Goal: Information Seeking & Learning: Learn about a topic

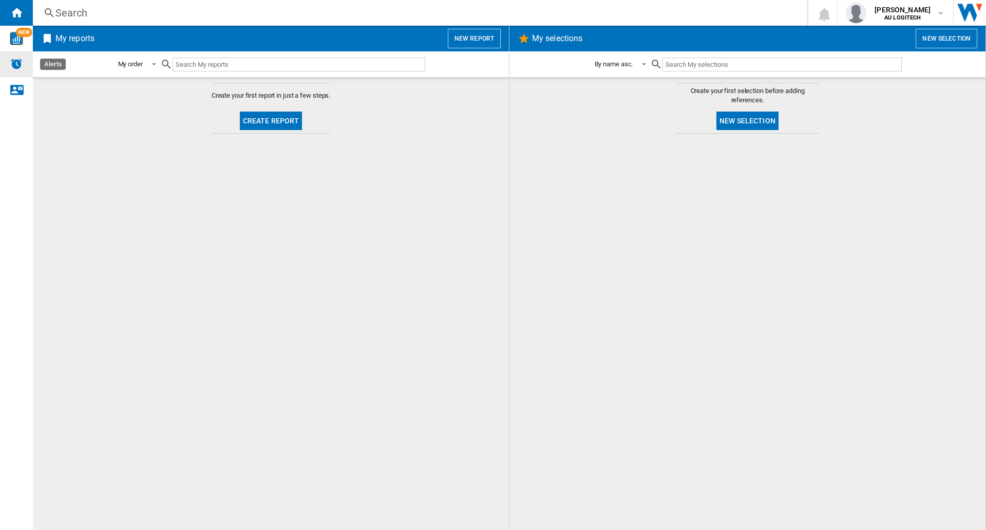
click at [28, 56] on div "Alerts" at bounding box center [16, 64] width 33 height 26
click at [9, 35] on div "NEW" at bounding box center [16, 38] width 33 height 13
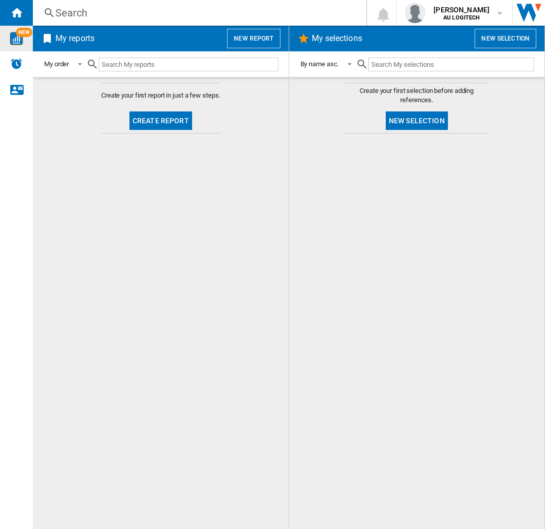
click at [501, 39] on button "New selection" at bounding box center [506, 39] width 62 height 20
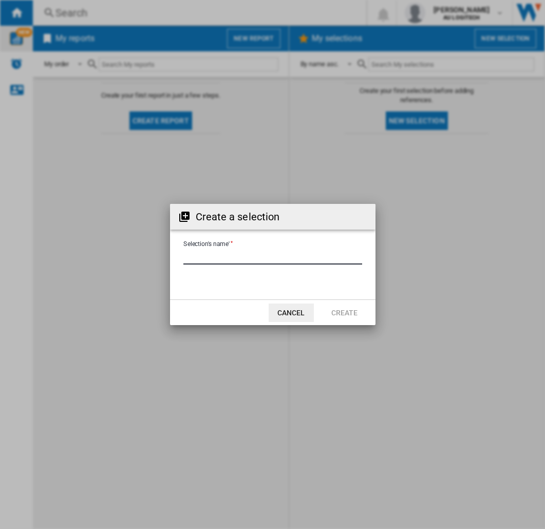
click at [257, 250] on input "Selection's name'" at bounding box center [272, 256] width 179 height 15
type input "**********"
click at [341, 310] on button "Create" at bounding box center [344, 313] width 45 height 18
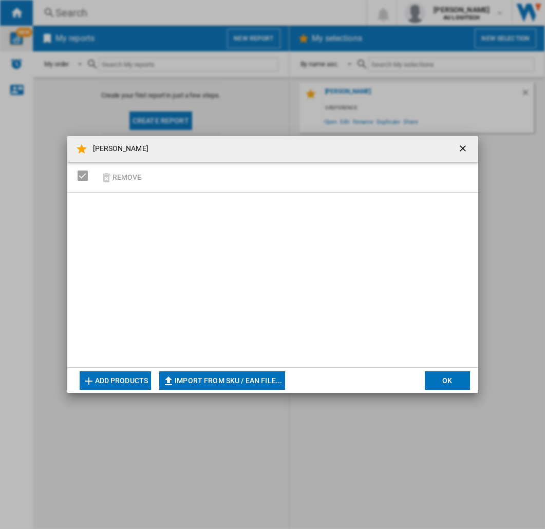
click at [464, 151] on ng-md-icon "getI18NText('BUTTONS.CLOSE_DIALOG')" at bounding box center [464, 149] width 12 height 12
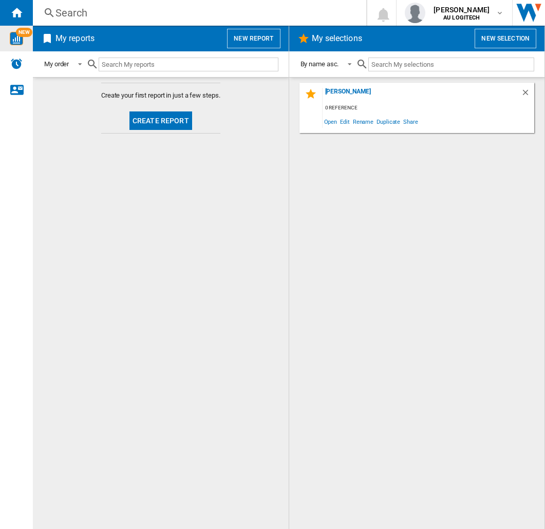
click at [444, 109] on div "0 reference" at bounding box center [429, 108] width 212 height 13
click at [344, 122] on span "Edit" at bounding box center [345, 122] width 13 height 14
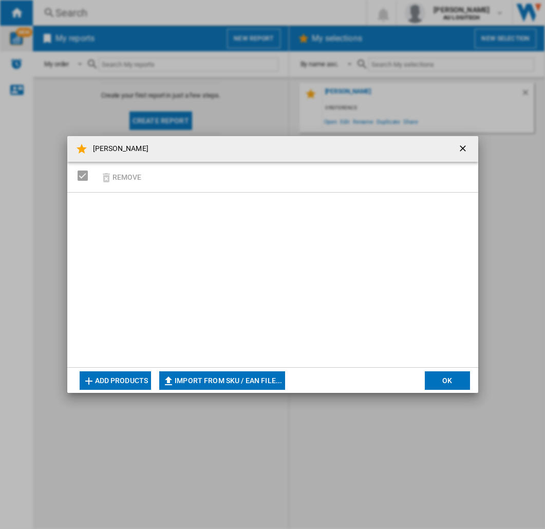
click at [462, 148] on ng-md-icon "getI18NText('BUTTONS.CLOSE_DIALOG')" at bounding box center [464, 149] width 12 height 12
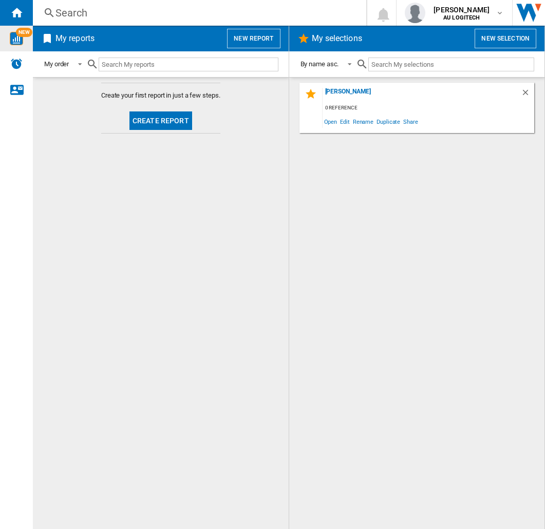
click at [256, 43] on button "New report" at bounding box center [253, 39] width 53 height 20
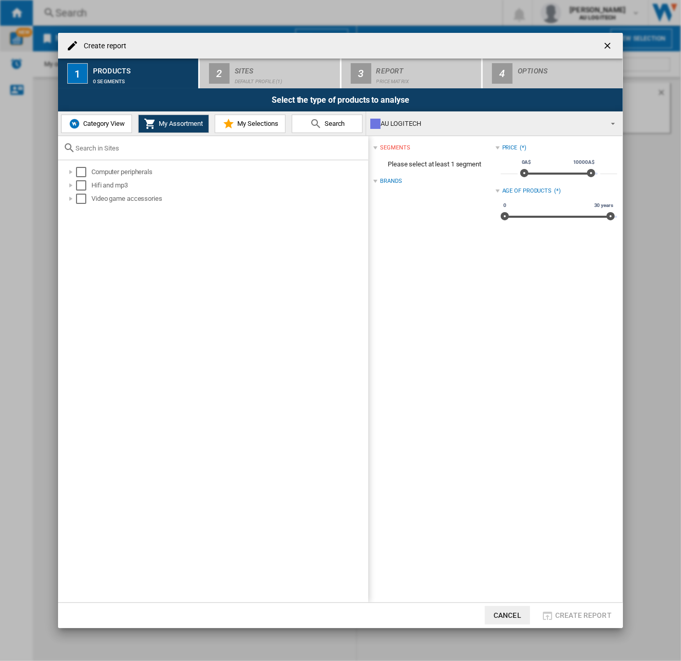
drag, startPoint x: 496, startPoint y: 3, endPoint x: 545, endPoint y: 451, distance: 450.5
click at [545, 451] on div "segments Please select at least 1 segment Brands Price (*) * 0A$ 10000A$ 0A$ 10…" at bounding box center [495, 369] width 254 height 466
click at [253, 127] on span "My Selections" at bounding box center [257, 124] width 44 height 8
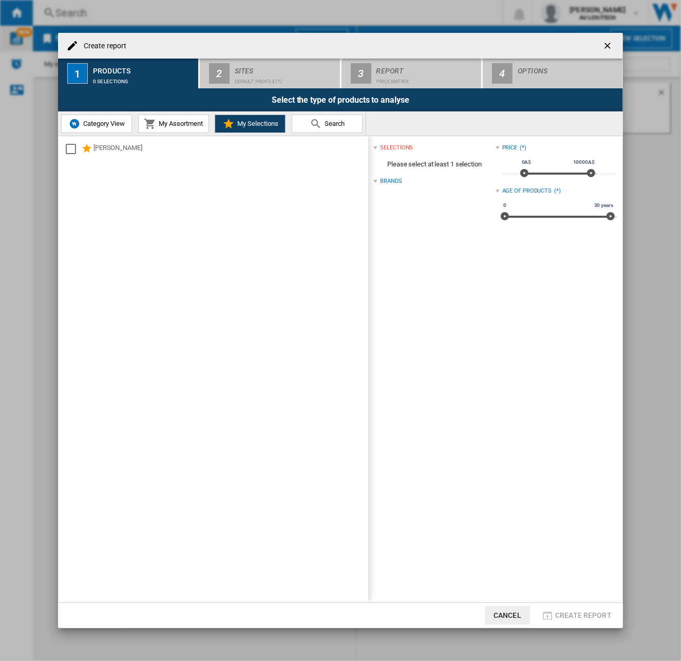
click at [94, 108] on div "Select the type of products to analyse" at bounding box center [340, 99] width 565 height 23
click at [70, 122] on img at bounding box center [74, 124] width 12 height 12
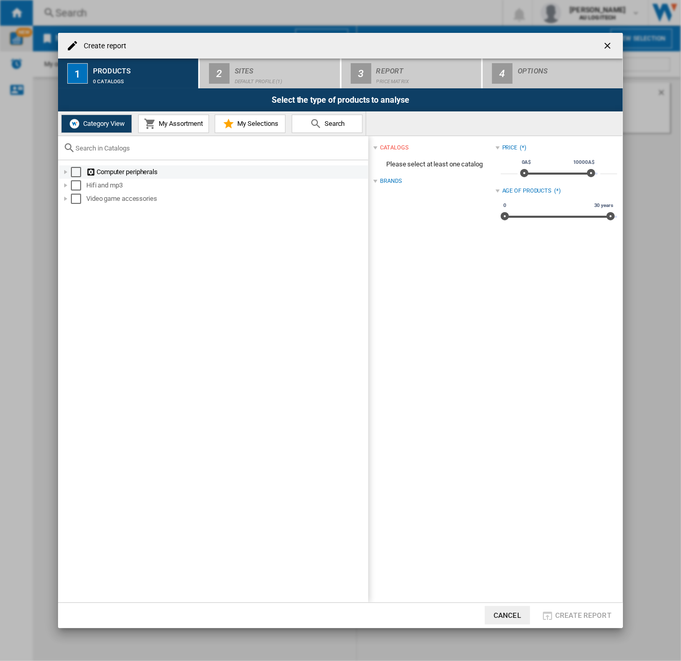
click at [68, 170] on div at bounding box center [66, 172] width 10 height 10
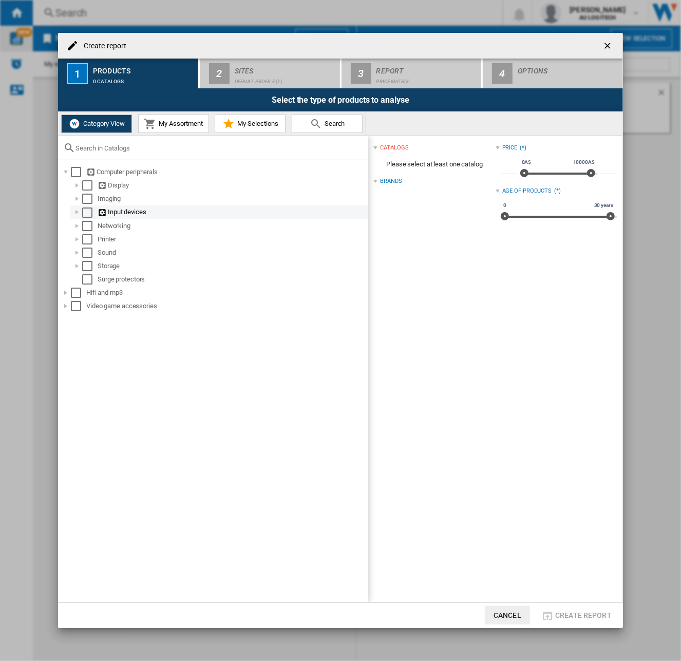
click at [78, 216] on div at bounding box center [77, 212] width 10 height 10
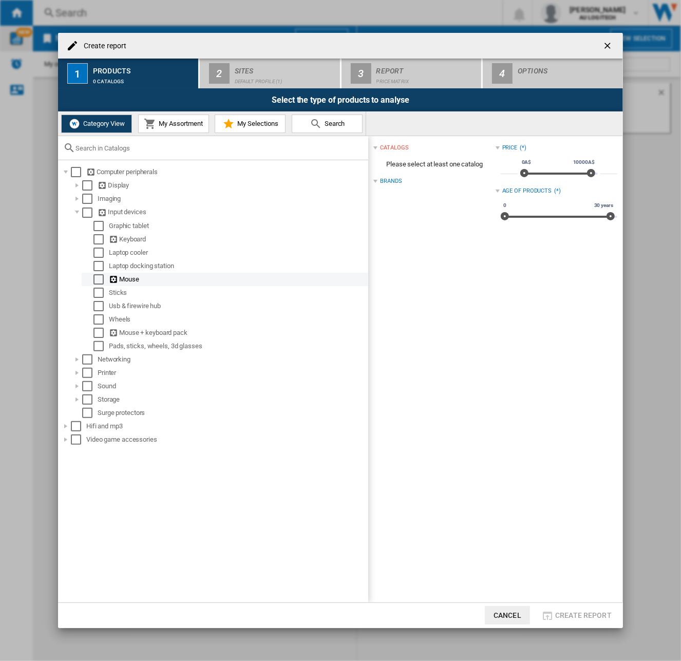
click at [96, 279] on div "Select" at bounding box center [98, 279] width 10 height 10
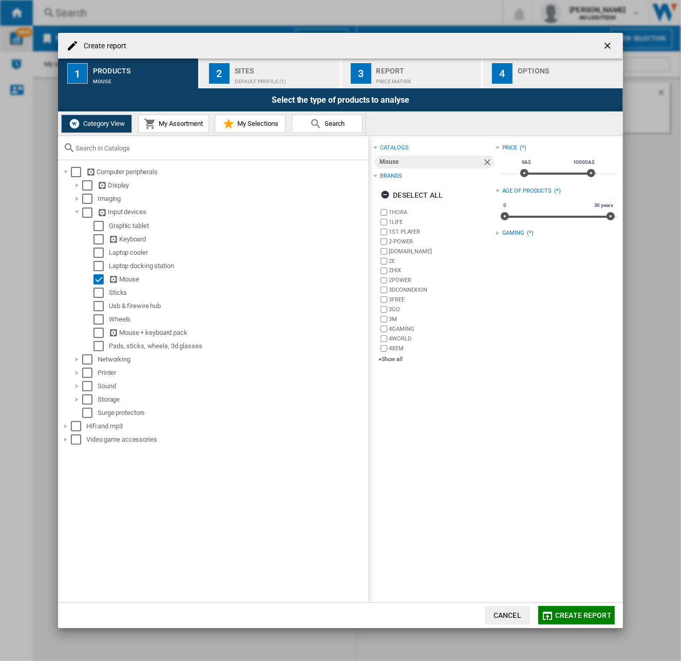
click at [496, 232] on div at bounding box center [498, 233] width 4 height 4
click at [393, 361] on div "+Show all" at bounding box center [437, 359] width 117 height 8
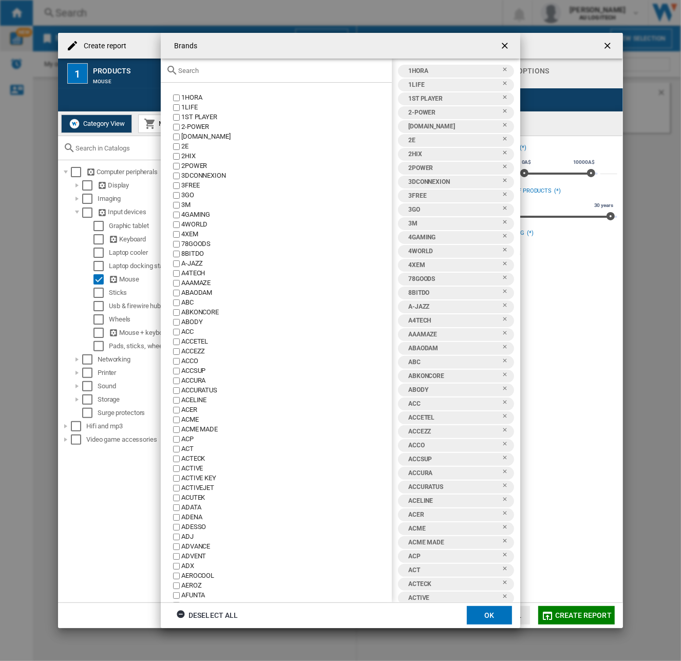
scroll to position [1603, 0]
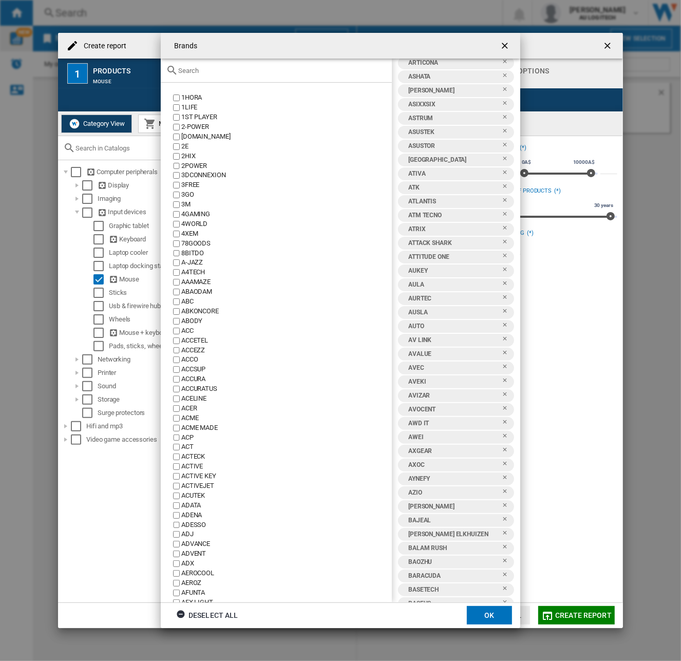
click at [512, 43] on ng-md-icon "getI18NText('BUTTONS.CLOSE_DIALOG')" at bounding box center [506, 47] width 12 height 12
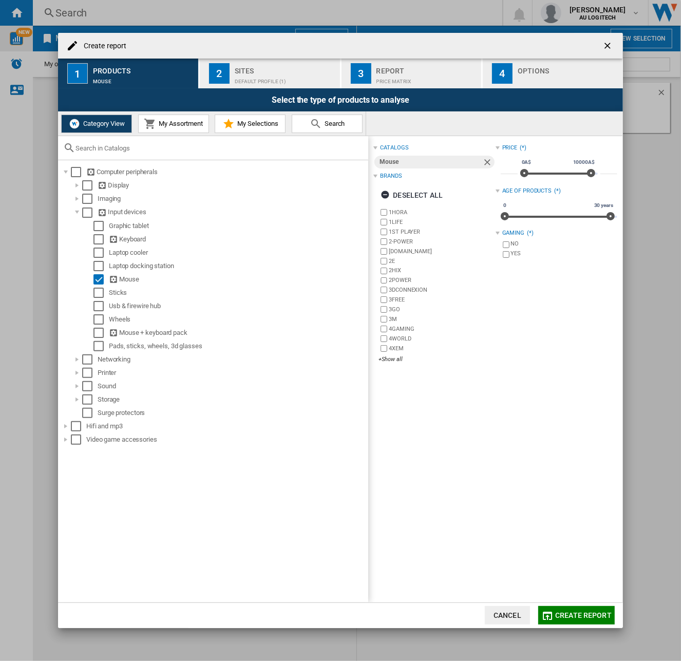
click at [240, 79] on div "Default profile (1)" at bounding box center [285, 78] width 101 height 11
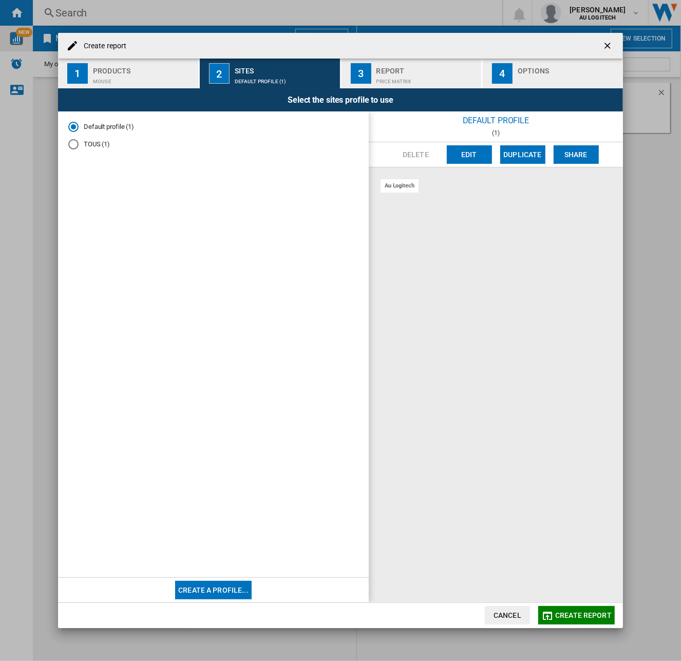
click at [494, 121] on div "Default profile" at bounding box center [496, 120] width 254 height 18
click at [139, 65] on div "Products" at bounding box center [143, 68] width 101 height 11
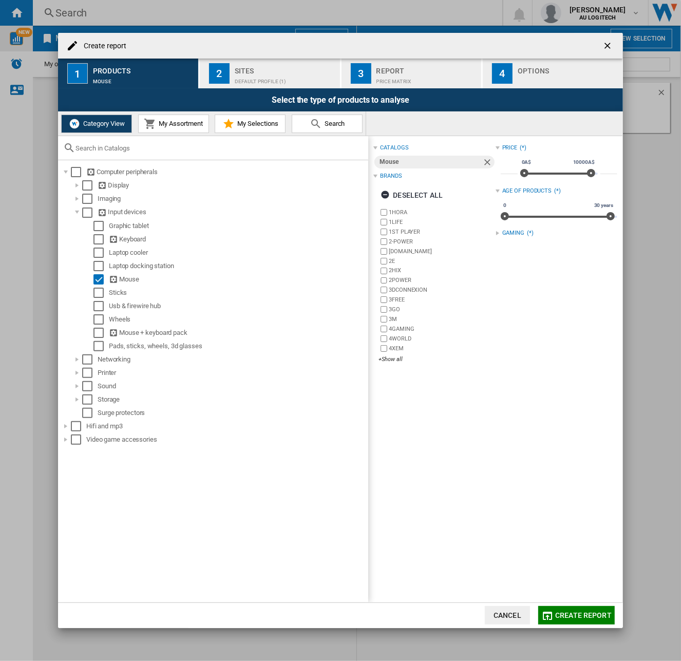
click at [271, 76] on div "Default profile (1)" at bounding box center [285, 78] width 101 height 11
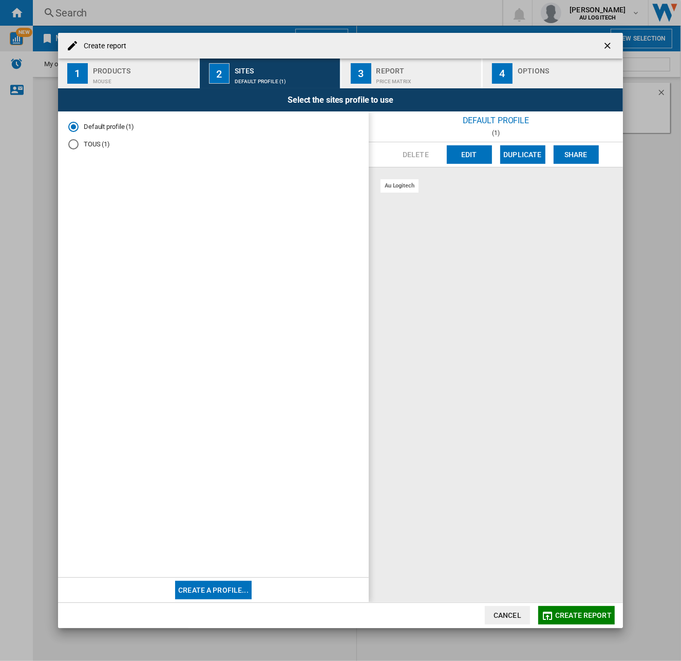
click at [219, 529] on button "Create a profile..." at bounding box center [213, 590] width 77 height 18
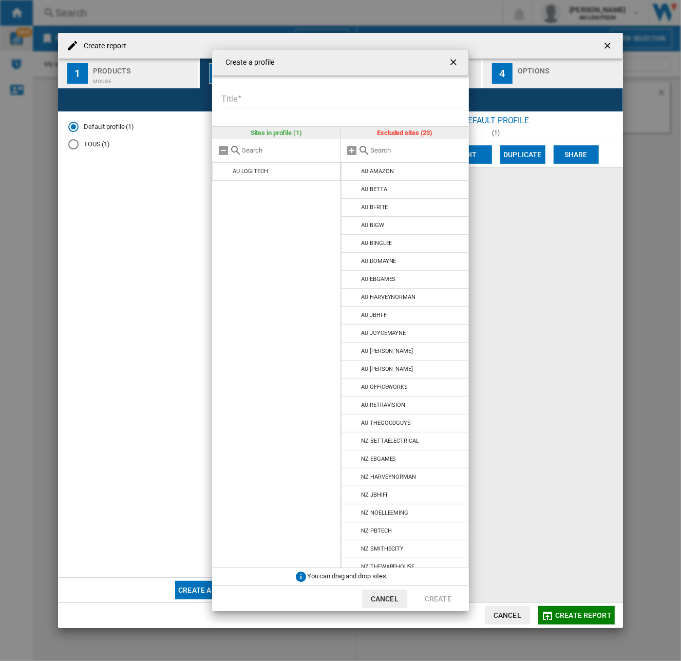
click at [511, 263] on div "Create a profile Title Please enter a title for your profile Sites in profile (…" at bounding box center [340, 330] width 681 height 661
click at [456, 62] on ng-md-icon "getI18NText('BUTTONS.CLOSE_DIALOG')" at bounding box center [454, 63] width 12 height 12
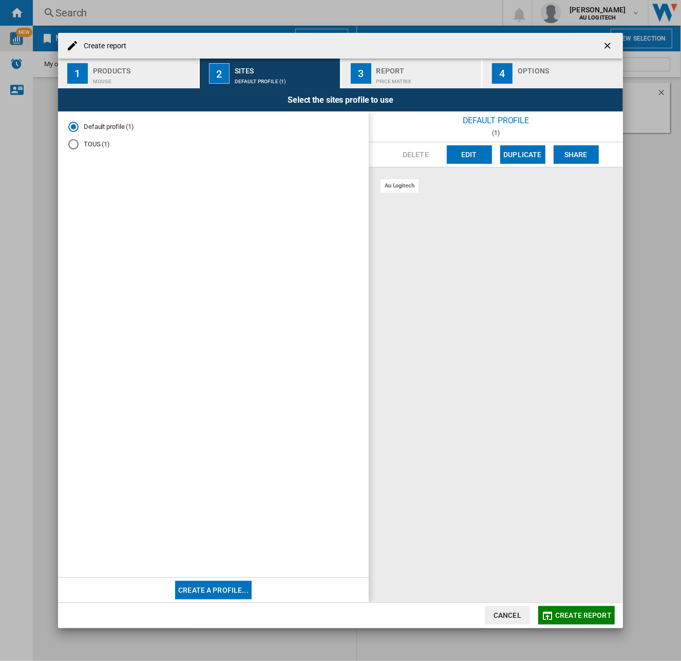
drag, startPoint x: 219, startPoint y: 589, endPoint x: 211, endPoint y: 593, distance: 9.4
click at [211, 529] on button "Create a profile..." at bounding box center [213, 590] width 77 height 18
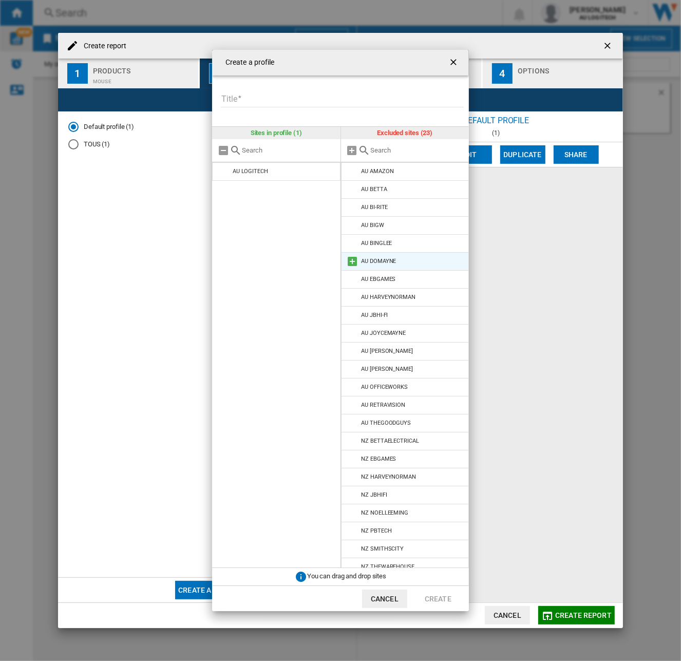
drag, startPoint x: 605, startPoint y: 395, endPoint x: 384, endPoint y: 255, distance: 260.9
click at [384, 255] on div "Create a profile Title Please enter a title for your profile Sites in profile (…" at bounding box center [340, 330] width 681 height 661
click at [352, 173] on md-icon "{{::title}} {{::getI18NText('BUTTONS.CANCEL')}} ..." at bounding box center [353, 171] width 12 height 12
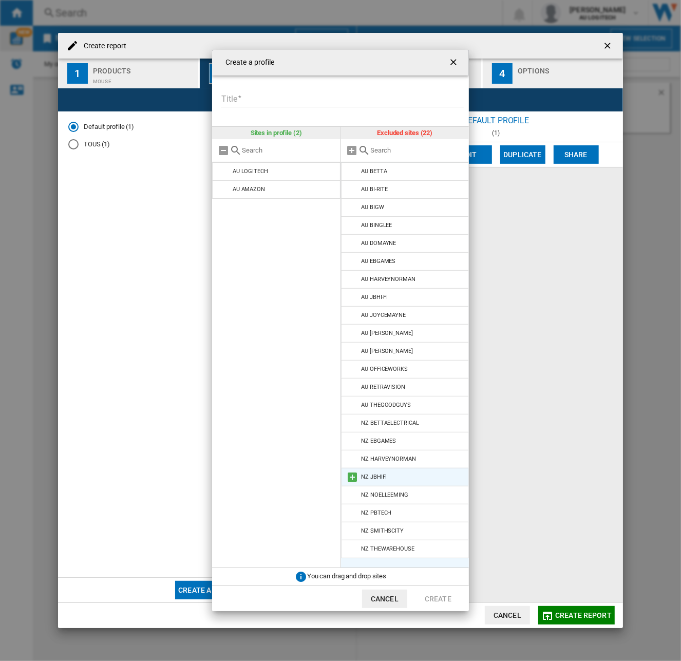
click at [350, 481] on md-icon "{{::title}} {{::getI18NText('BUTTONS.CANCEL')}} ..." at bounding box center [353, 477] width 12 height 12
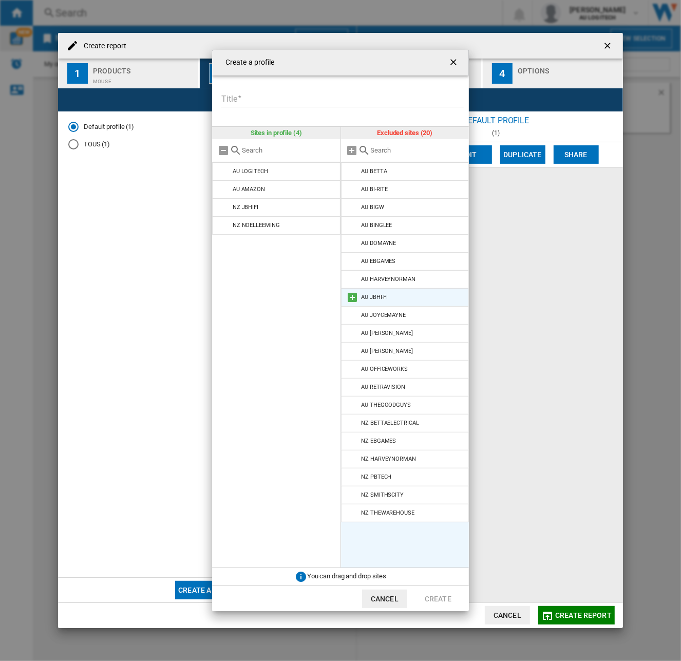
click at [358, 303] on md-icon "{{::title}} {{::getI18NText('BUTTONS.CANCEL')}} ..." at bounding box center [353, 297] width 12 height 12
click at [352, 89] on form "Title Please enter a title for your profile" at bounding box center [344, 94] width 249 height 36
click at [325, 102] on input "Title" at bounding box center [342, 99] width 243 height 15
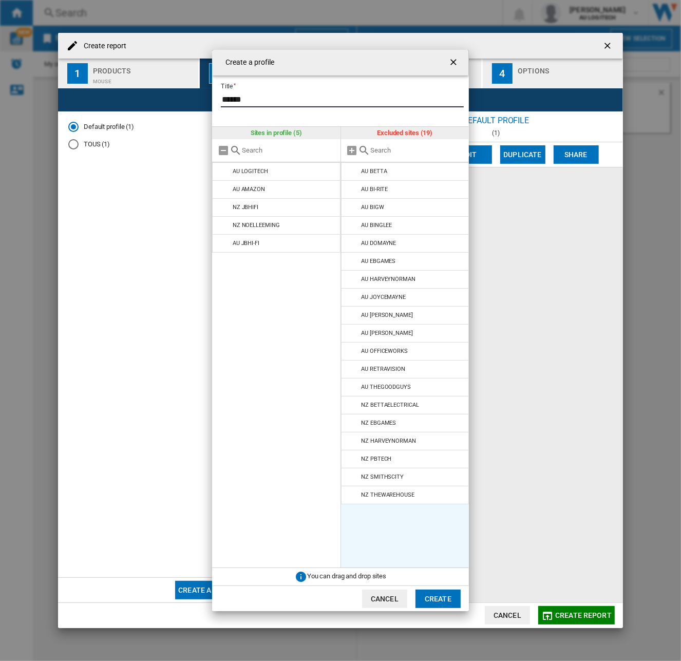
type input "******"
click at [438, 529] on button "Create" at bounding box center [438, 599] width 45 height 18
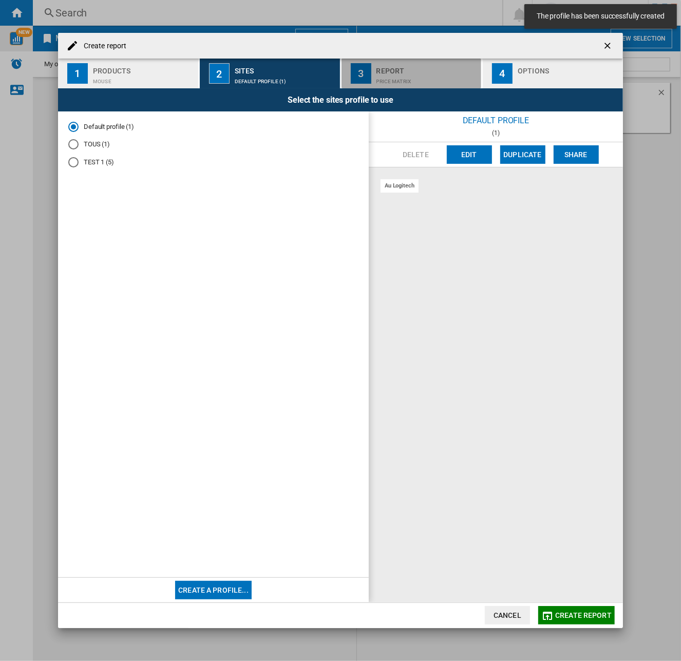
click at [415, 74] on div "Price Matrix" at bounding box center [427, 78] width 101 height 11
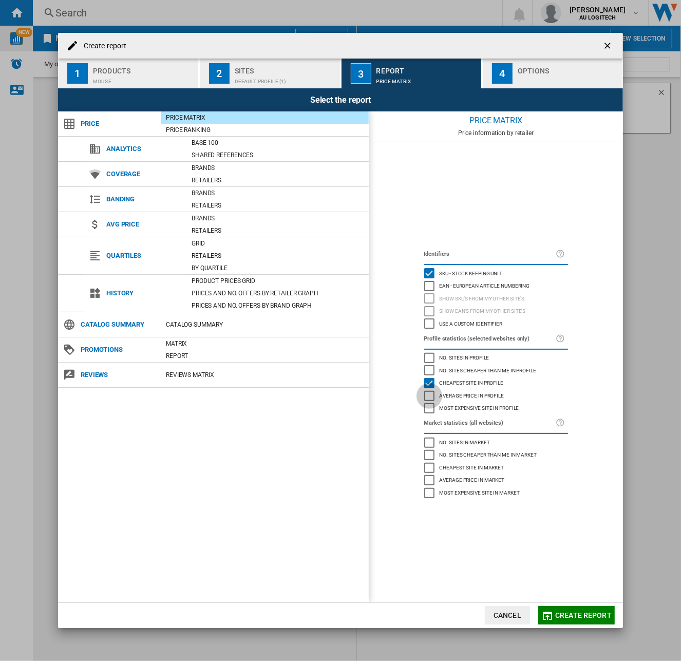
click at [430, 398] on div "Average price in profile" at bounding box center [429, 396] width 10 height 10
click at [432, 407] on div "Most expensive site in profile" at bounding box center [429, 408] width 10 height 10
click at [433, 471] on div "Cheapest site in market" at bounding box center [429, 468] width 10 height 10
click at [432, 488] on div "Most expensive site in market" at bounding box center [429, 493] width 10 height 10
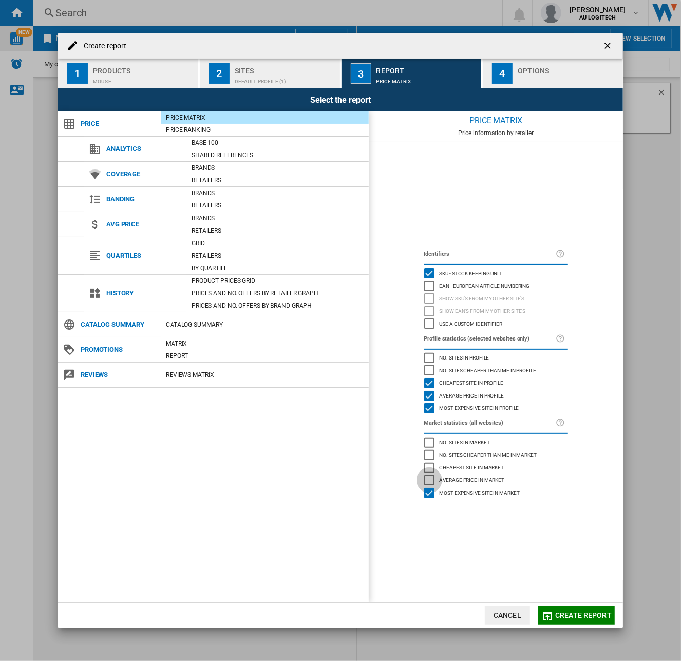
click at [429, 475] on div "Average price in market" at bounding box center [429, 480] width 10 height 10
click at [429, 471] on div "Cheapest site in market" at bounding box center [429, 468] width 10 height 10
click at [202, 189] on div "Brands" at bounding box center [277, 193] width 182 height 10
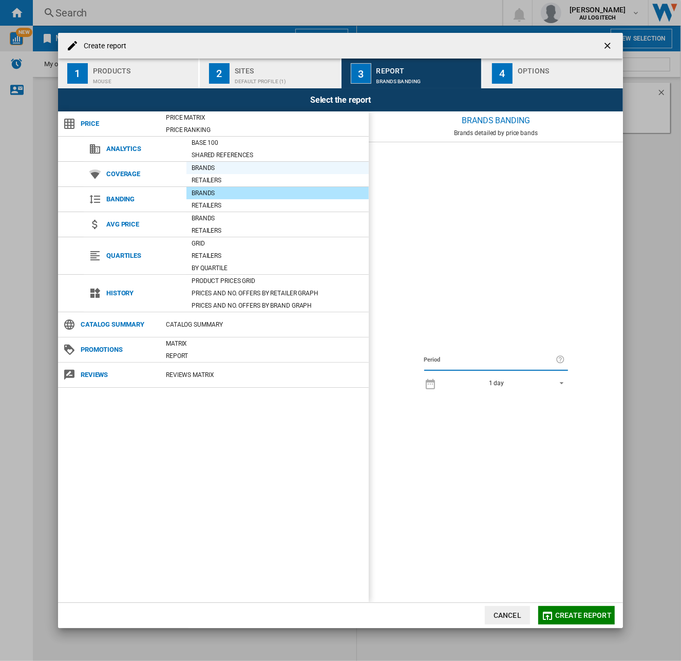
click at [208, 168] on div "Brands" at bounding box center [277, 168] width 182 height 10
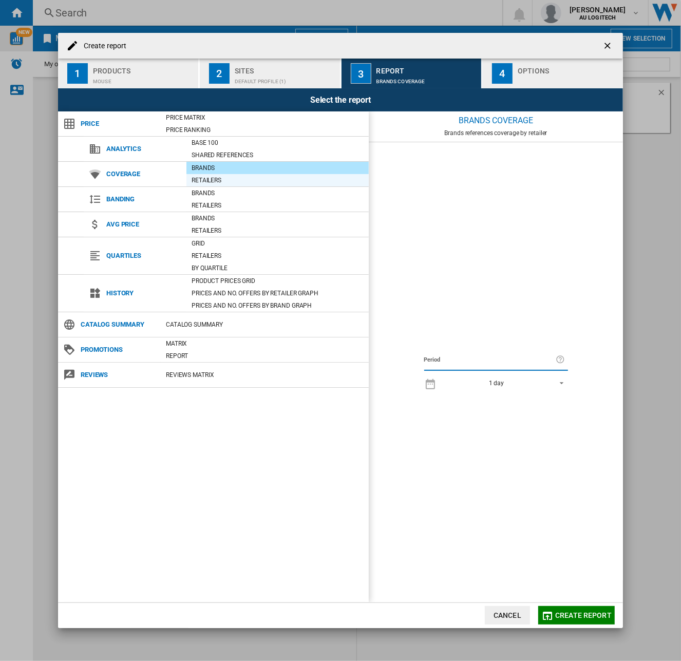
click at [210, 179] on div "Retailers" at bounding box center [277, 180] width 182 height 10
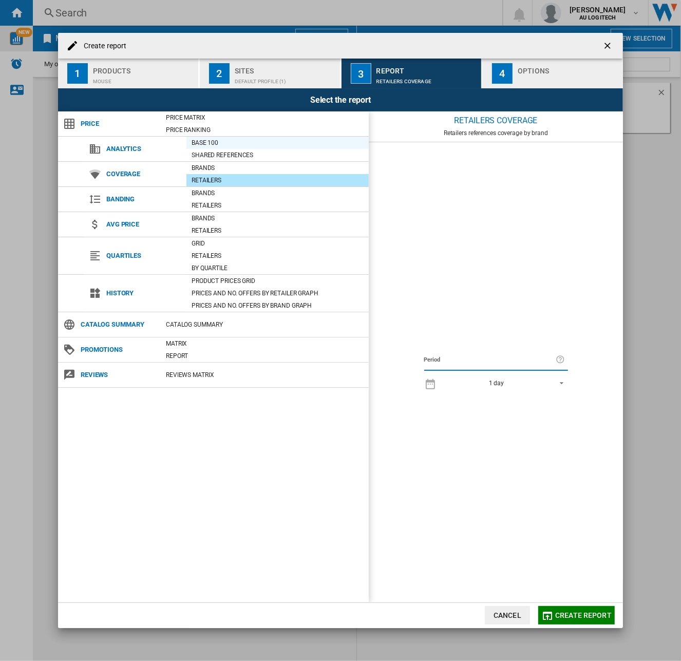
click at [217, 140] on div "Base 100" at bounding box center [277, 143] width 182 height 10
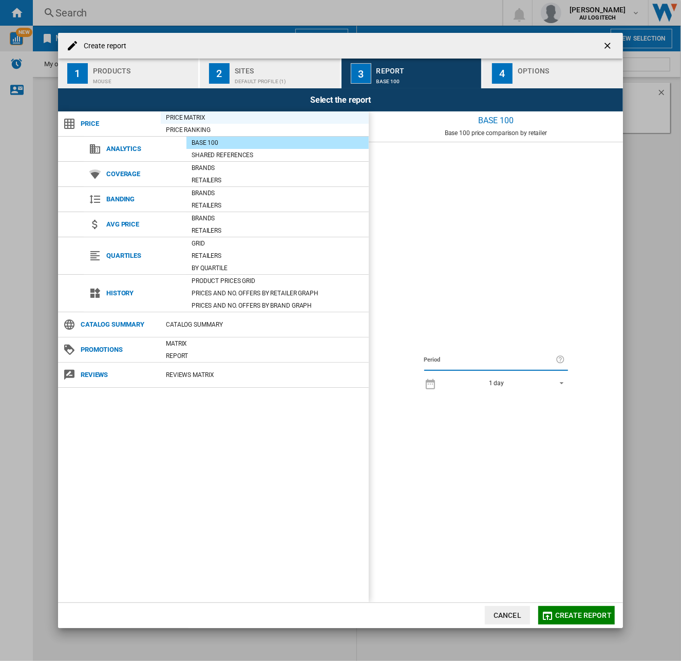
click at [199, 116] on div "Price Matrix" at bounding box center [265, 118] width 208 height 10
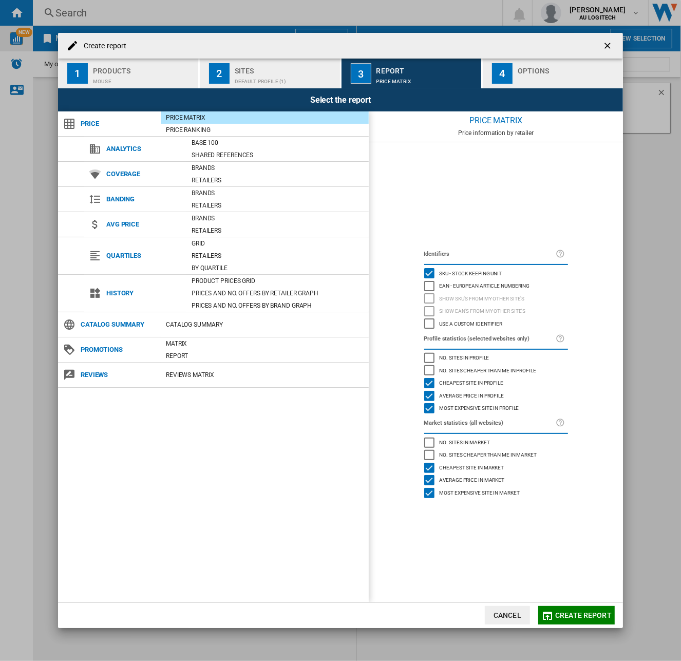
click at [527, 74] on div "button" at bounding box center [568, 78] width 101 height 11
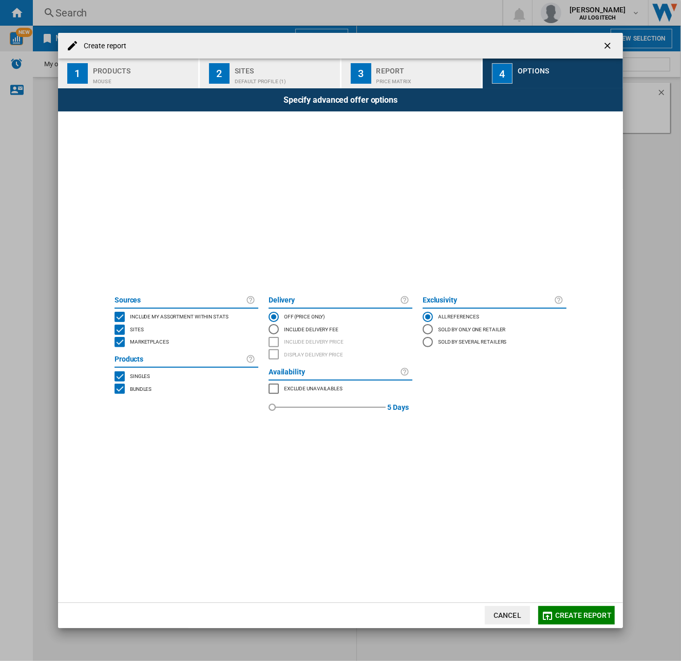
click at [291, 329] on md-radio-button "Include Delivery Fee" at bounding box center [341, 329] width 144 height 12
click at [572, 529] on span "Create report" at bounding box center [583, 615] width 57 height 8
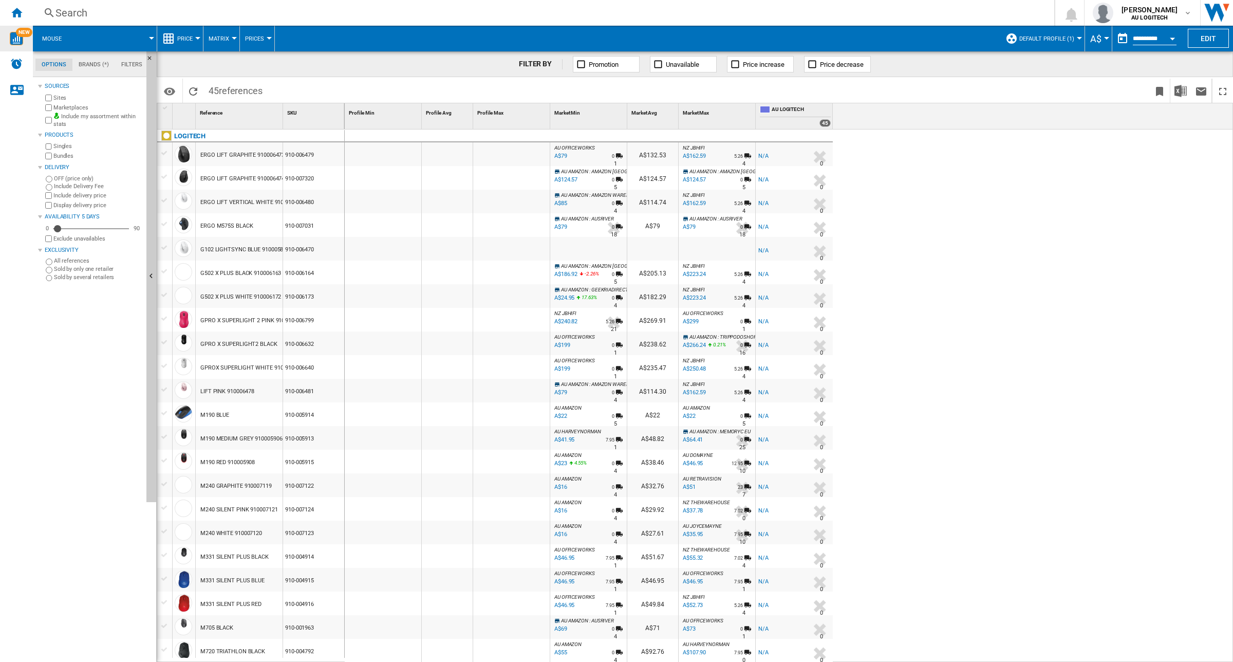
click at [829, 125] on div "45" at bounding box center [824, 123] width 11 height 8
click at [828, 122] on div "45" at bounding box center [824, 123] width 11 height 8
click at [772, 109] on span "AU LOGITECH" at bounding box center [801, 110] width 59 height 9
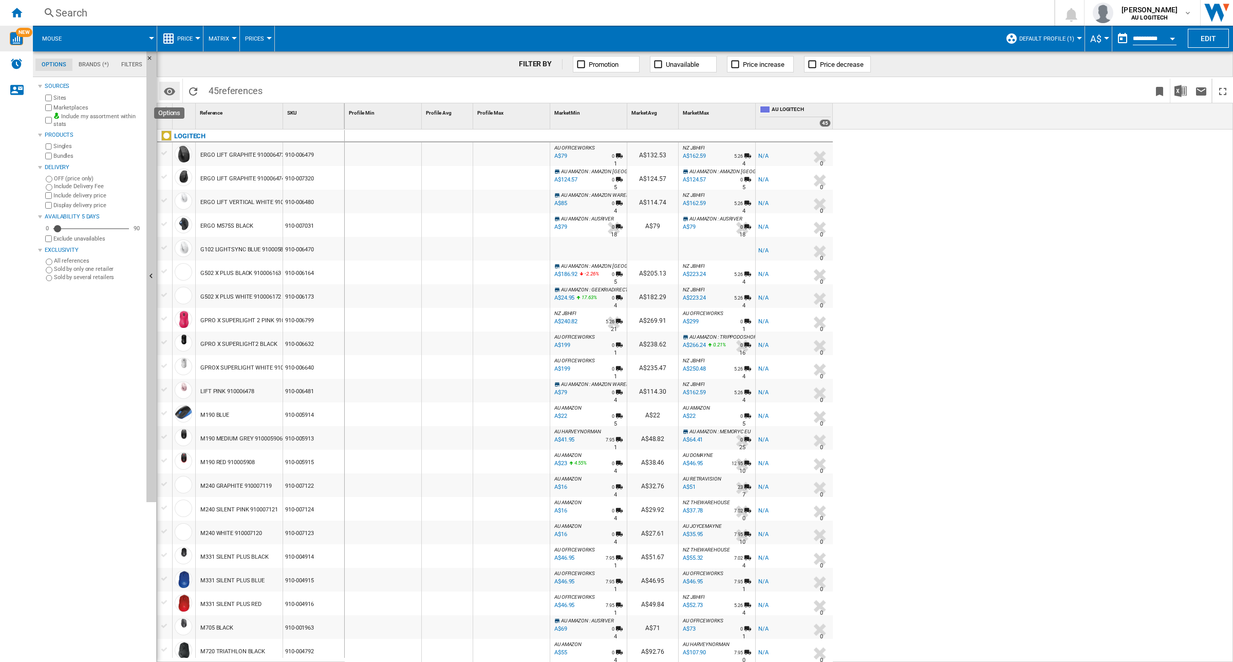
click at [171, 90] on md-icon "Options" at bounding box center [169, 91] width 12 height 12
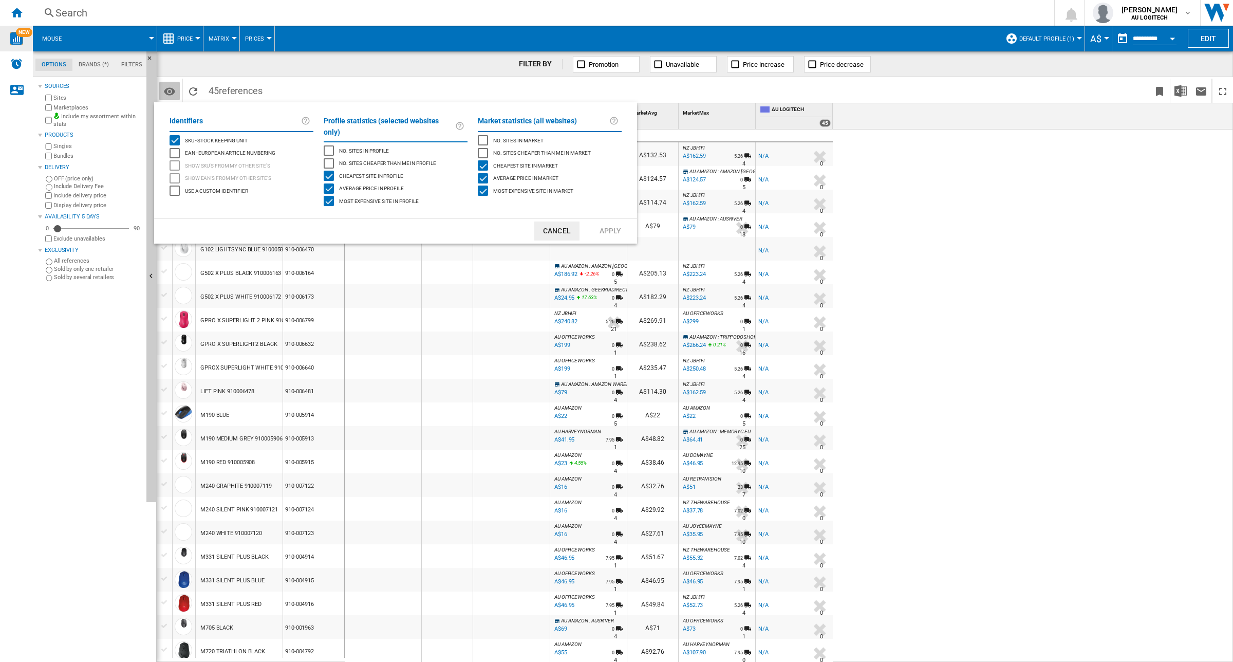
click at [171, 90] on md-backdrop at bounding box center [616, 331] width 1233 height 662
click at [510, 142] on span "No. sites in market" at bounding box center [518, 139] width 50 height 7
click at [507, 149] on span "No. sites cheaper than me in market" at bounding box center [542, 151] width 98 height 7
click at [607, 222] on button "Apply" at bounding box center [610, 230] width 45 height 19
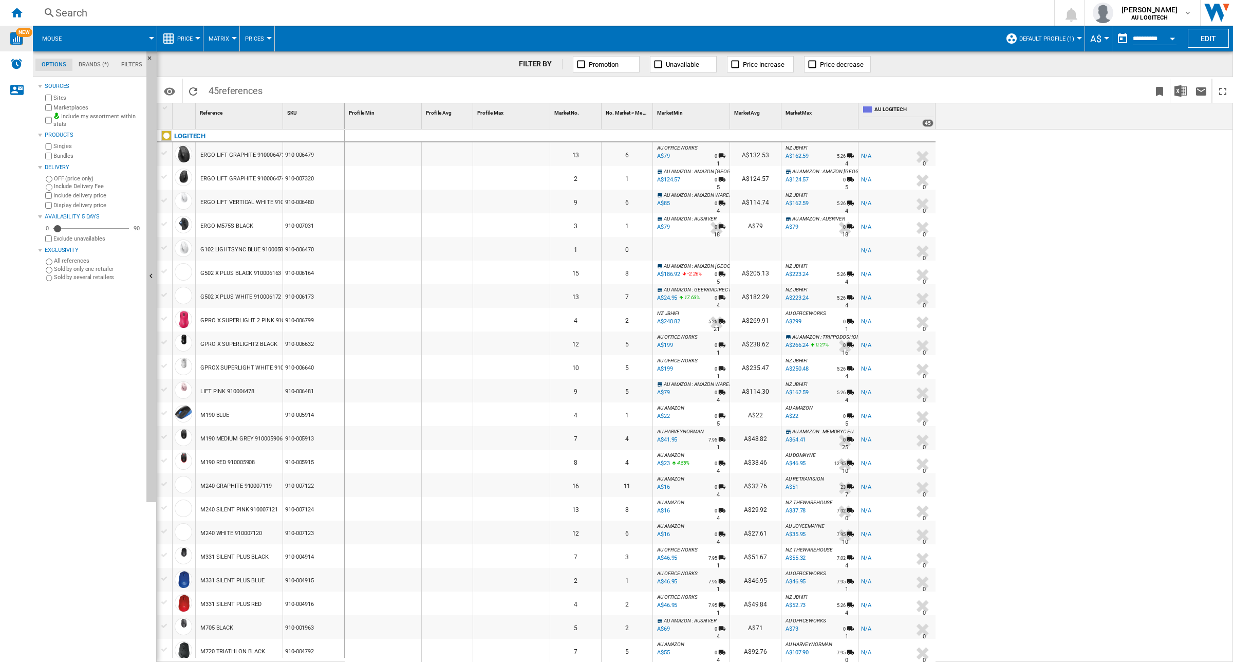
click at [73, 275] on label "Sold by several retailers" at bounding box center [98, 277] width 88 height 8
click at [62, 262] on label "All references" at bounding box center [98, 261] width 88 height 8
click at [926, 124] on div "45" at bounding box center [927, 123] width 11 height 8
click at [931, 121] on div "45" at bounding box center [927, 123] width 11 height 8
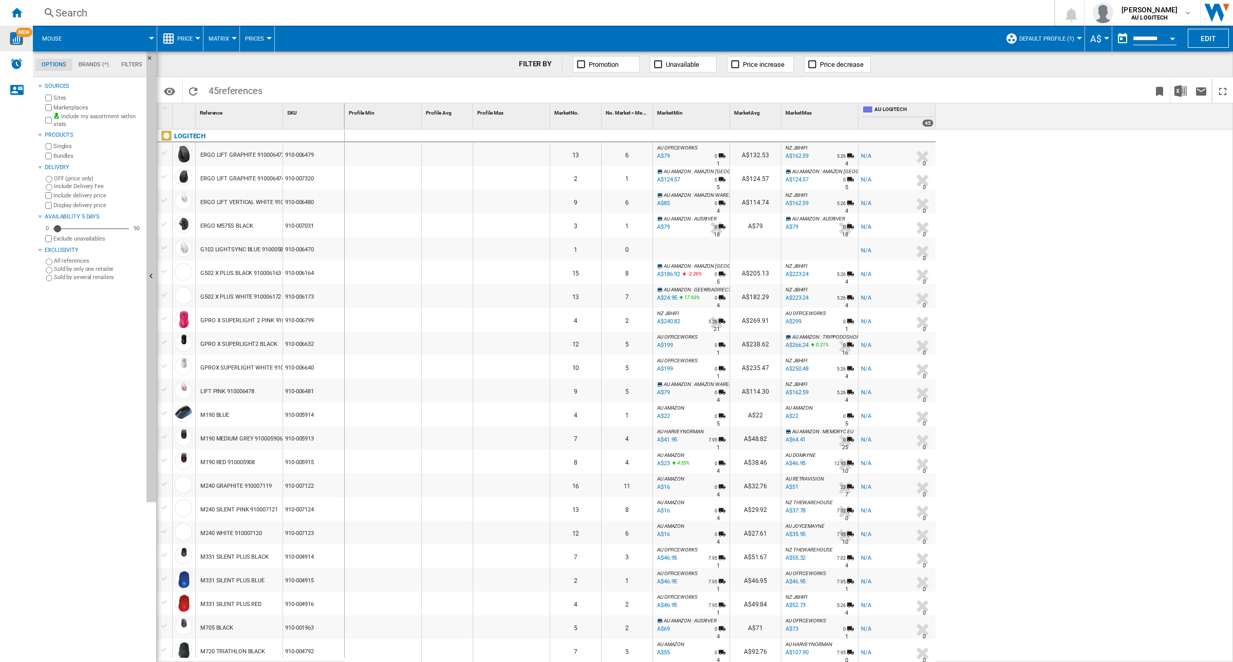
click at [986, 40] on span "Default profile (1)" at bounding box center [1046, 38] width 55 height 7
click at [18, 42] on md-backdrop at bounding box center [616, 331] width 1233 height 662
click at [18, 42] on img "WiseCard" at bounding box center [16, 38] width 13 height 13
click at [13, 11] on ng-md-icon "Home" at bounding box center [16, 12] width 12 height 12
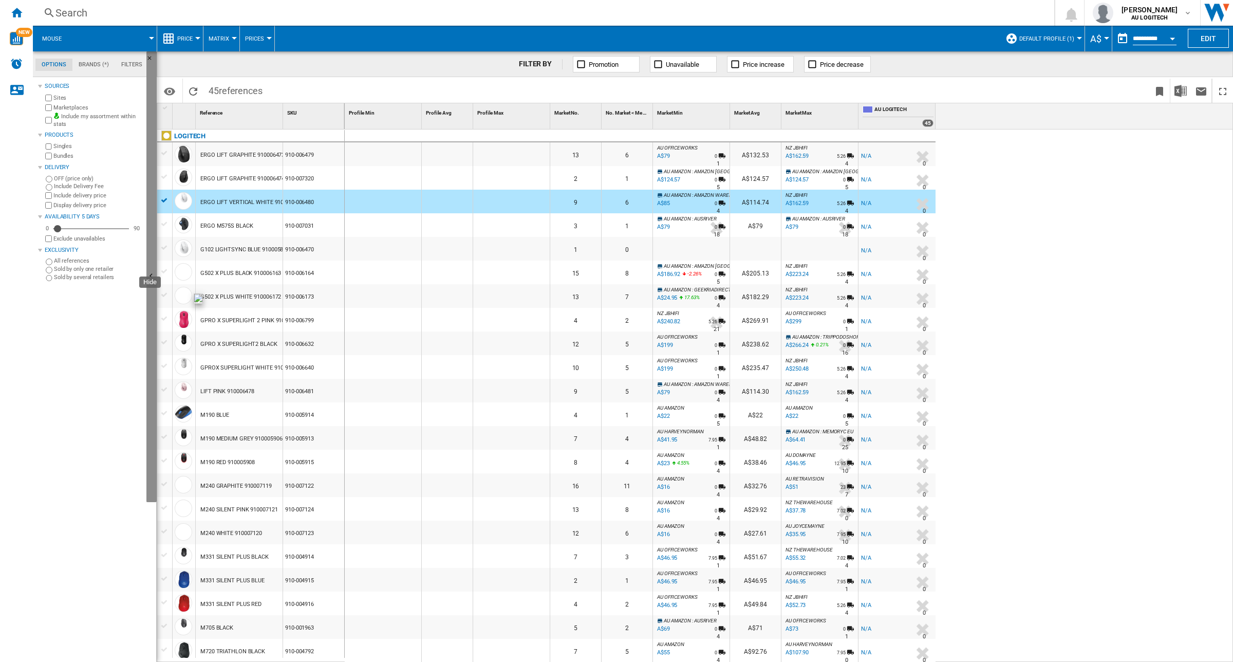
click at [148, 338] on button "Hide" at bounding box center [151, 276] width 10 height 451
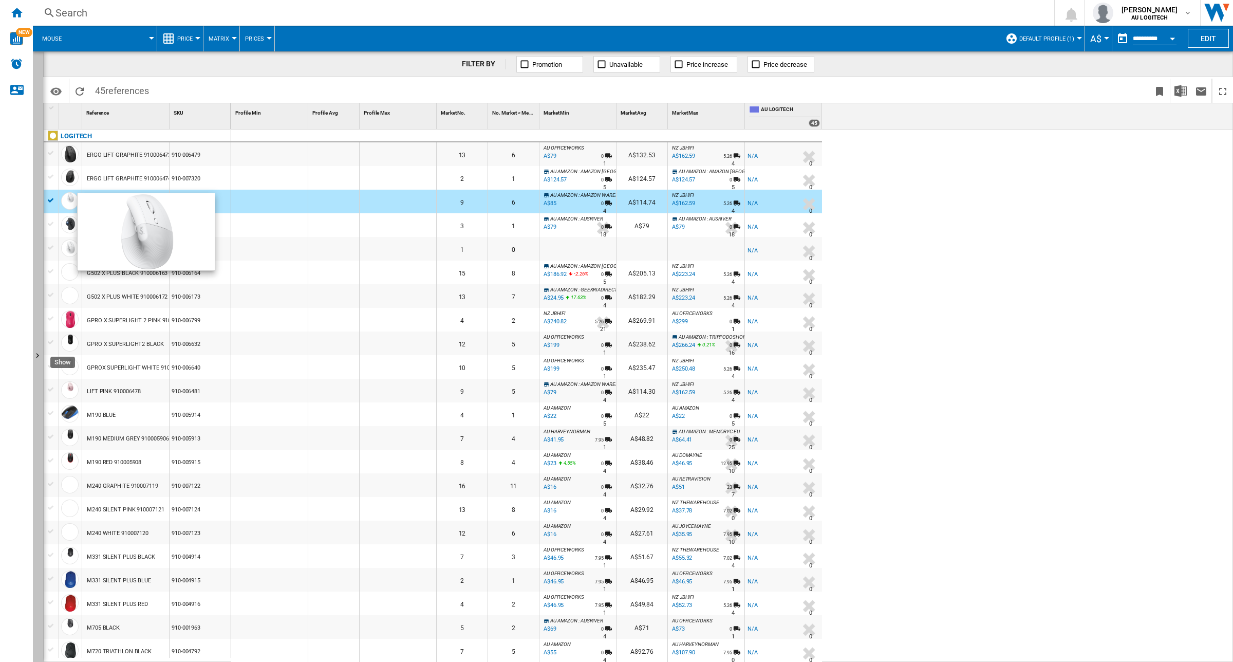
click at [36, 252] on button "Show" at bounding box center [38, 356] width 10 height 610
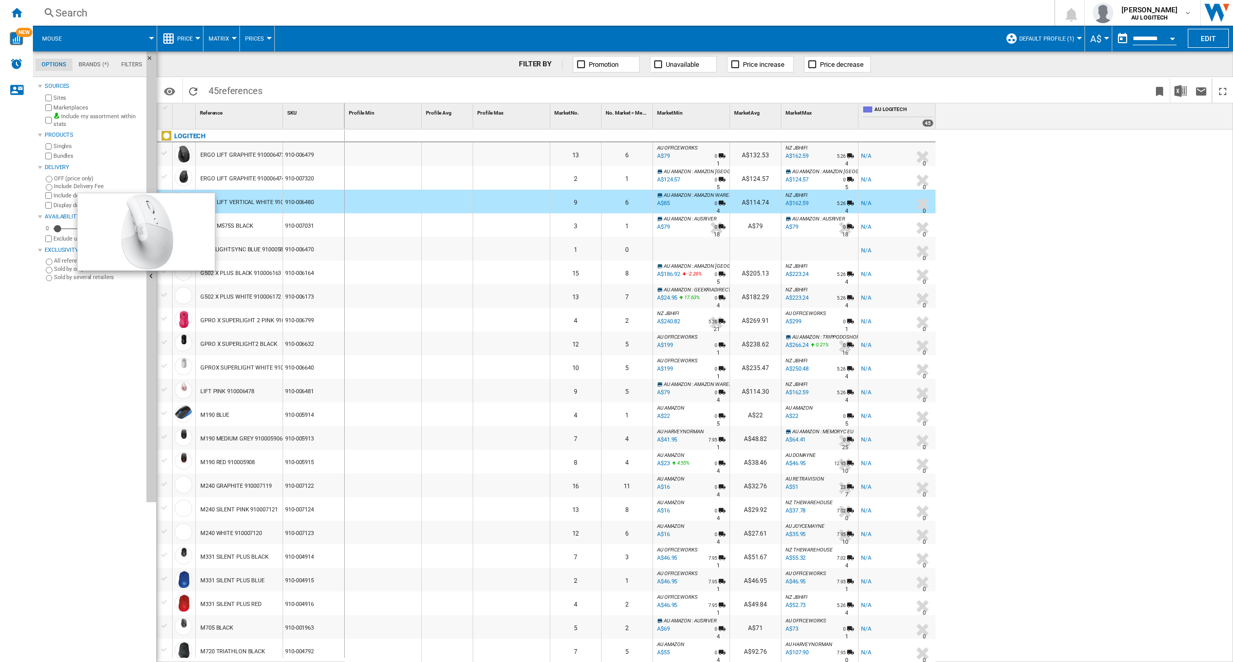
click at [230, 40] on button "Matrix" at bounding box center [222, 39] width 26 height 26
click at [89, 319] on md-backdrop at bounding box center [616, 331] width 1233 height 662
drag, startPoint x: 67, startPoint y: 271, endPoint x: 101, endPoint y: 68, distance: 206.1
click at [101, 68] on md-tab-item "Brands (*)" at bounding box center [93, 65] width 43 height 12
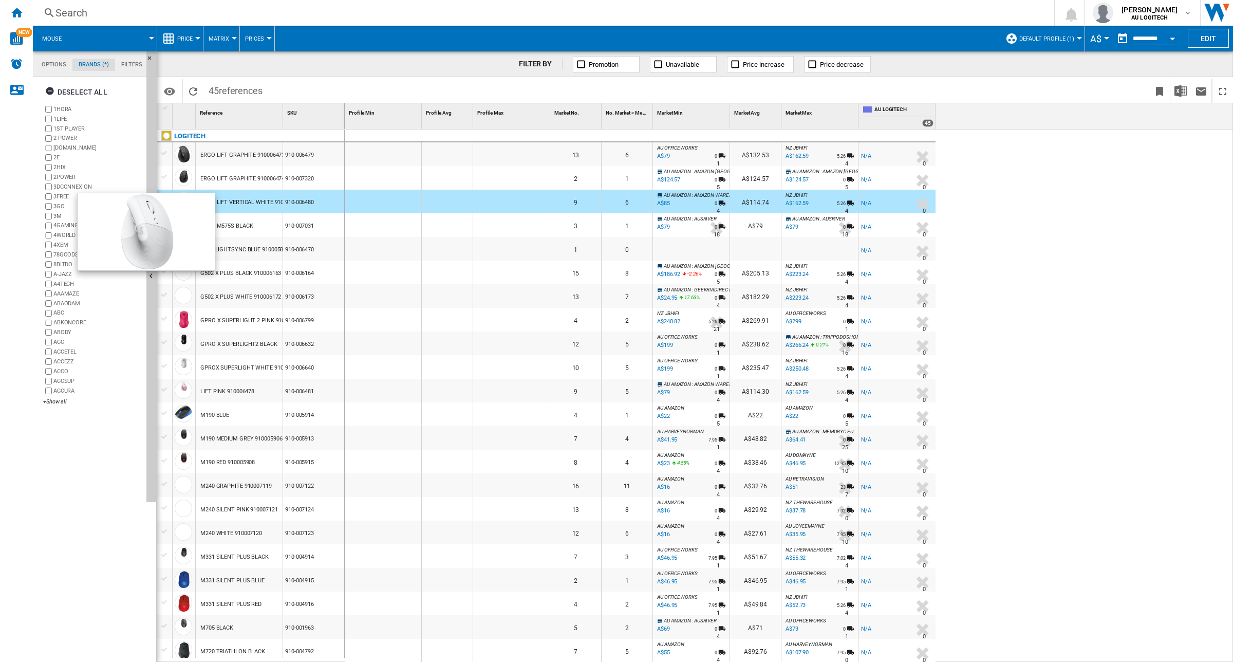
click at [136, 68] on md-tab-item "Filters" at bounding box center [131, 65] width 33 height 12
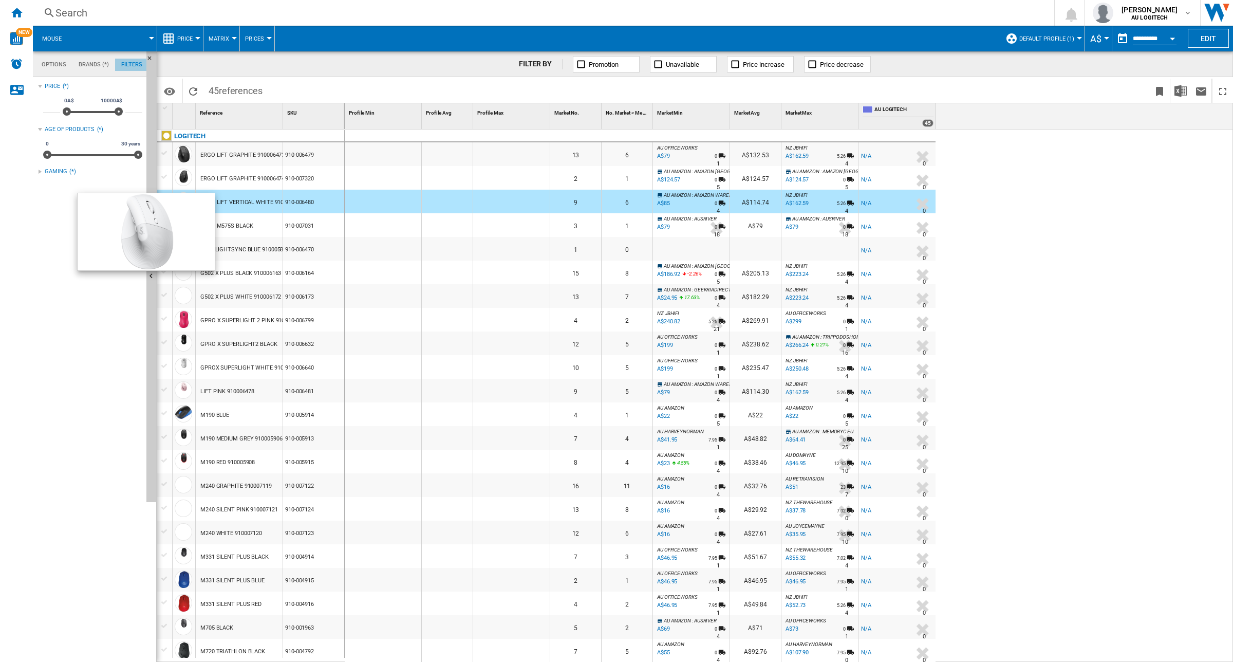
scroll to position [67, 0]
click at [33, 62] on md-tabs-canvas "Options Brands (*) Filters Options Brands (*) Filters" at bounding box center [94, 64] width 123 height 26
click at [50, 67] on md-tab-item "Options" at bounding box center [53, 65] width 37 height 12
click at [365, 206] on div at bounding box center [383, 202] width 77 height 24
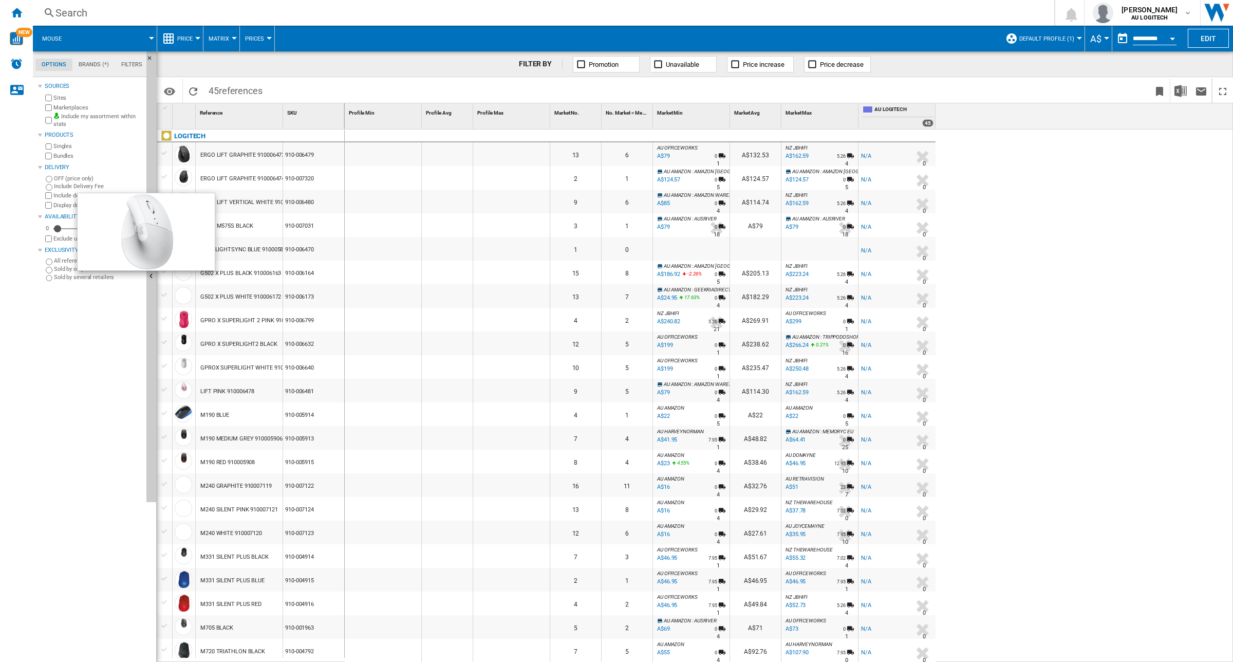
click at [250, 348] on div "GPRO X SUPERLIGHT2 BLACK" at bounding box center [238, 344] width 77 height 24
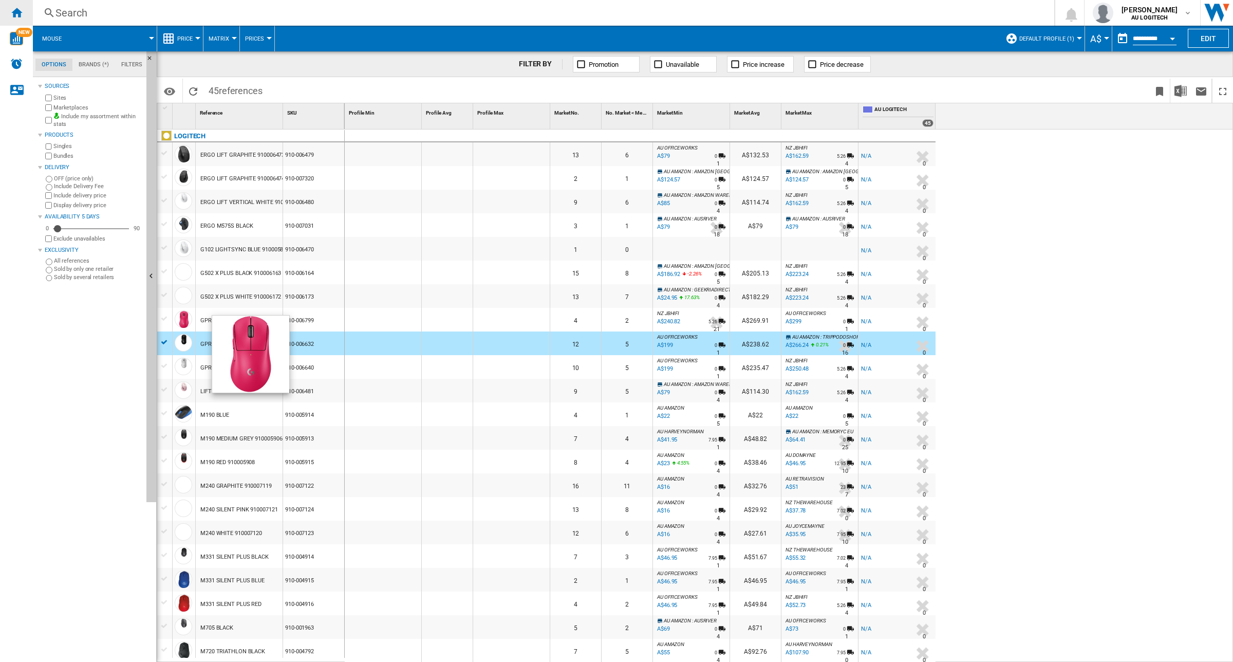
click at [6, 13] on div "Home" at bounding box center [16, 13] width 33 height 26
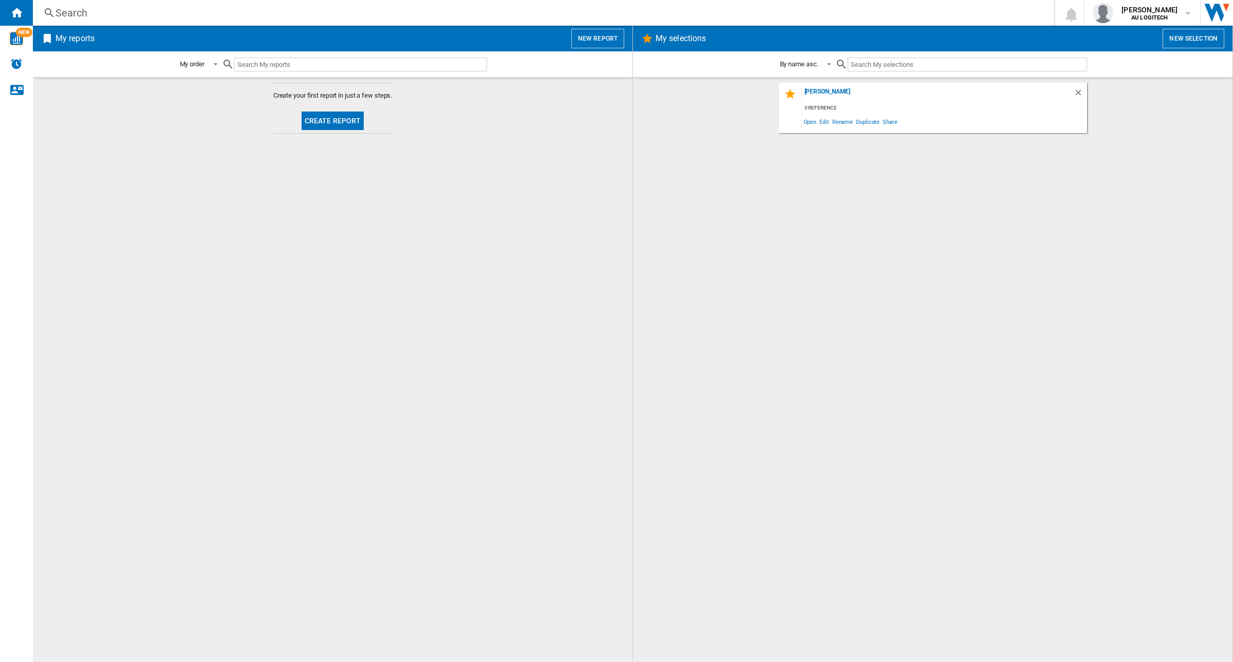
click at [324, 119] on button "Create report" at bounding box center [333, 120] width 63 height 18
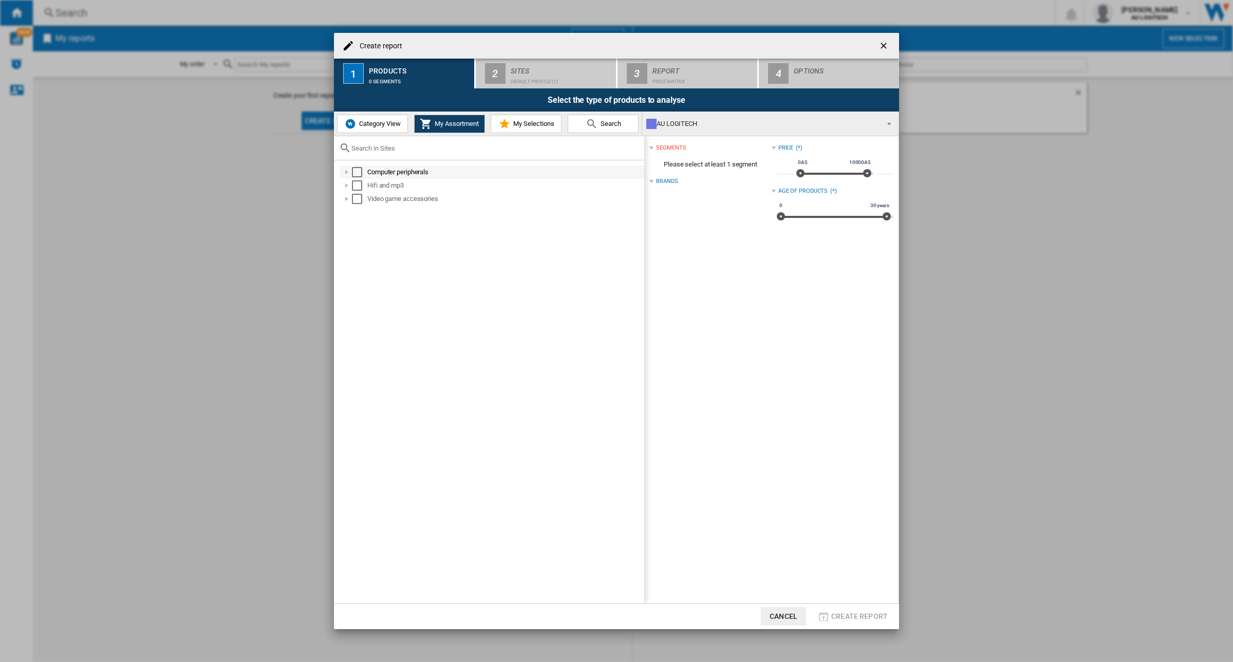
click at [347, 173] on div "Create report ..." at bounding box center [347, 172] width 10 height 10
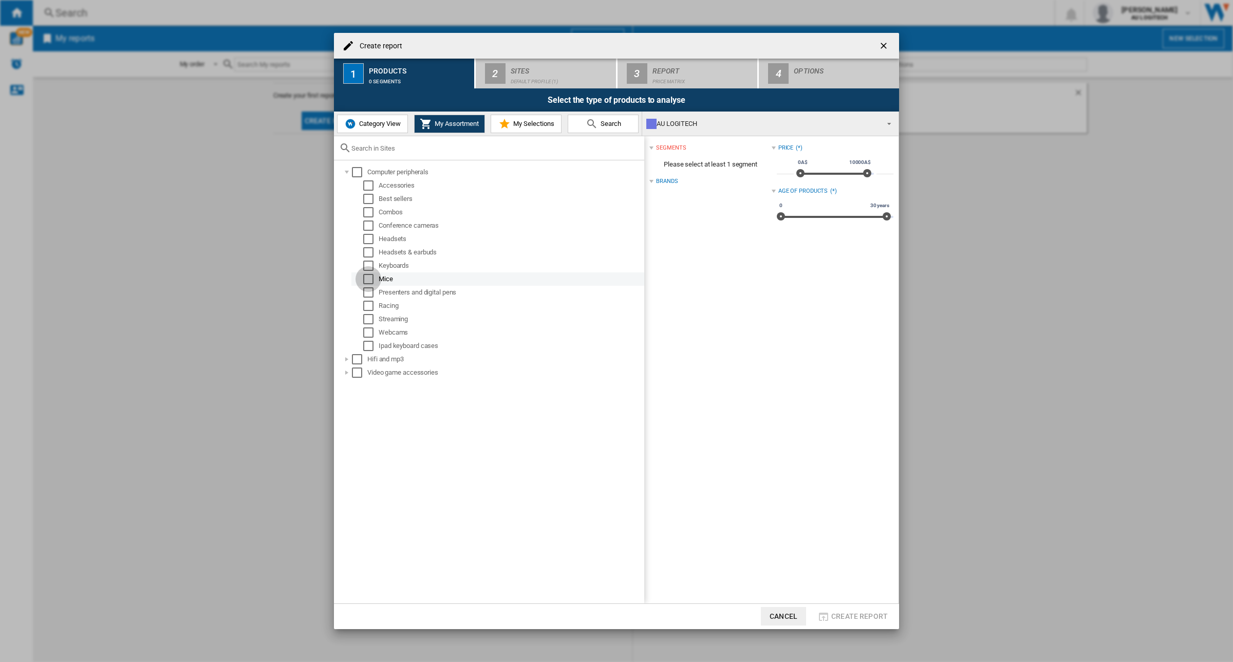
click at [368, 274] on div "Select" at bounding box center [368, 279] width 10 height 10
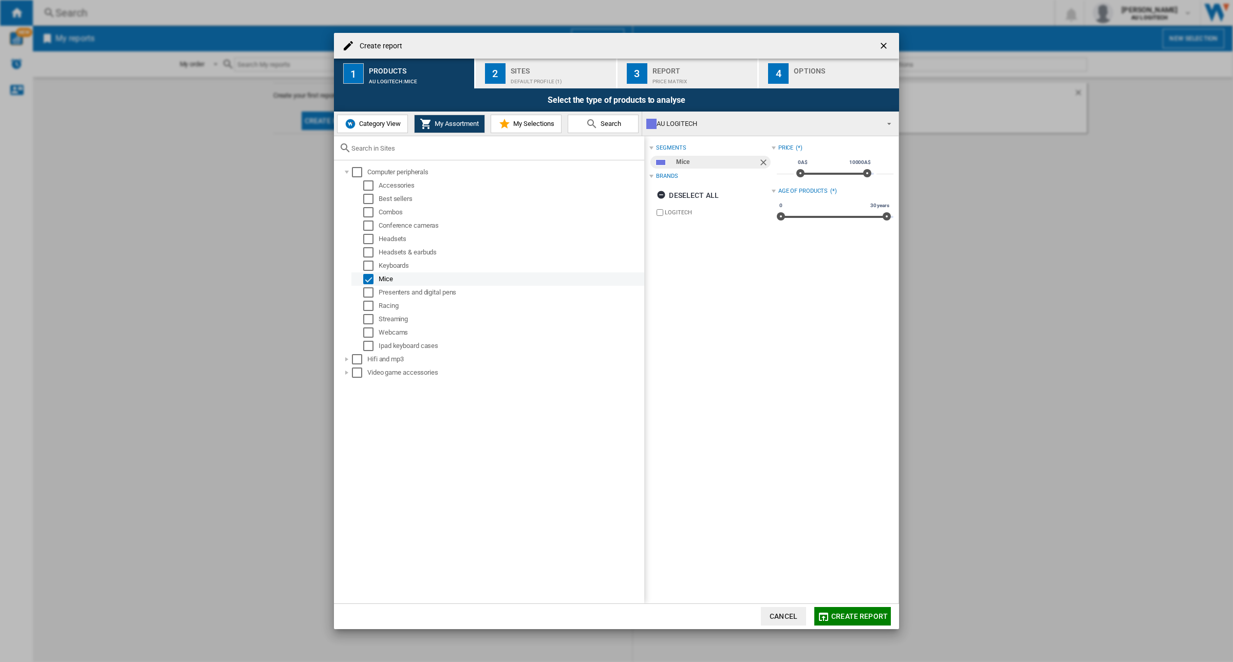
click at [367, 275] on div "Select" at bounding box center [368, 279] width 10 height 10
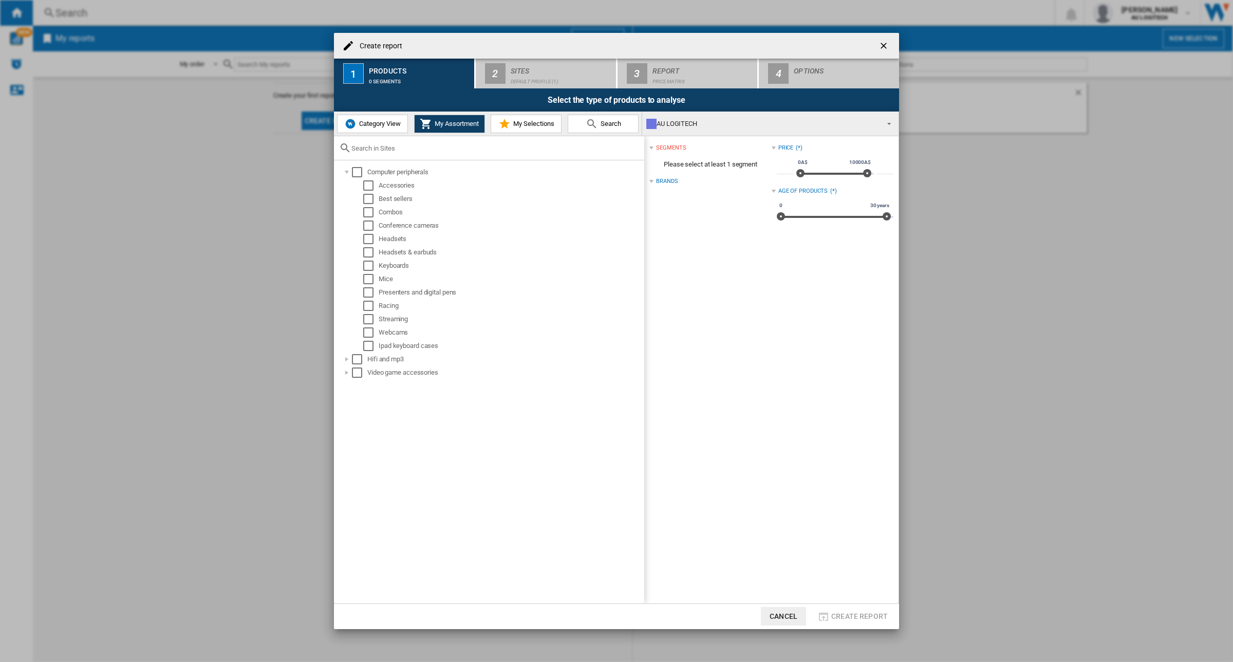
click at [371, 130] on button "Category View" at bounding box center [372, 124] width 71 height 18
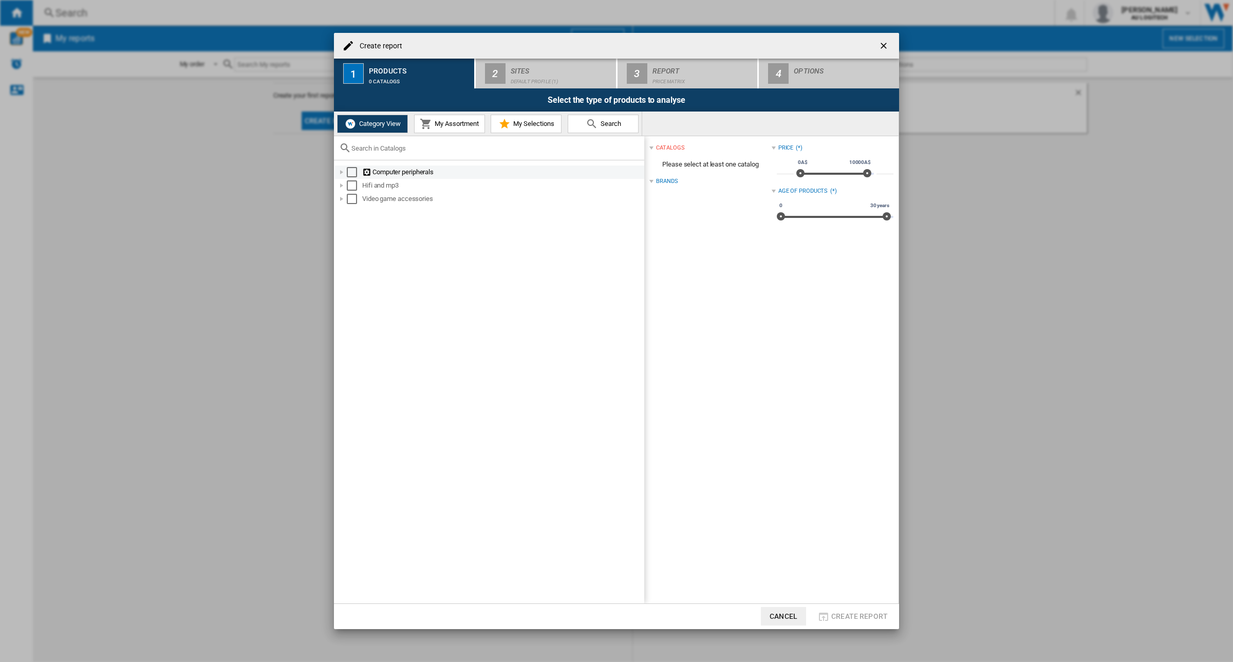
click at [342, 172] on div "Create report ..." at bounding box center [341, 172] width 10 height 10
click at [365, 217] on div "Select" at bounding box center [363, 213] width 10 height 10
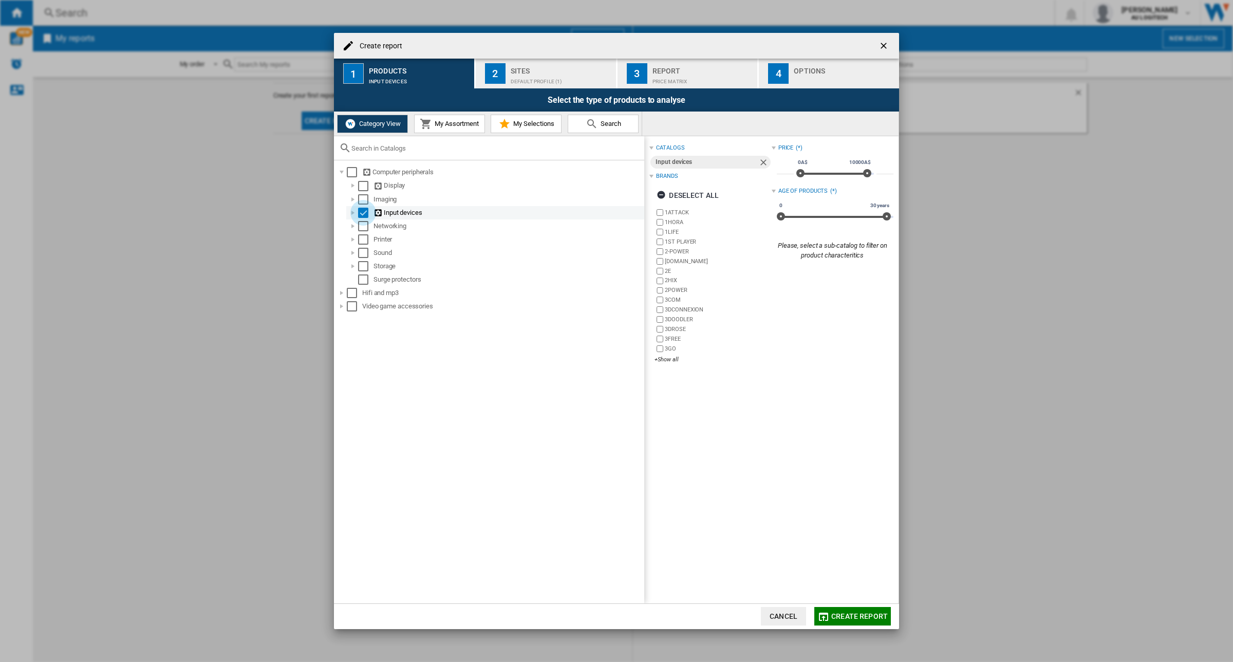
click at [365, 217] on div "Select" at bounding box center [363, 213] width 10 height 10
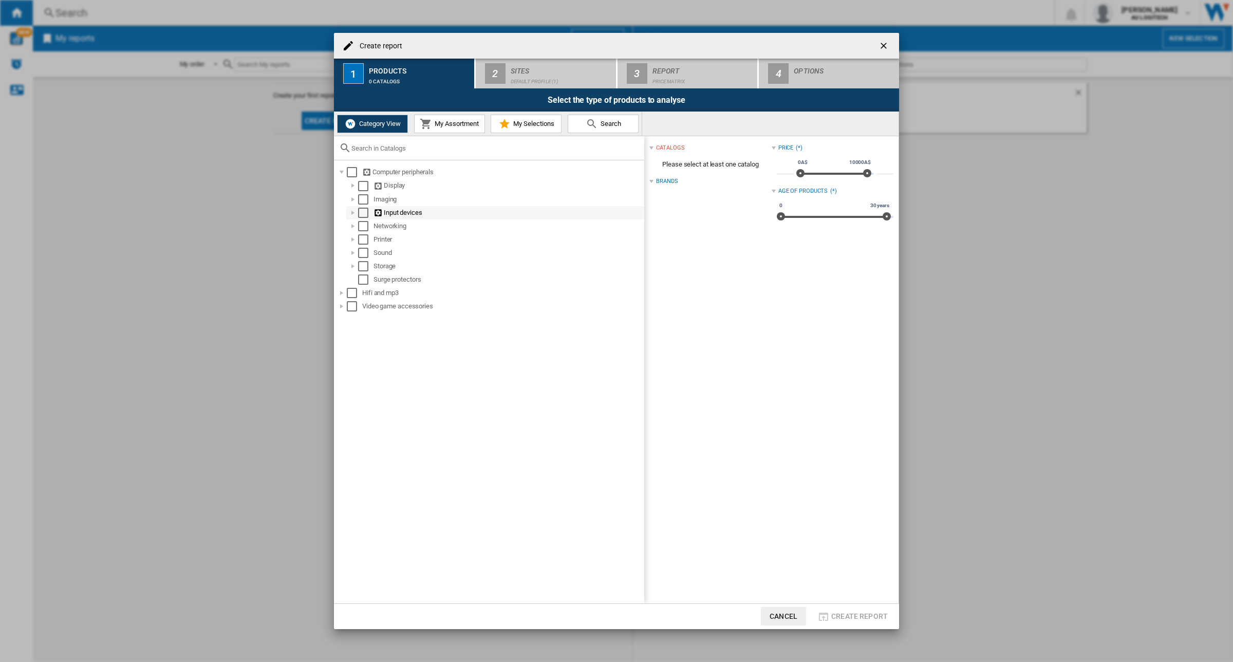
click at [349, 212] on div "Create report ..." at bounding box center [353, 213] width 10 height 10
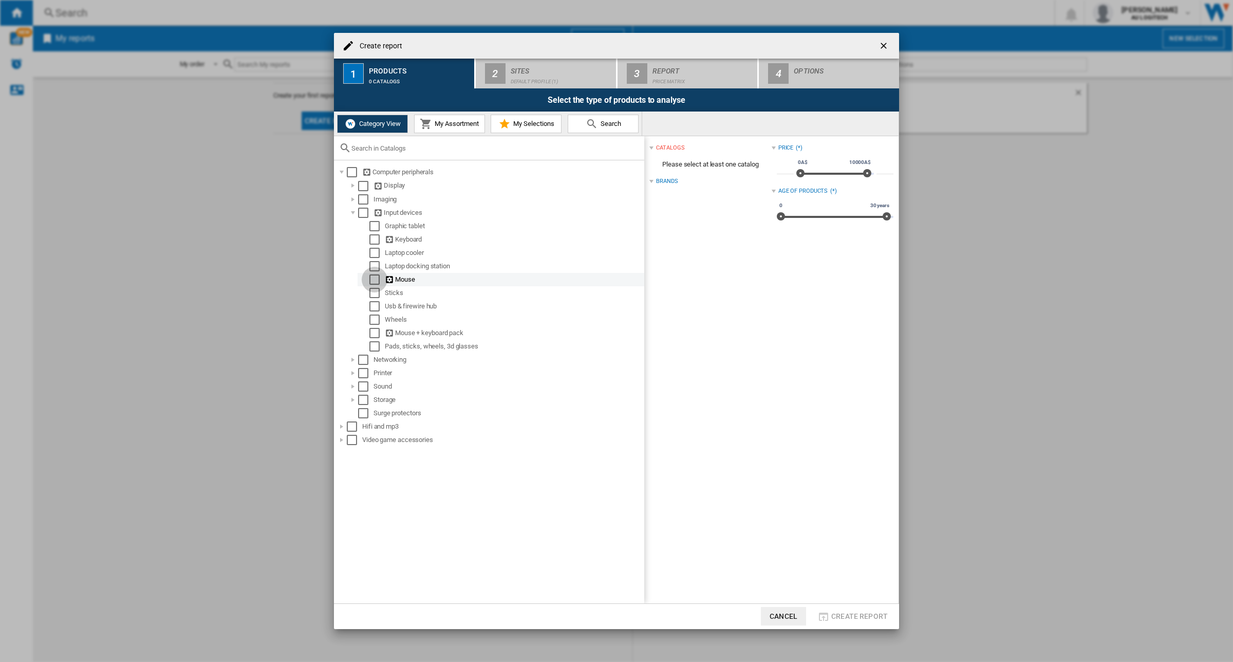
click at [374, 281] on div "Select" at bounding box center [374, 279] width 10 height 10
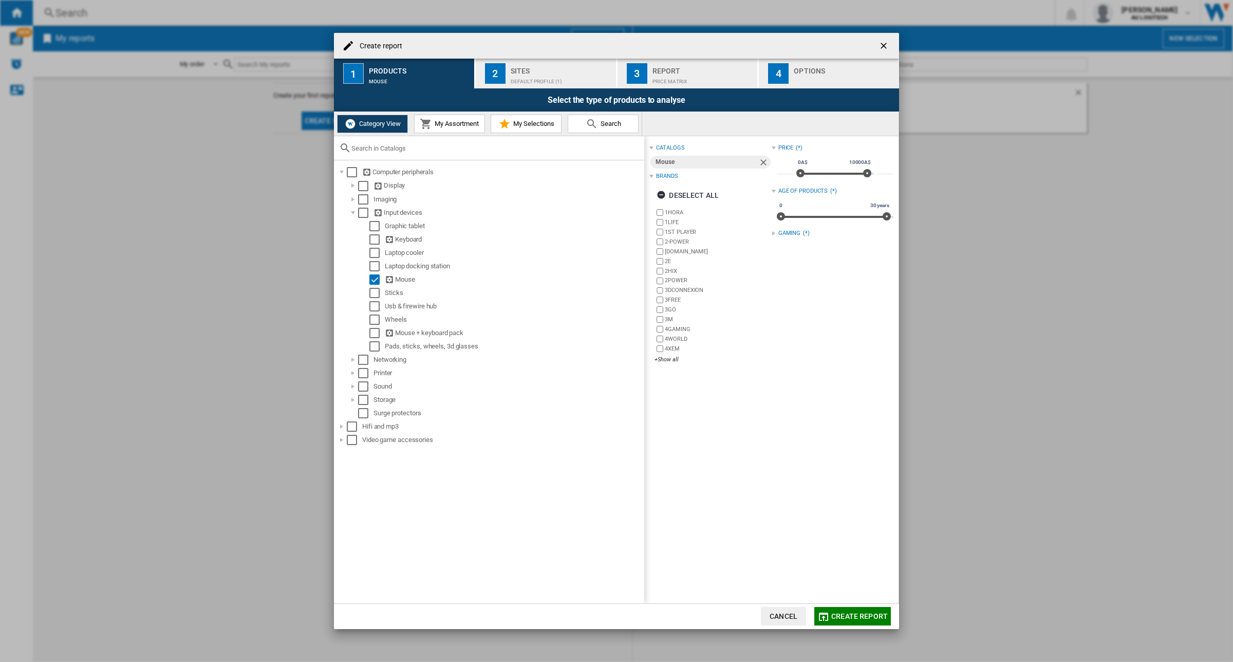
click at [511, 68] on div "Sites" at bounding box center [561, 68] width 101 height 11
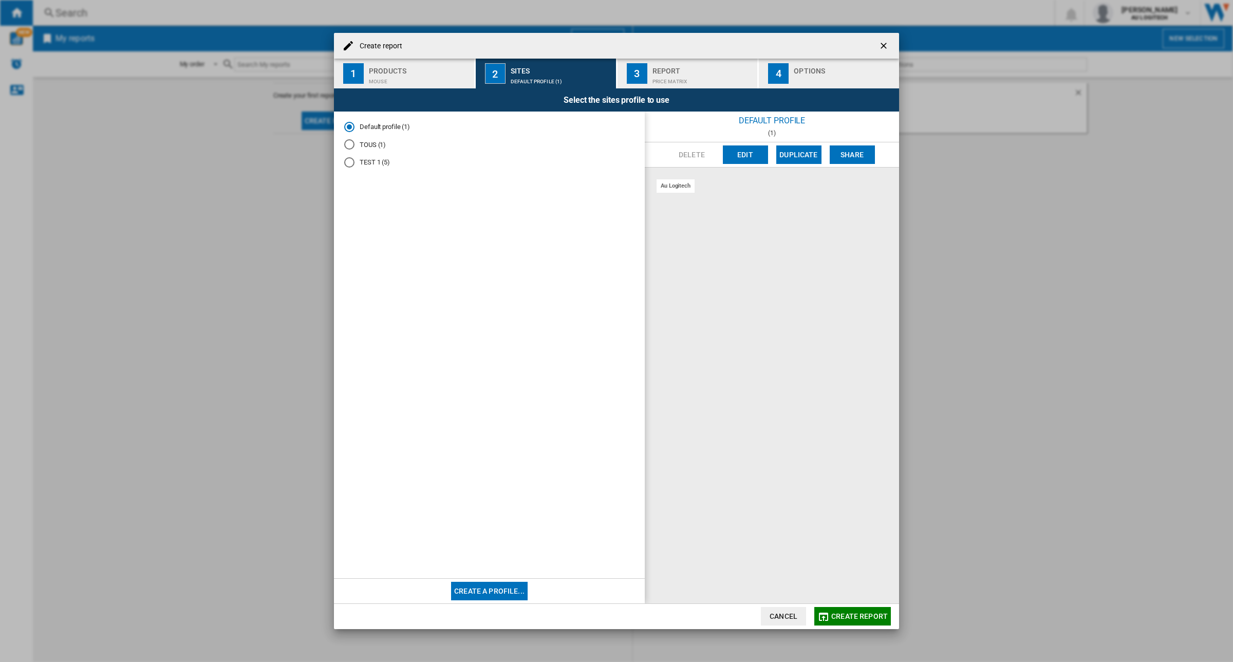
click at [357, 158] on md-radio-button "TEST 1 (5)" at bounding box center [489, 163] width 290 height 10
click at [651, 73] on button "3 Report Price Matrix" at bounding box center [687, 74] width 141 height 30
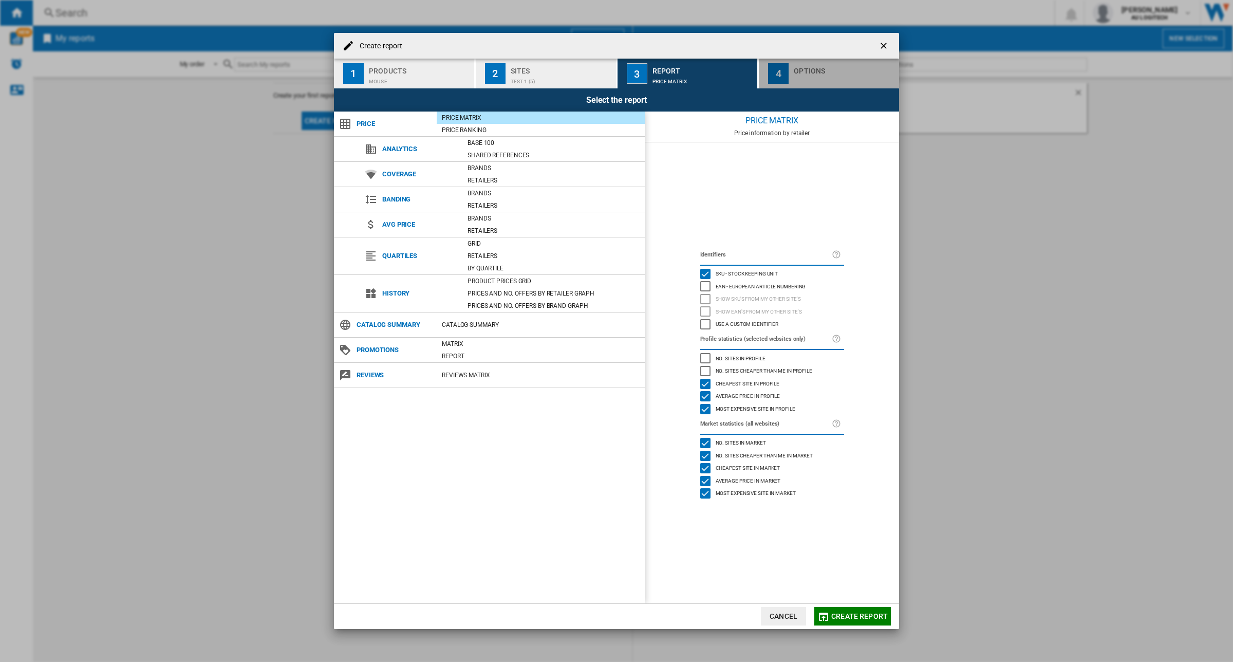
click at [792, 79] on button "4 Options" at bounding box center [829, 74] width 140 height 30
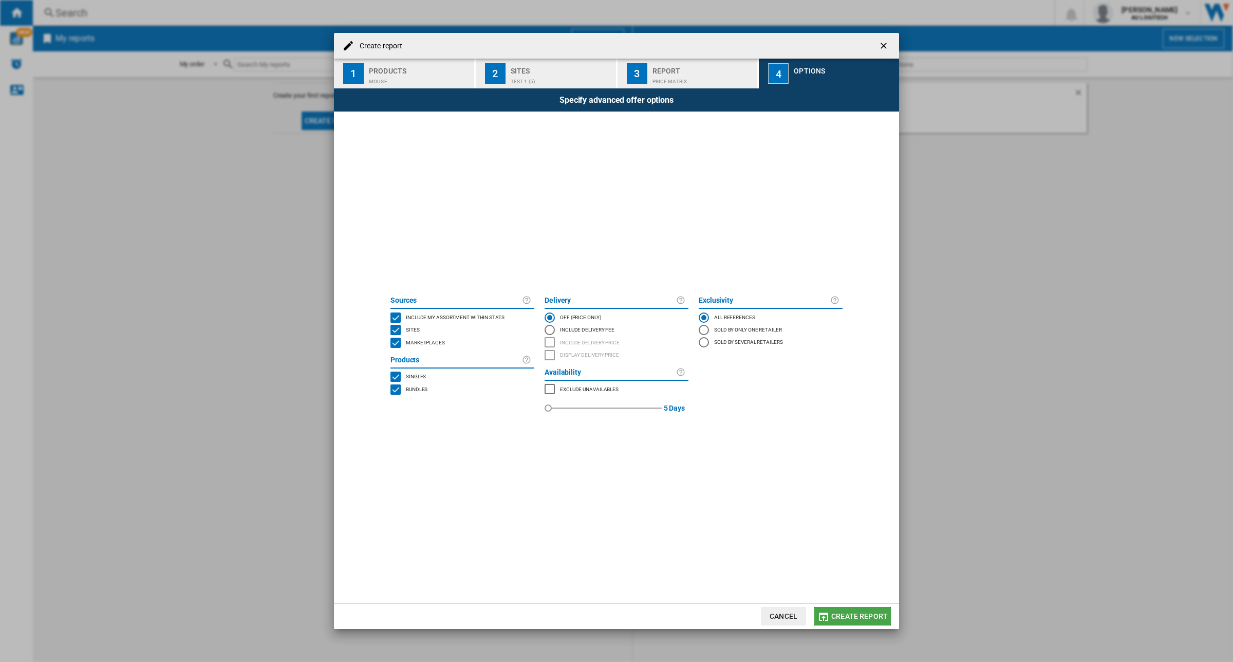
click at [835, 529] on button "Create report" at bounding box center [852, 616] width 77 height 18
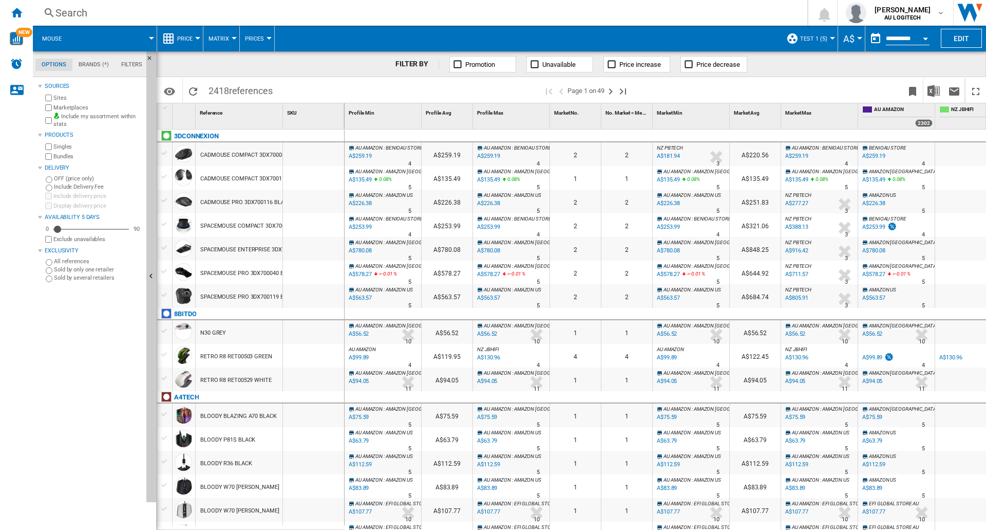
scroll to position [0, 108]
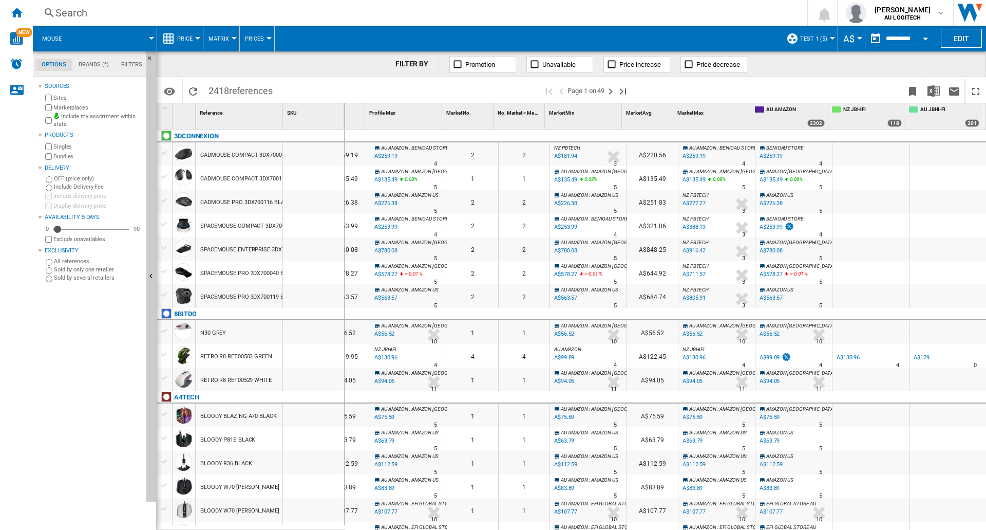
click at [770, 63] on div "FILTER BY Promotion Unavailable Price increase Price decrease" at bounding box center [572, 64] width 830 height 26
click at [820, 233] on div "BENIOAU STORE -1.0 % A$253.99 % N/A 4 [GEOGRAPHIC_DATA] STORE" at bounding box center [794, 228] width 72 height 24
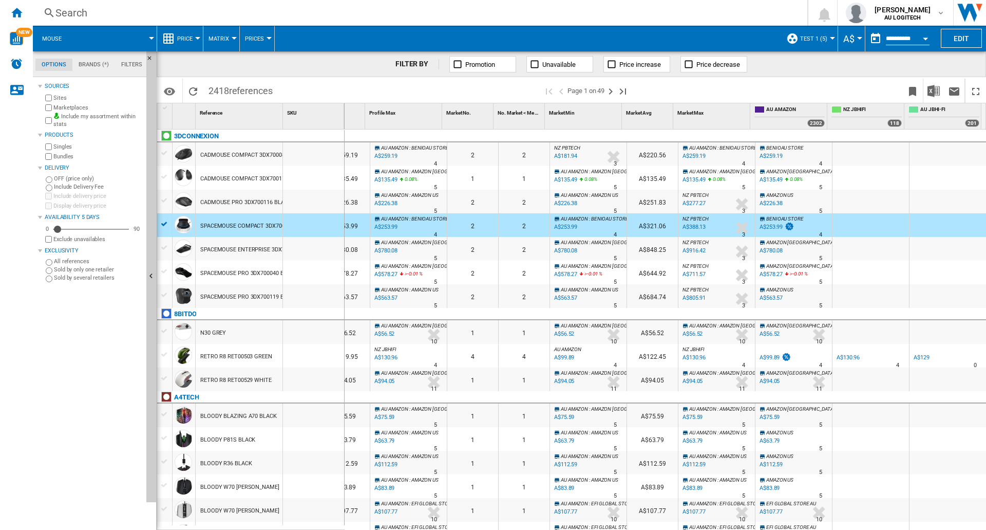
click at [855, 243] on div at bounding box center [871, 249] width 77 height 24
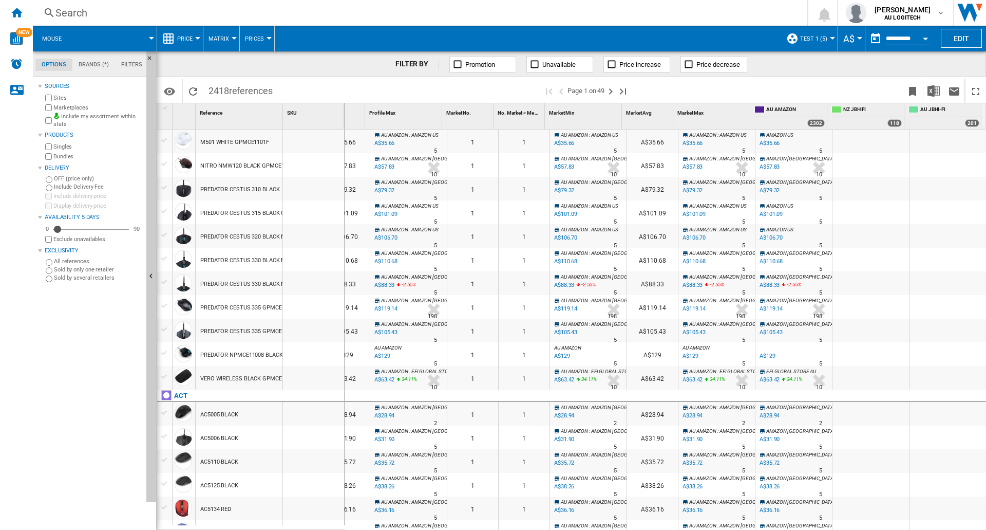
scroll to position [858, 0]
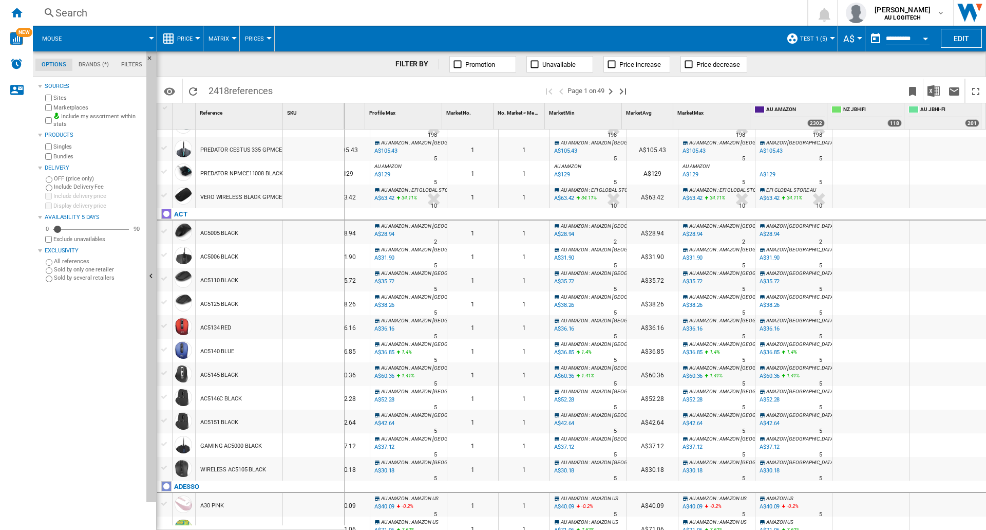
drag, startPoint x: 171, startPoint y: 216, endPoint x: 95, endPoint y: 66, distance: 167.7
click at [95, 66] on div "Options Brands (*) Filters Options Brands (*) Filters Sources Sites Marketplace…" at bounding box center [509, 290] width 953 height 478
click at [95, 66] on md-tab-item "Brands (*)" at bounding box center [93, 65] width 43 height 12
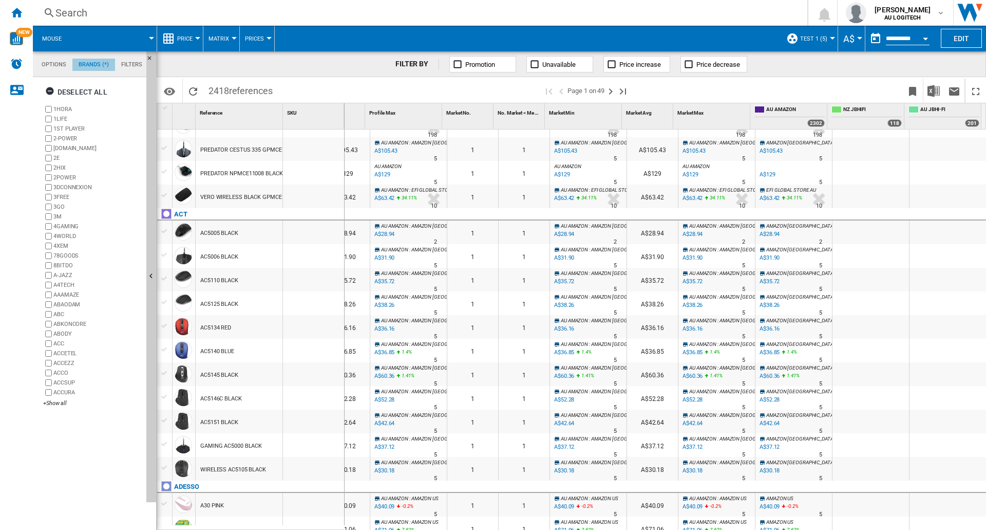
scroll to position [40, 0]
click at [52, 91] on ng-md-icon "button" at bounding box center [51, 92] width 12 height 12
click at [61, 404] on div "+Show all" at bounding box center [92, 403] width 99 height 8
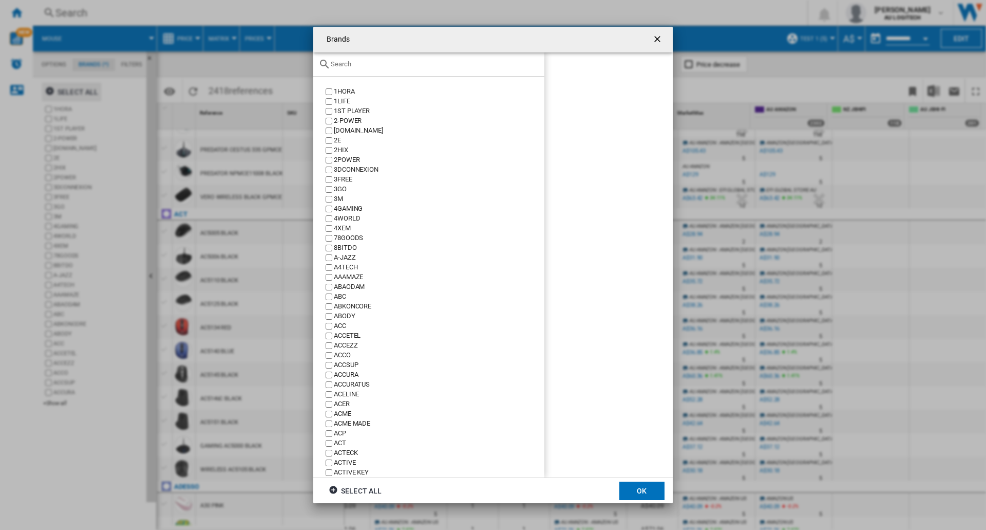
click at [353, 70] on div "Brands 1HORA ..." at bounding box center [428, 64] width 231 height 24
click at [345, 63] on input "Brands 1HORA ..." at bounding box center [435, 64] width 209 height 8
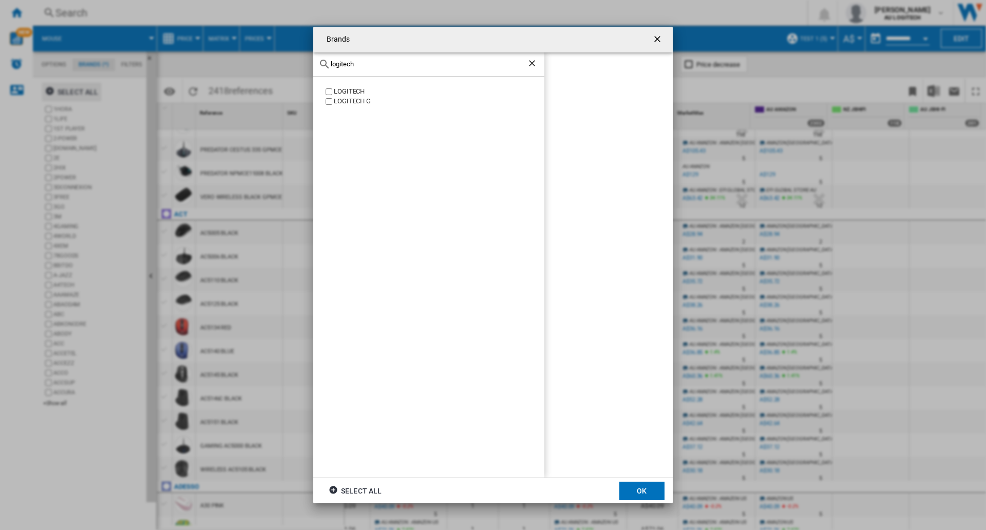
type input "logitech"
click at [333, 92] on label "LOGITECH" at bounding box center [434, 92] width 221 height 10
click at [650, 493] on button "OK" at bounding box center [642, 490] width 45 height 18
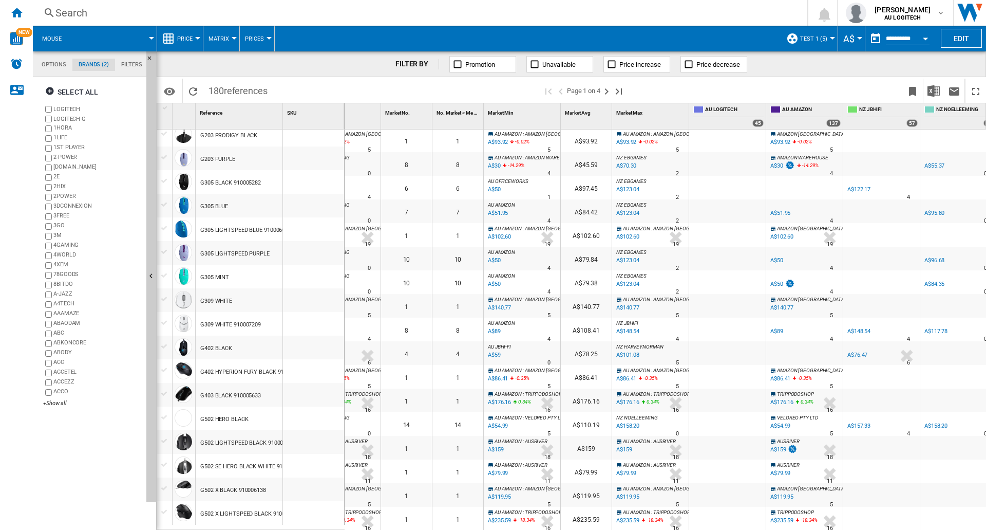
click at [60, 65] on md-tab-item "Options" at bounding box center [53, 65] width 37 height 12
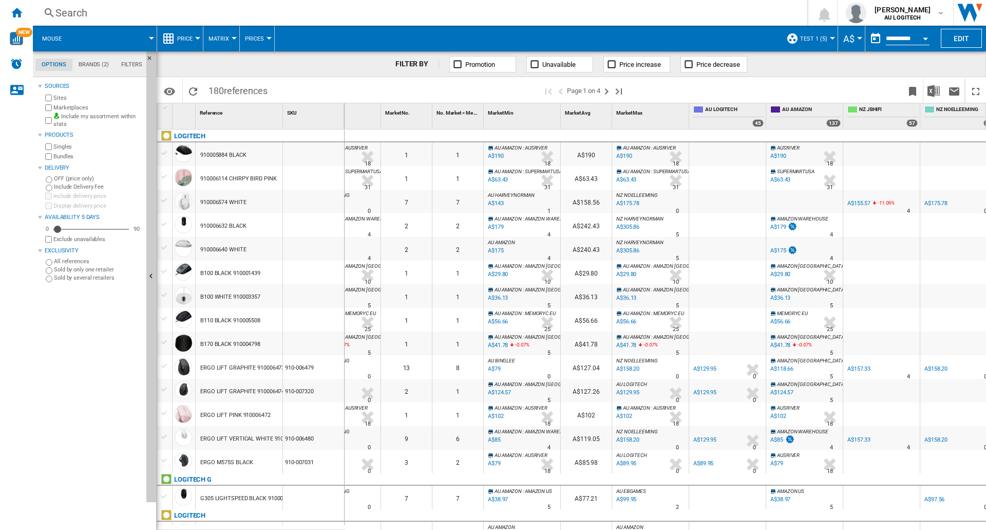
scroll to position [187, 0]
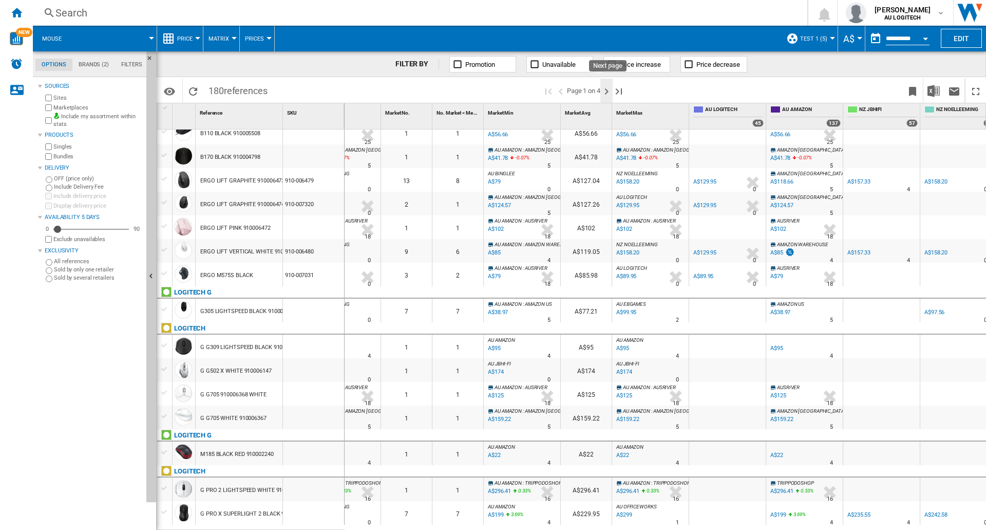
click at [607, 90] on ng-md-icon "Next page" at bounding box center [607, 91] width 12 height 12
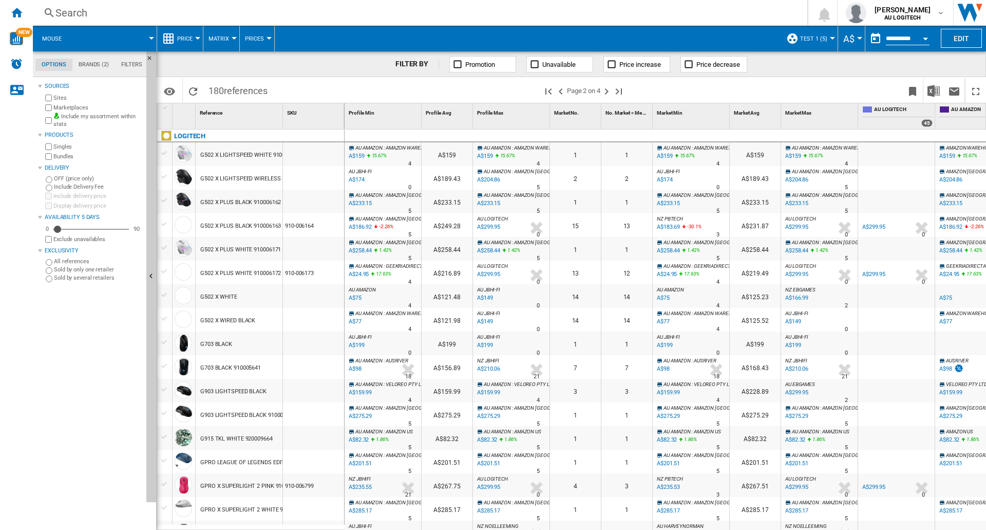
click at [228, 170] on div "G502 X LIGHTSPEED WIRELESS BLACK" at bounding box center [249, 179] width 99 height 24
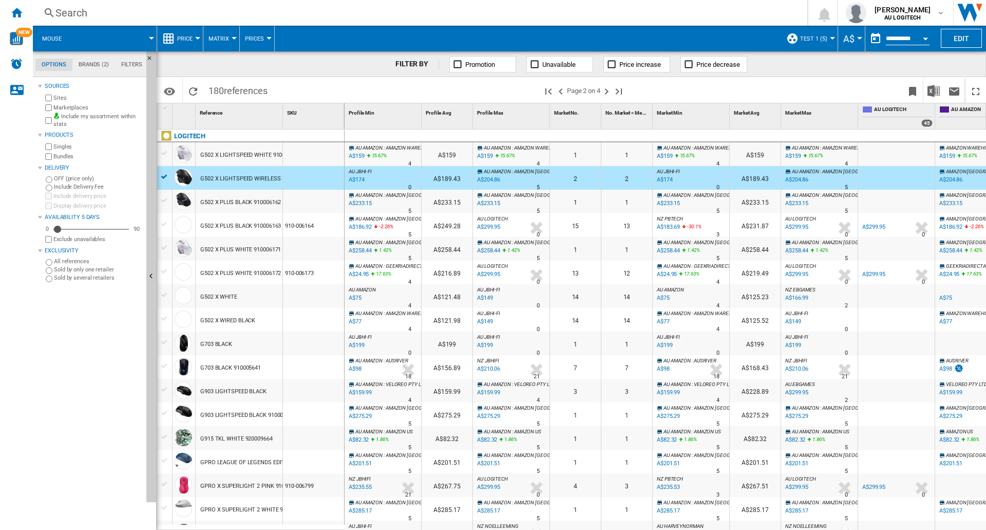
click at [226, 176] on div "G502 X LIGHTSPEED WIRELESS BLACK" at bounding box center [249, 179] width 99 height 24
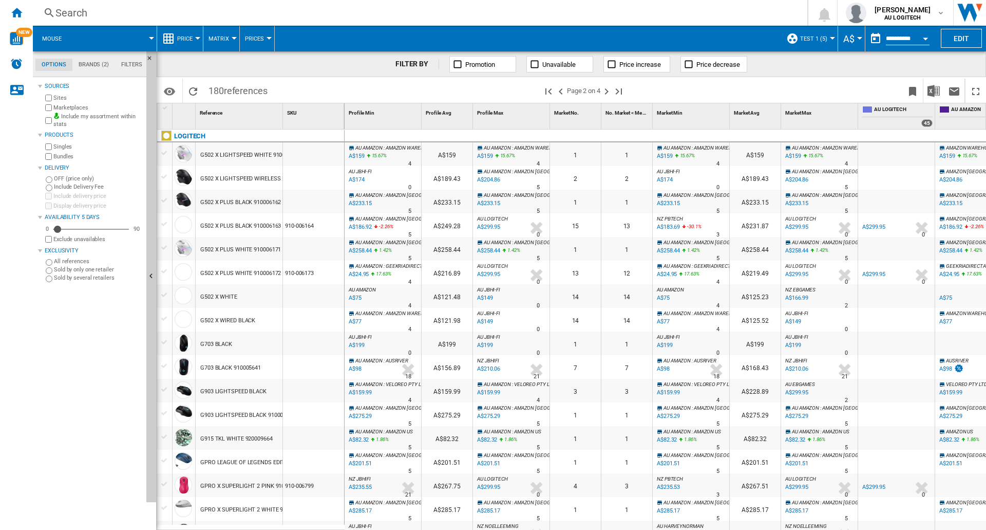
click at [226, 176] on div "G502 X LIGHTSPEED WIRELESS BLACK" at bounding box center [249, 179] width 99 height 24
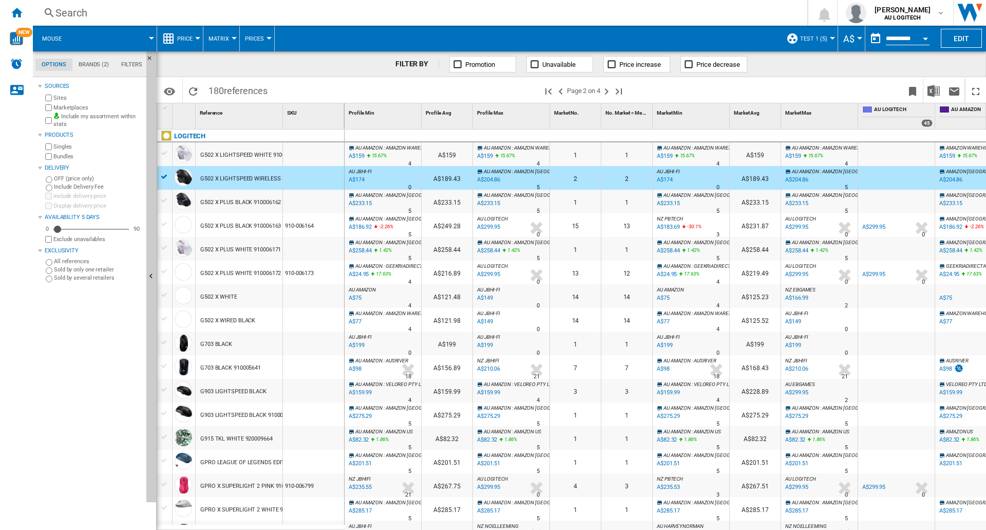
click at [226, 176] on div "G502 X LIGHTSPEED WIRELESS BLACK" at bounding box center [249, 179] width 99 height 24
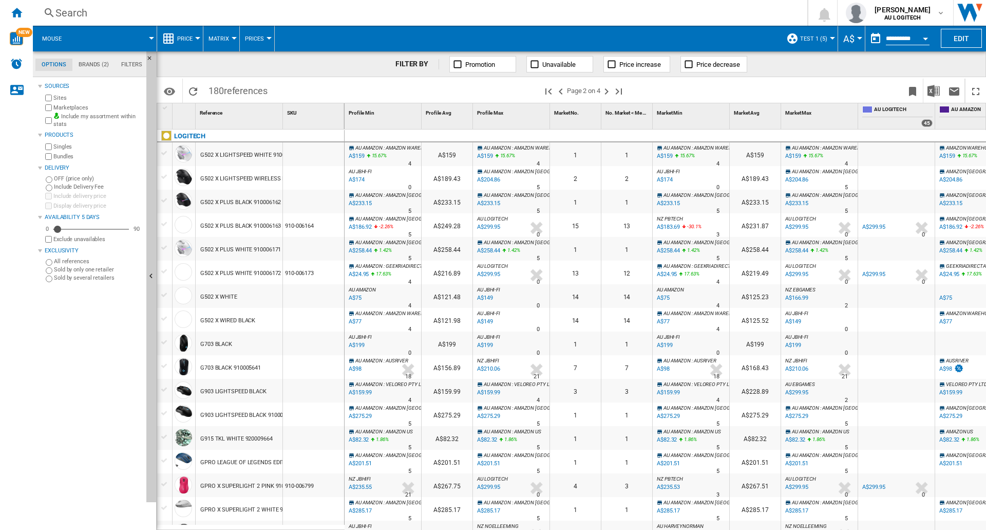
click at [226, 176] on div "G502 X LIGHTSPEED WIRELESS BLACK" at bounding box center [249, 179] width 99 height 24
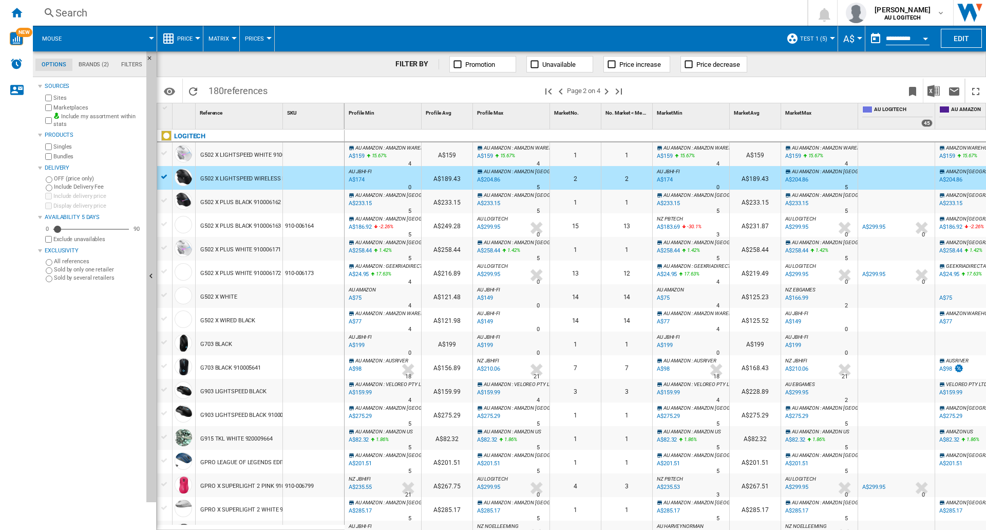
click at [362, 179] on div "A$174" at bounding box center [355, 180] width 17 height 10
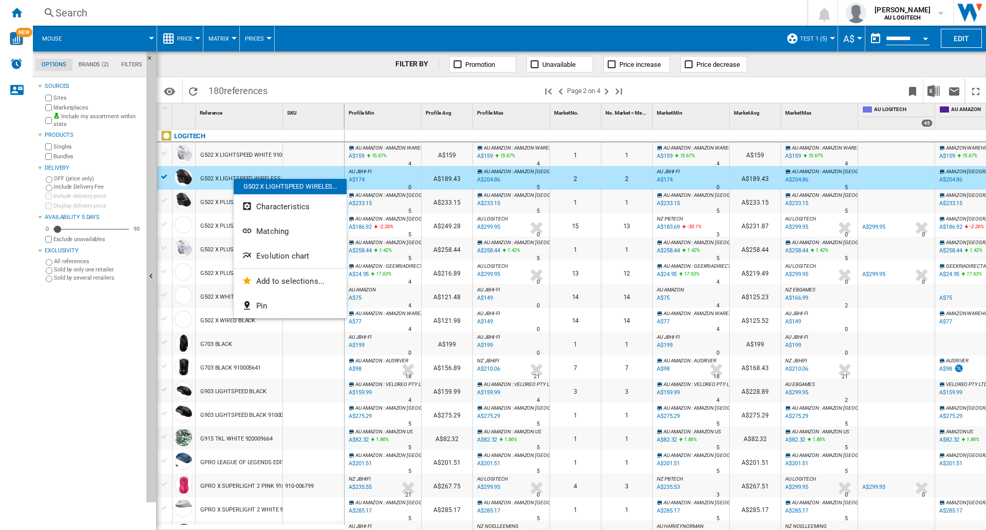
click at [234, 179] on div "G502 X LIGHTSPEED WIRELES..." at bounding box center [290, 186] width 113 height 15
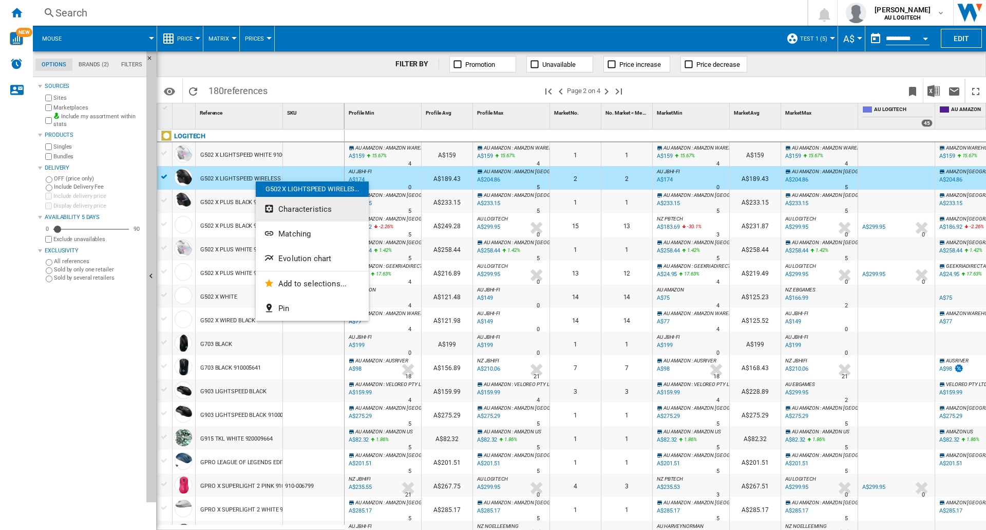
click at [285, 204] on button "Characteristics" at bounding box center [312, 209] width 113 height 25
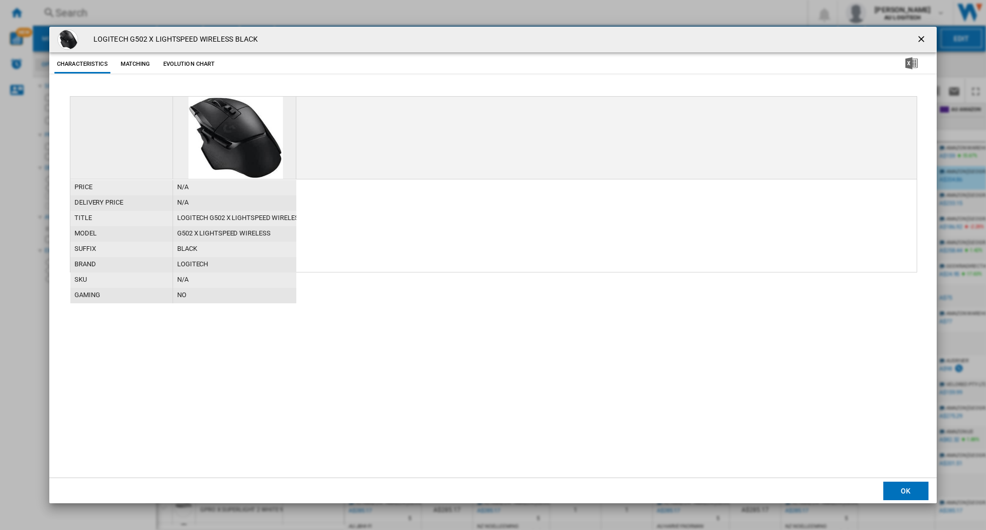
click at [167, 66] on button "Evolution chart" at bounding box center [189, 64] width 57 height 18
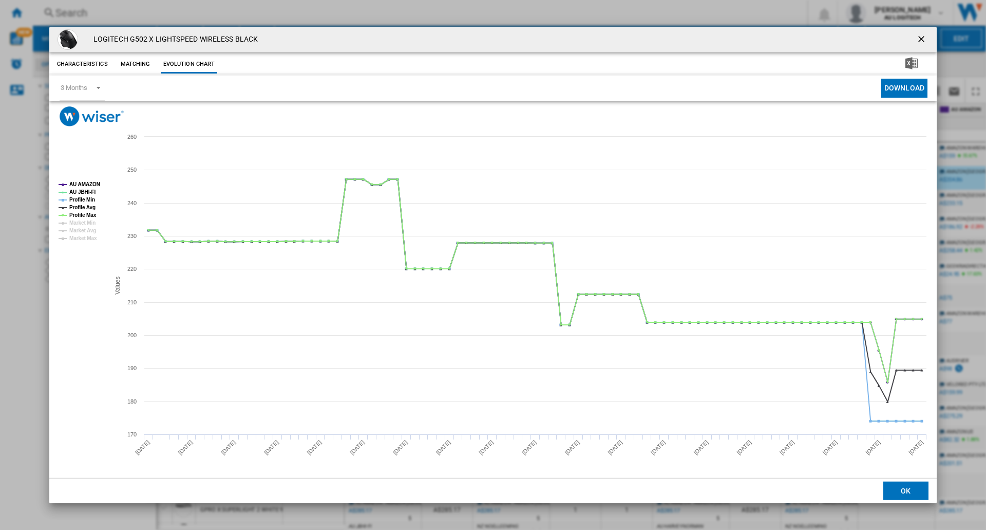
click at [396, 12] on div "LOGITECH G502 X LIGHTSPEED WIRELESS BLACK Characteristics Matching Evolution ch…" at bounding box center [493, 265] width 986 height 530
click at [122, 59] on button "Matching" at bounding box center [135, 64] width 45 height 18
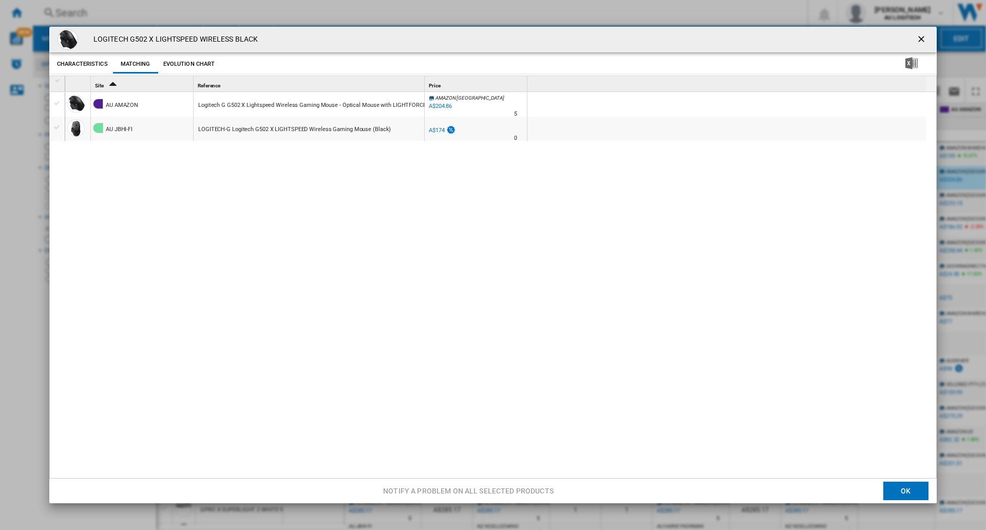
click at [59, 105] on div "Product popup" at bounding box center [57, 103] width 11 height 9
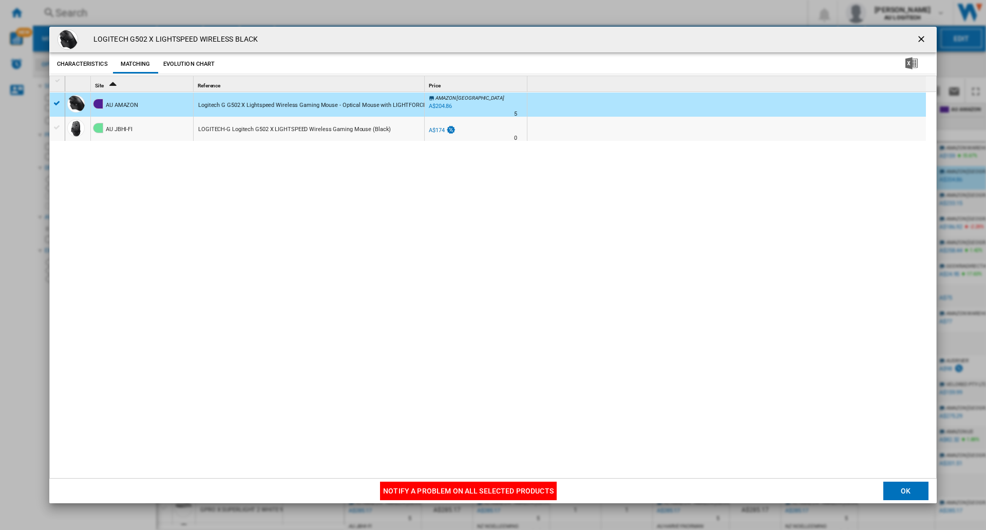
click at [57, 127] on div "Product popup" at bounding box center [57, 127] width 11 height 9
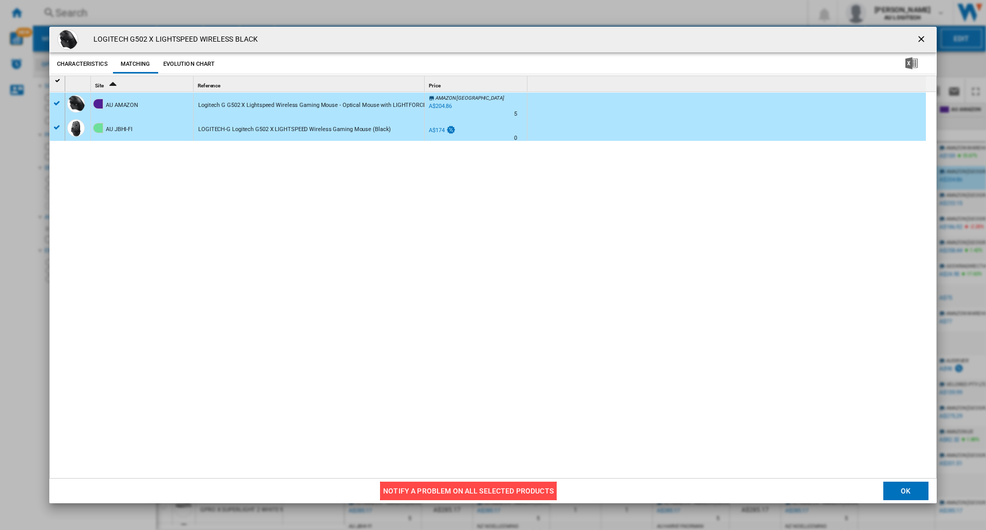
click at [474, 486] on button "Notify a problem on all selected products" at bounding box center [468, 490] width 177 height 18
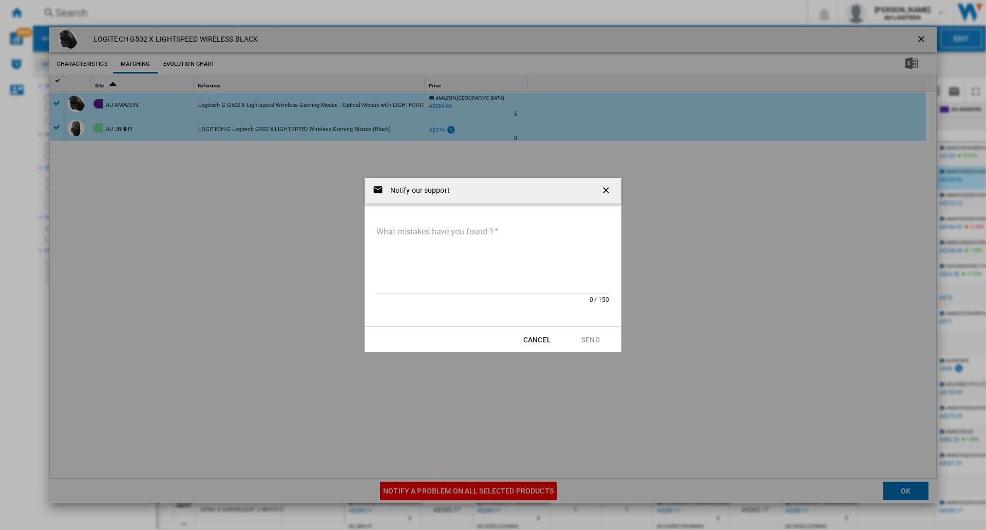
click at [601, 189] on ng-md-icon "getI18NText('BUTTONS.CLOSE_DIALOG')" at bounding box center [607, 191] width 12 height 12
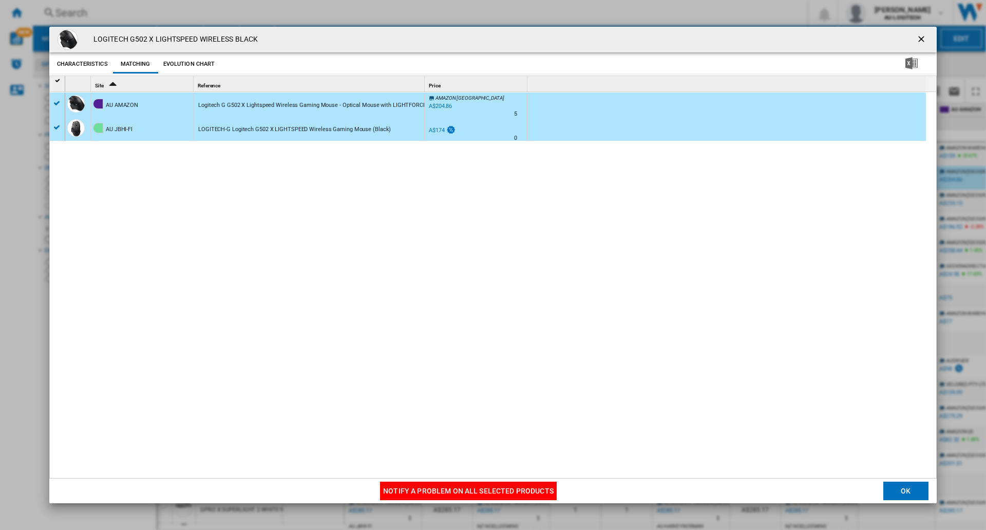
click at [920, 36] on ng-md-icon "getI18NText('BUTTONS.CLOSE_DIALOG')" at bounding box center [922, 40] width 12 height 12
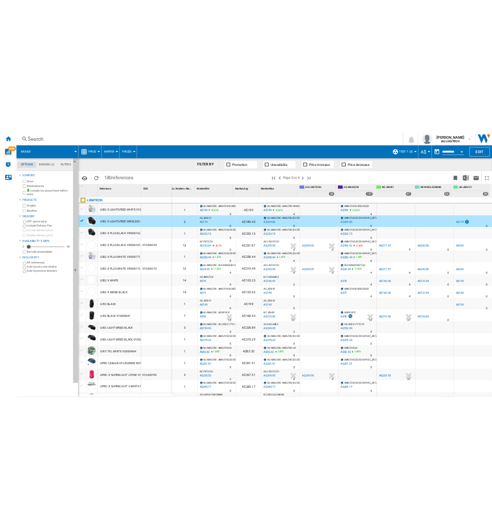
scroll to position [0, 262]
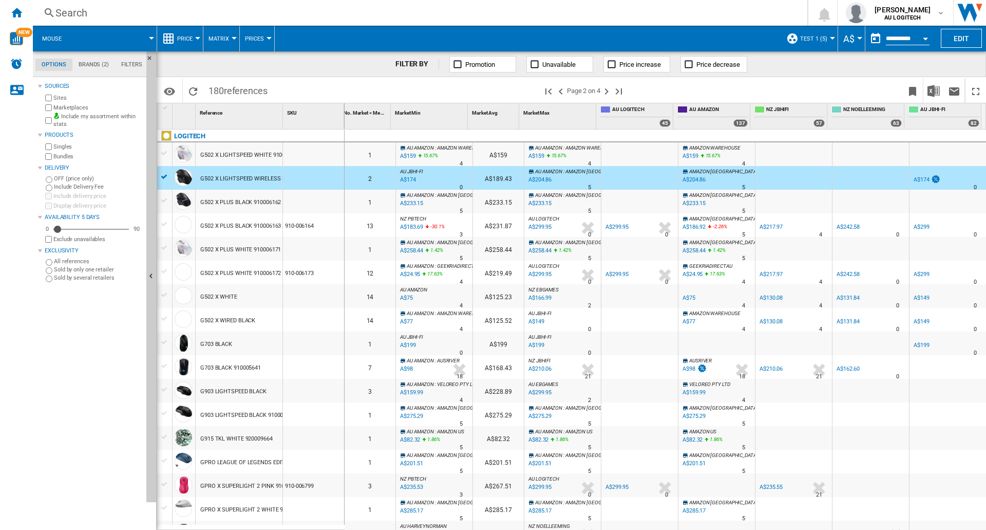
click at [229, 42] on button "Matrix" at bounding box center [222, 39] width 26 height 26
click at [194, 39] on md-backdrop at bounding box center [493, 265] width 986 height 530
click at [194, 39] on button "Price" at bounding box center [187, 39] width 21 height 26
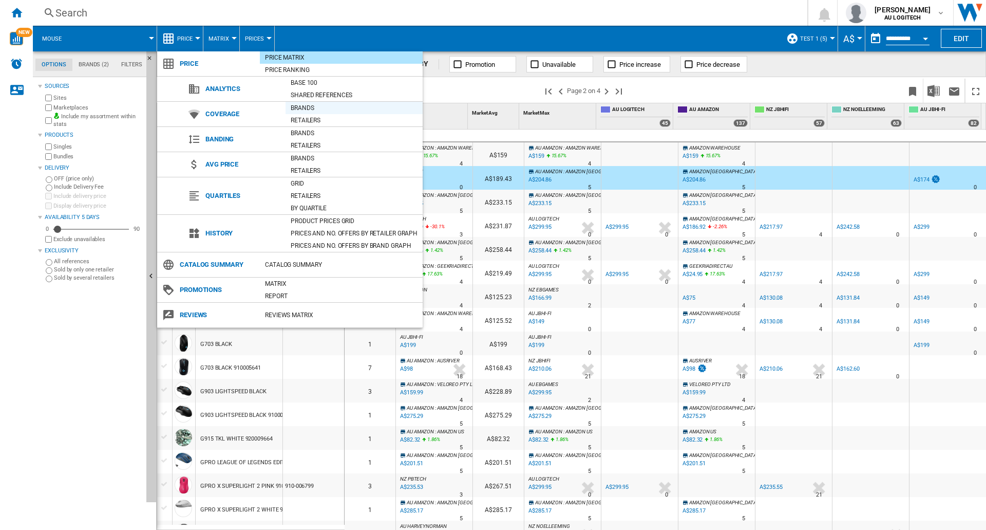
click at [302, 108] on div "Brands" at bounding box center [354, 108] width 137 height 10
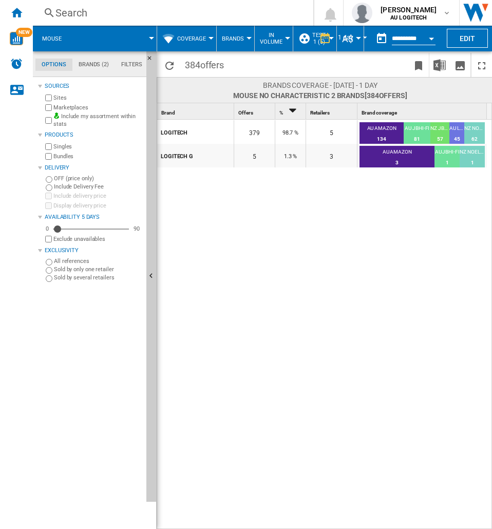
click at [101, 63] on md-tab-item "Brands (2)" at bounding box center [93, 65] width 43 height 12
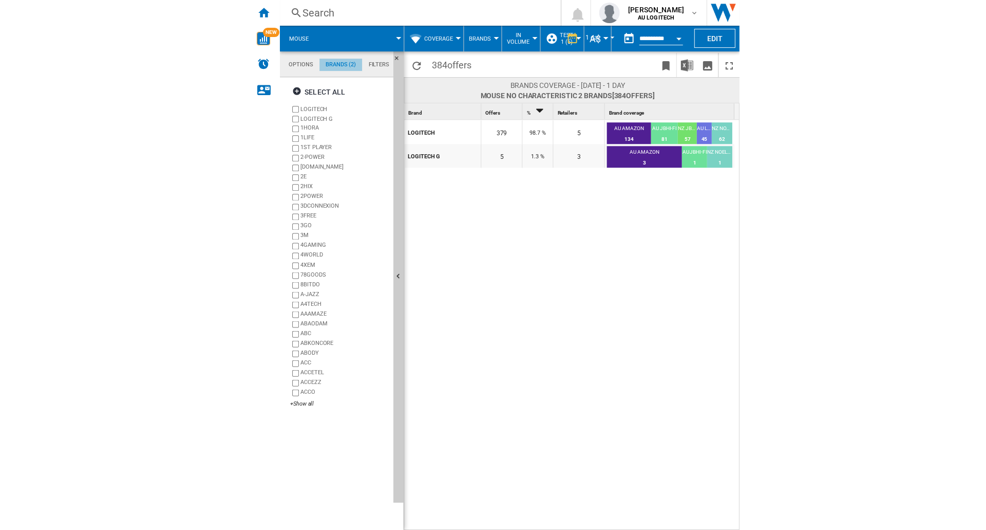
scroll to position [40, 0]
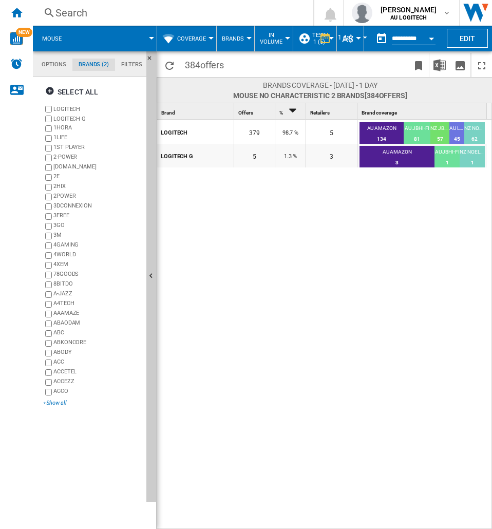
click at [50, 402] on div "+Show all" at bounding box center [92, 403] width 99 height 8
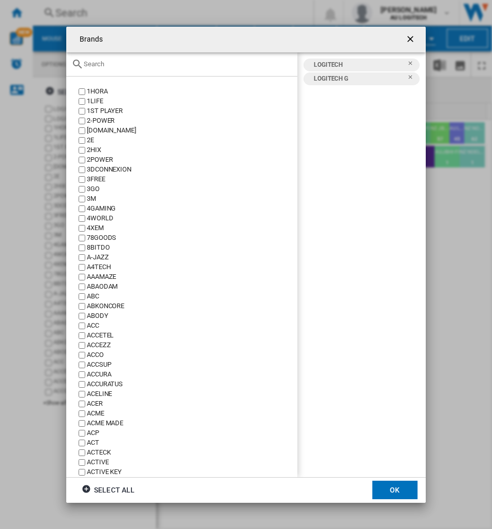
click at [129, 62] on input "Brands 1HORA ..." at bounding box center [188, 64] width 209 height 8
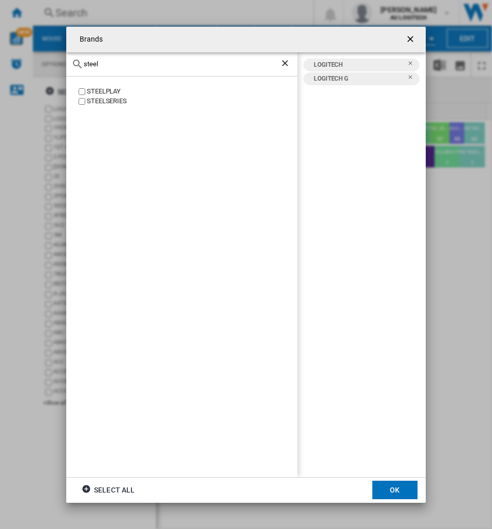
type input "steel"
click at [108, 101] on div "STEELSERIES" at bounding box center [192, 102] width 211 height 10
click at [396, 496] on button "OK" at bounding box center [394, 490] width 45 height 18
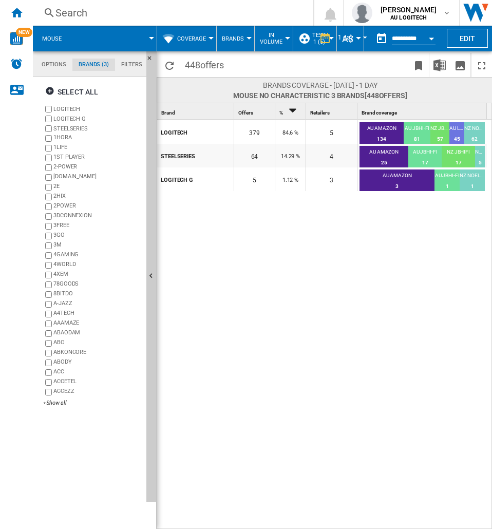
click at [174, 36] on ng-md-icon at bounding box center [168, 38] width 12 height 12
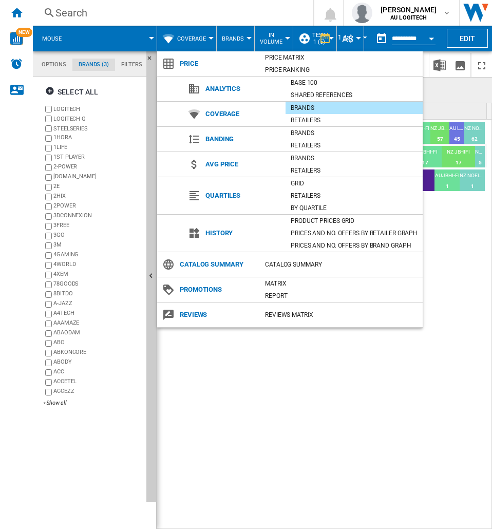
click at [453, 373] on md-backdrop at bounding box center [246, 264] width 492 height 529
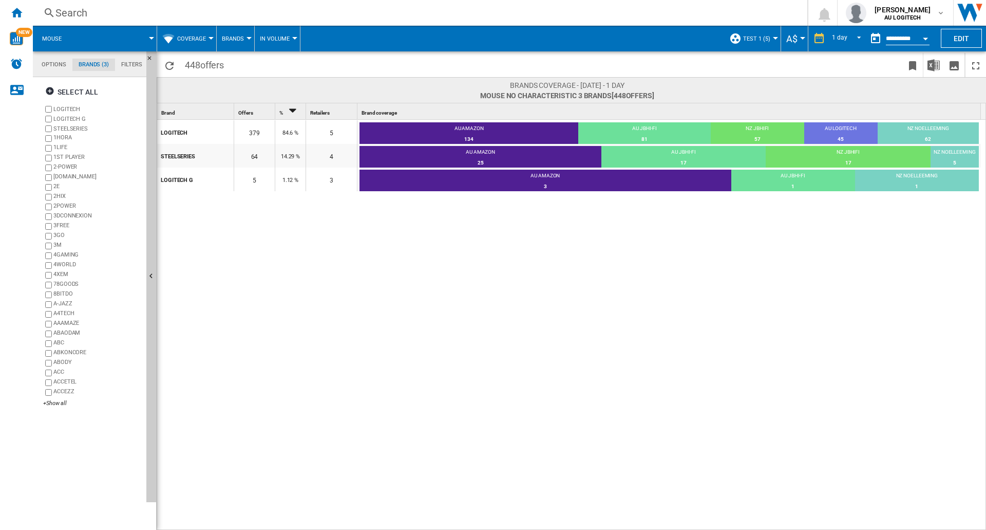
click at [445, 258] on div "LOGITECH 379 84.6 % 5 AU AMAZON 134 35.36% AU JBHI-FI 81 21.37% NZ JBHIFI 57 15…" at bounding box center [572, 325] width 830 height 411
click at [545, 187] on div "3" at bounding box center [546, 186] width 372 height 10
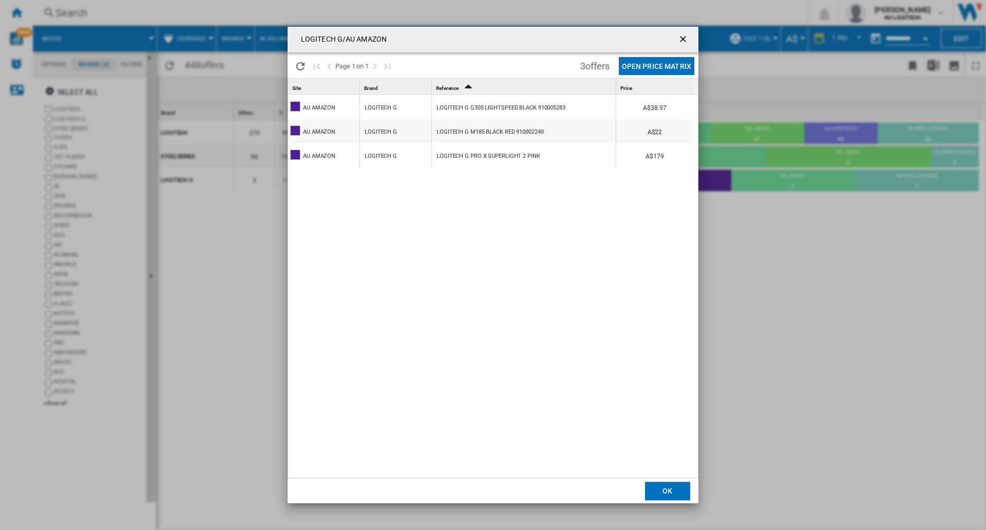
click at [791, 328] on div "LOGITECH G/AU AMAZON Please wait... Page 1 on 1 3 offers Open Price Matrix Site…" at bounding box center [493, 265] width 986 height 530
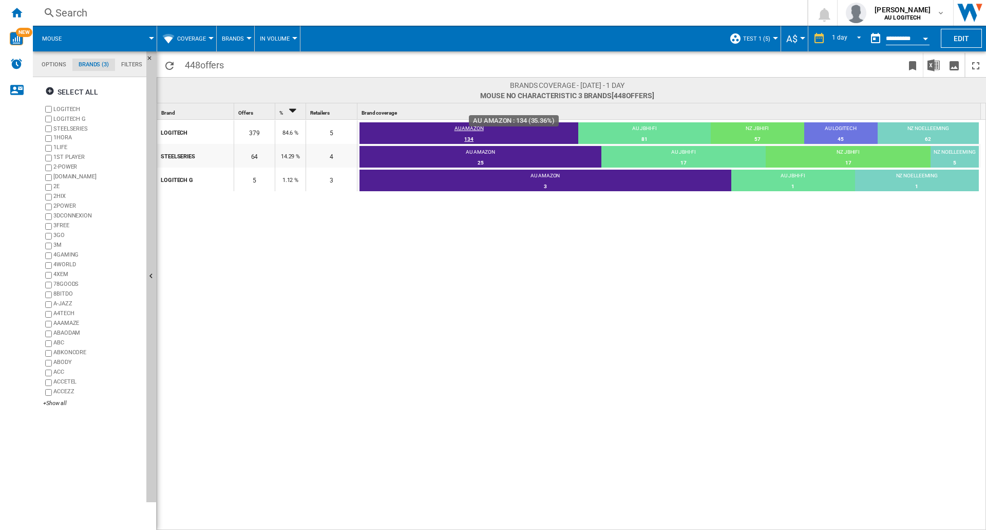
click at [510, 133] on div "AU AMAZON" at bounding box center [469, 129] width 219 height 9
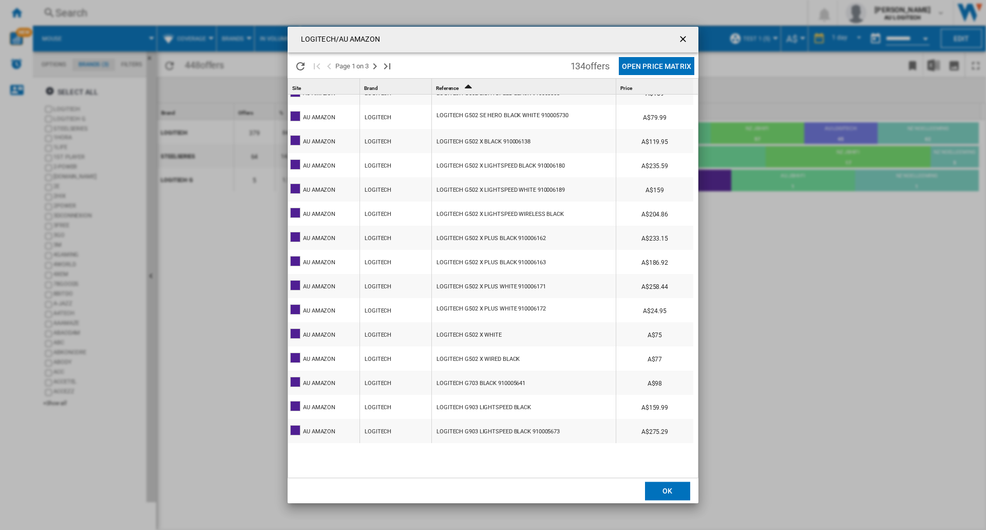
scroll to position [2, 0]
click at [473, 335] on div "LOGITECH G502 X WHITE" at bounding box center [469, 333] width 65 height 24
click at [835, 221] on div "LOGITECH/AU AMAZON Please wait... Page 1 on 3 134 offers Open Price Matrix Site…" at bounding box center [493, 265] width 986 height 530
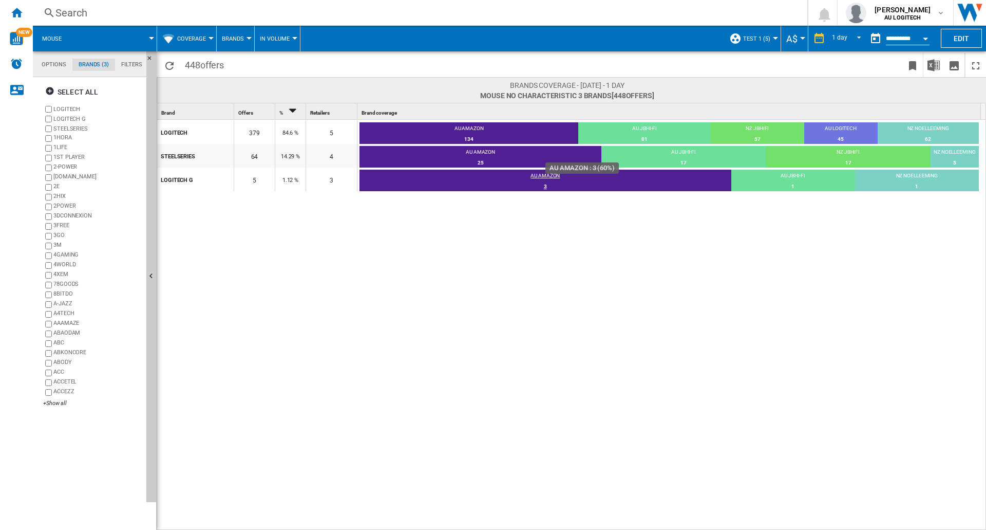
click at [462, 177] on div "AU AMAZON" at bounding box center [546, 176] width 372 height 9
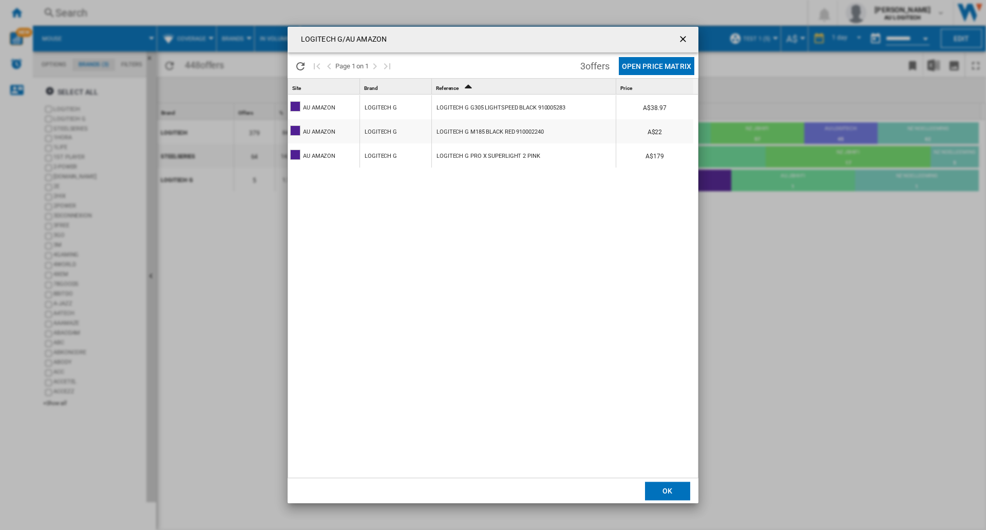
click at [857, 241] on div "LOGITECH G/AU AMAZON Please wait... Page 1 on 1 3 offers Open Price Matrix Site…" at bounding box center [493, 265] width 986 height 530
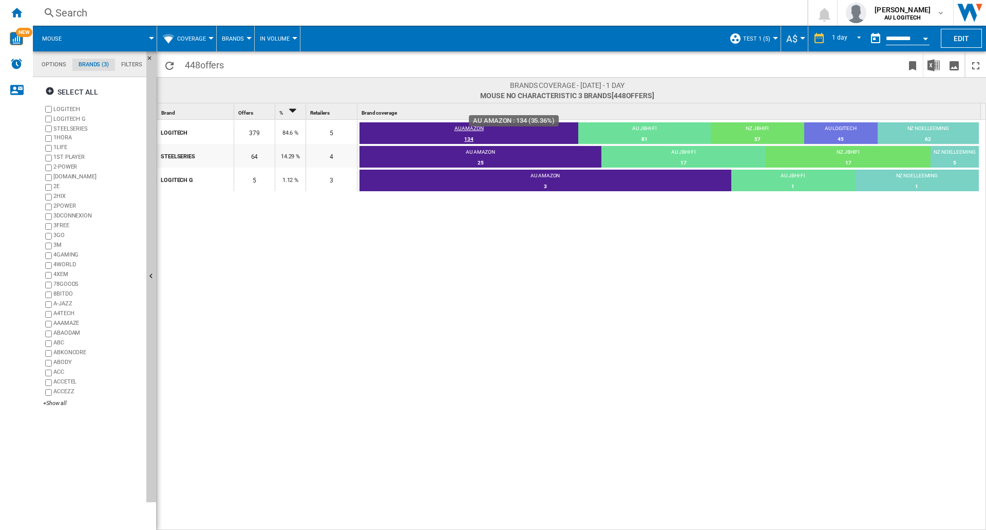
click at [494, 128] on div "AU AMAZON" at bounding box center [469, 129] width 219 height 9
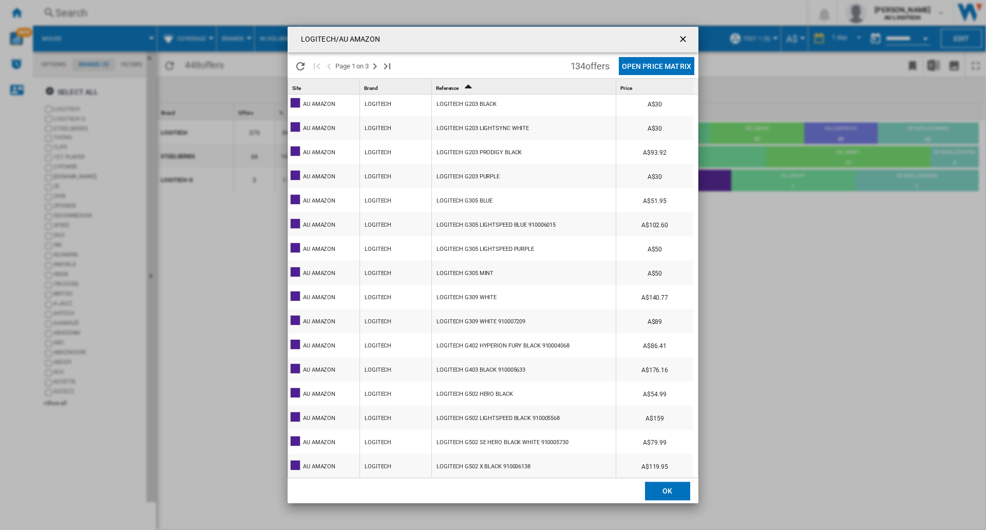
scroll to position [535, 0]
click at [794, 223] on div "LOGITECH/AU AMAZON Please wait... Page 1 on 3 134 offers Open Price Matrix Site…" at bounding box center [493, 265] width 986 height 530
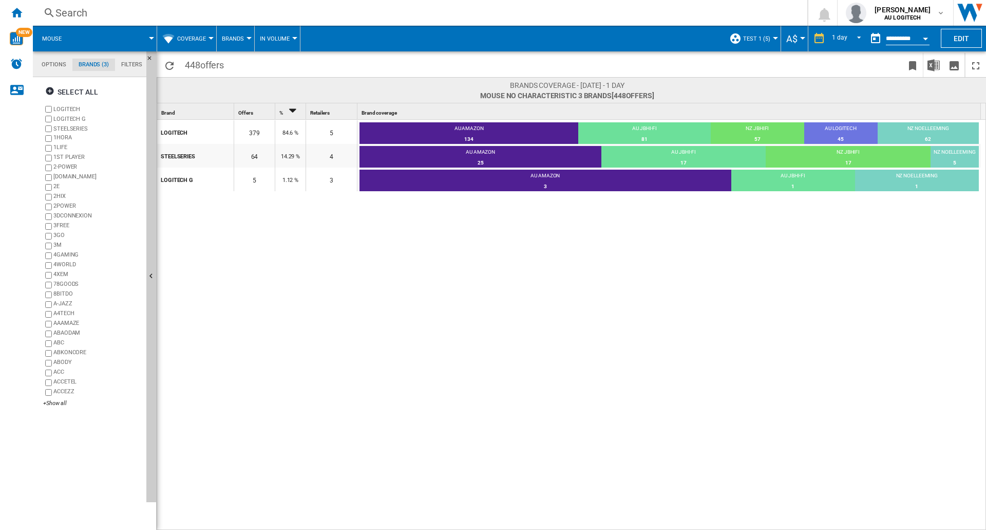
click at [183, 37] on span "Coverage" at bounding box center [191, 38] width 29 height 7
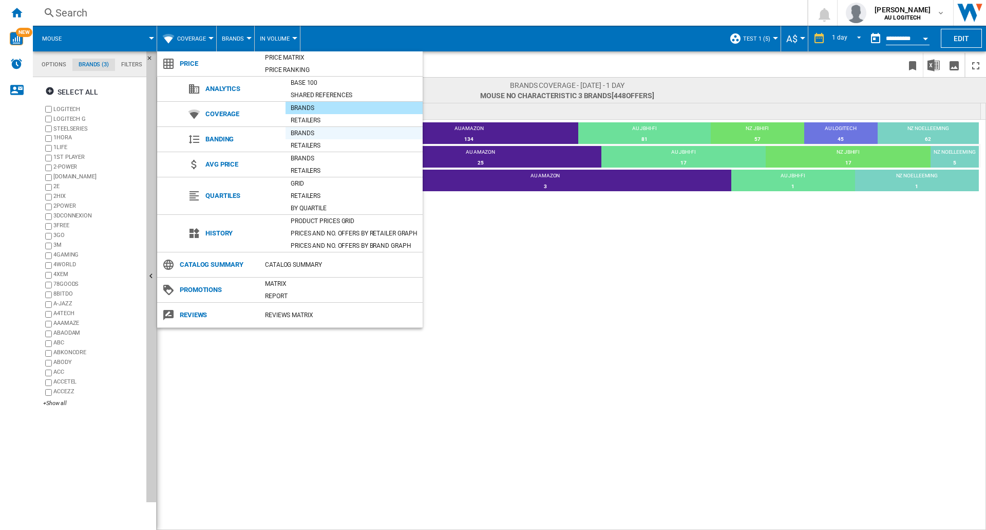
click at [298, 133] on div "Brands" at bounding box center [354, 133] width 137 height 10
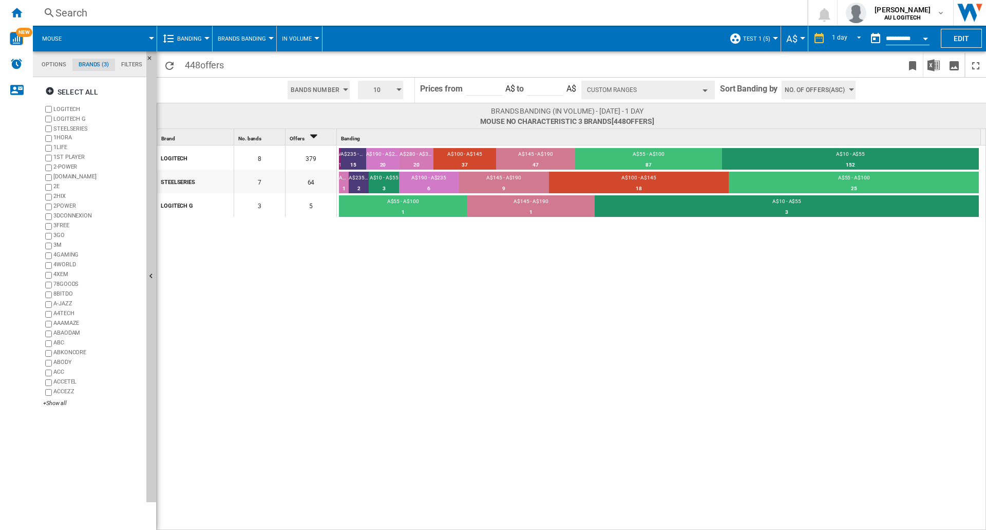
click at [620, 93] on button "Custom Ranges" at bounding box center [649, 90] width 134 height 18
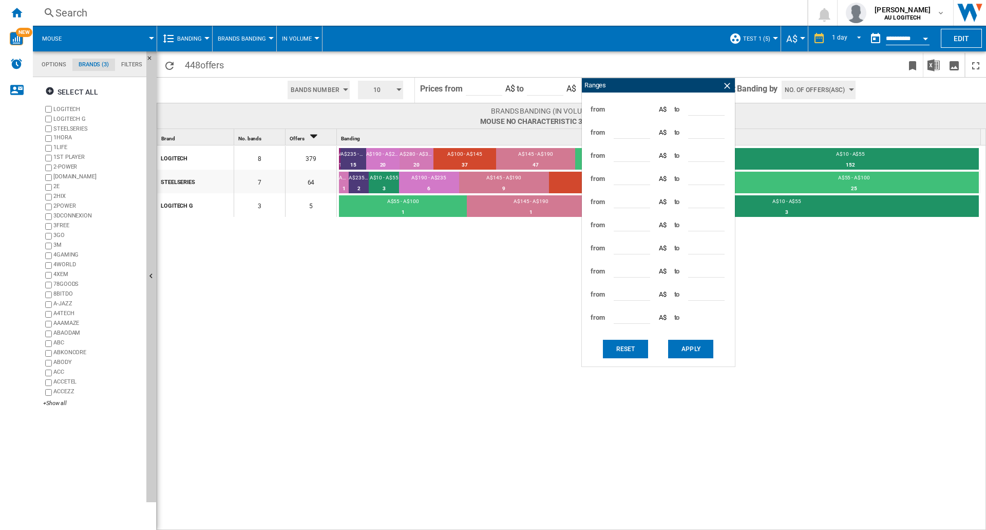
click at [371, 261] on div "LOGITECH 8 379 A$415 - A$460 1 0.26% A$235 - A$280 15 3.96% A$190 - A$235 20 5.…" at bounding box center [572, 337] width 830 height 385
click at [199, 35] on span "Banding" at bounding box center [189, 38] width 25 height 7
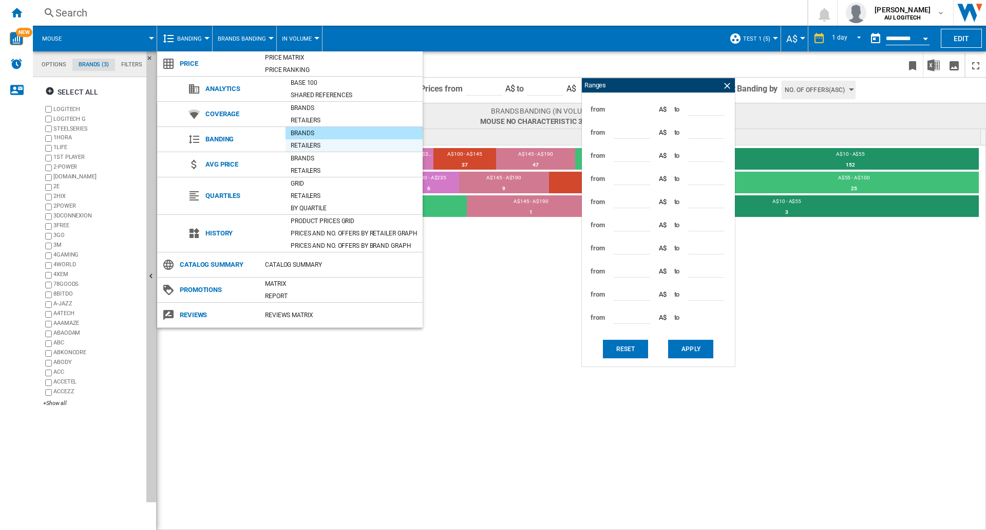
click at [301, 145] on div "Retailers" at bounding box center [354, 145] width 137 height 10
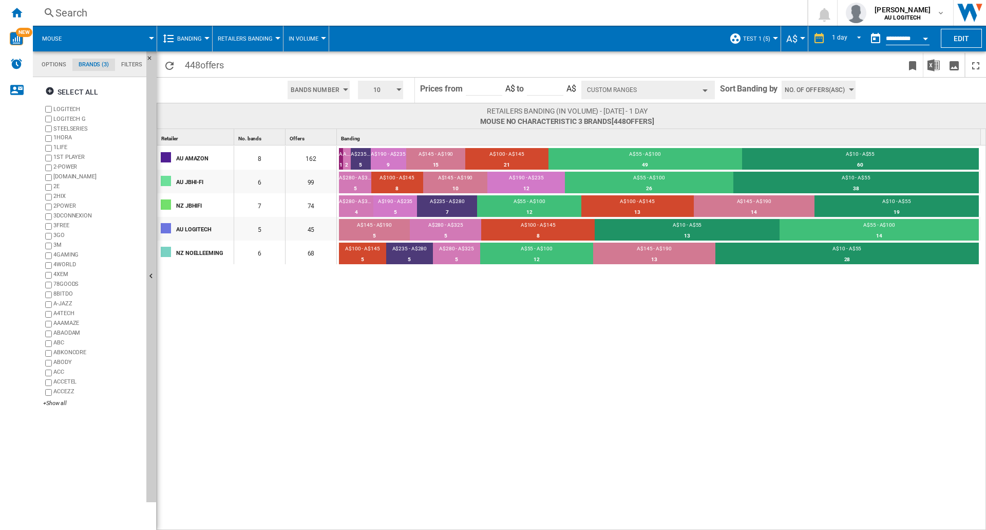
click at [191, 43] on button "Banding" at bounding box center [192, 39] width 30 height 26
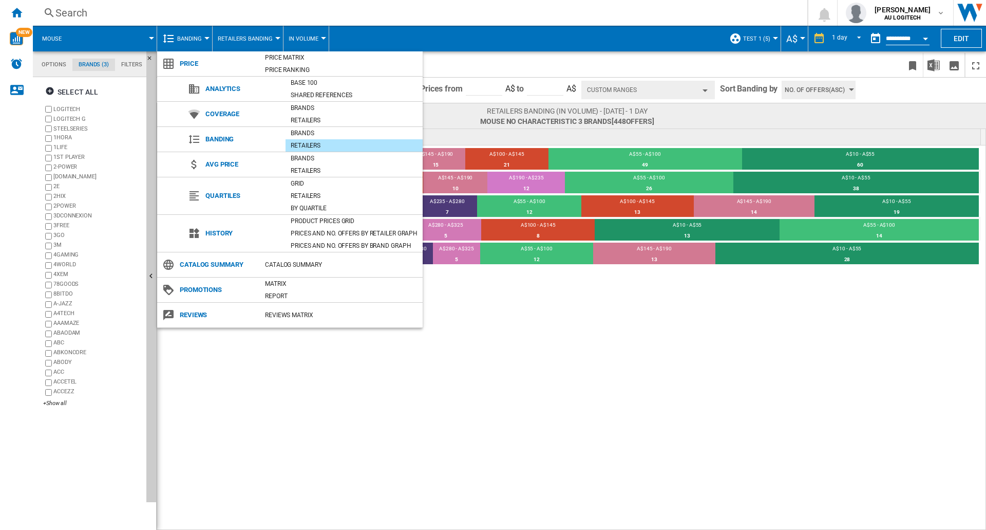
click at [233, 40] on md-backdrop at bounding box center [493, 265] width 986 height 530
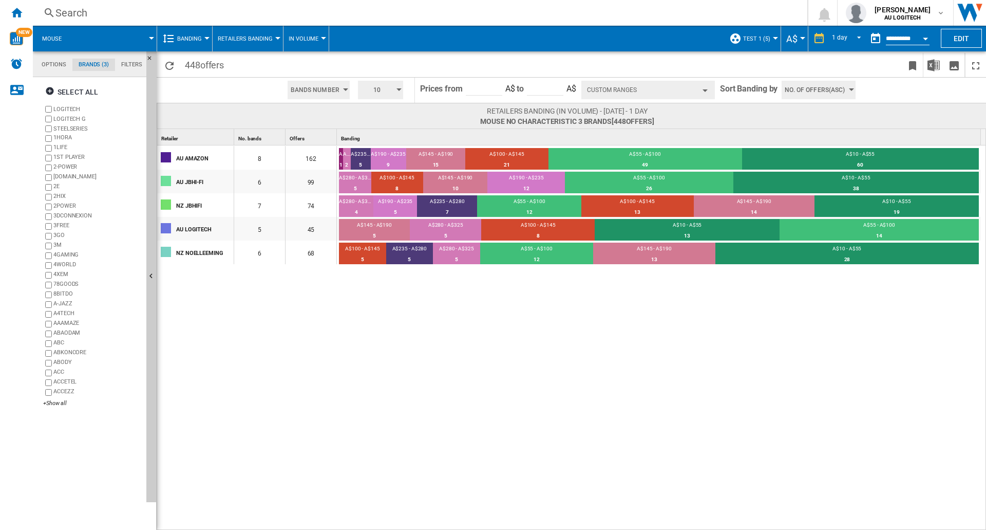
click at [233, 40] on span "Retailers Banding" at bounding box center [245, 38] width 55 height 7
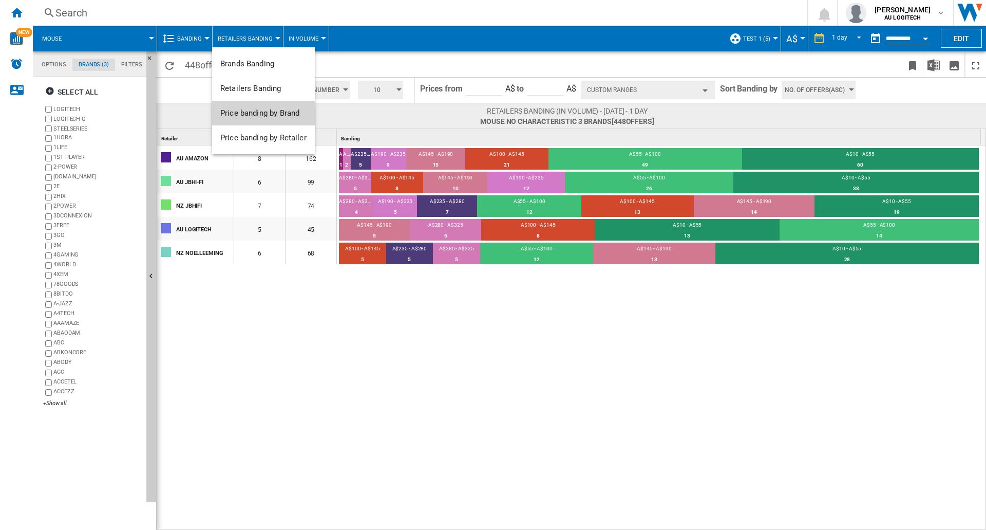
click at [252, 118] on button "Price banding by Brand" at bounding box center [263, 113] width 103 height 25
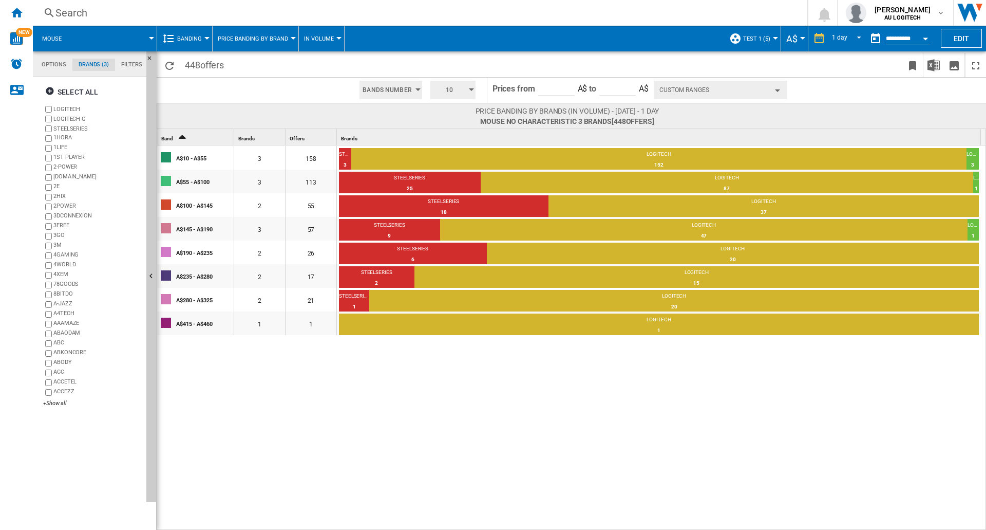
click at [247, 41] on span "Price banding by Brand" at bounding box center [253, 38] width 70 height 7
click at [247, 41] on md-backdrop at bounding box center [493, 265] width 986 height 530
click at [247, 41] on span "Price banding by Brand" at bounding box center [253, 38] width 70 height 7
click at [247, 41] on md-backdrop at bounding box center [493, 265] width 986 height 530
click at [52, 65] on md-tab-item "Options" at bounding box center [53, 65] width 37 height 12
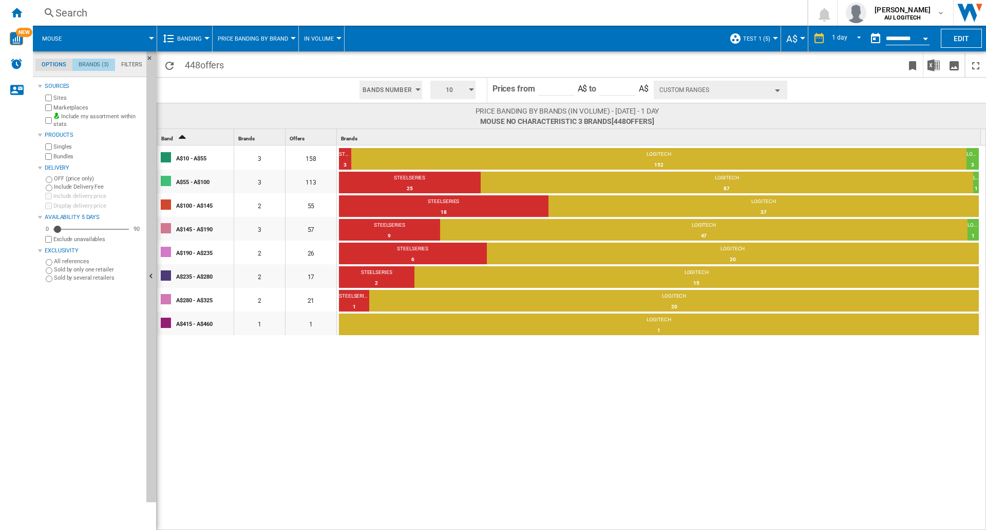
click at [104, 59] on md-tab-item "Brands (3)" at bounding box center [93, 65] width 43 height 12
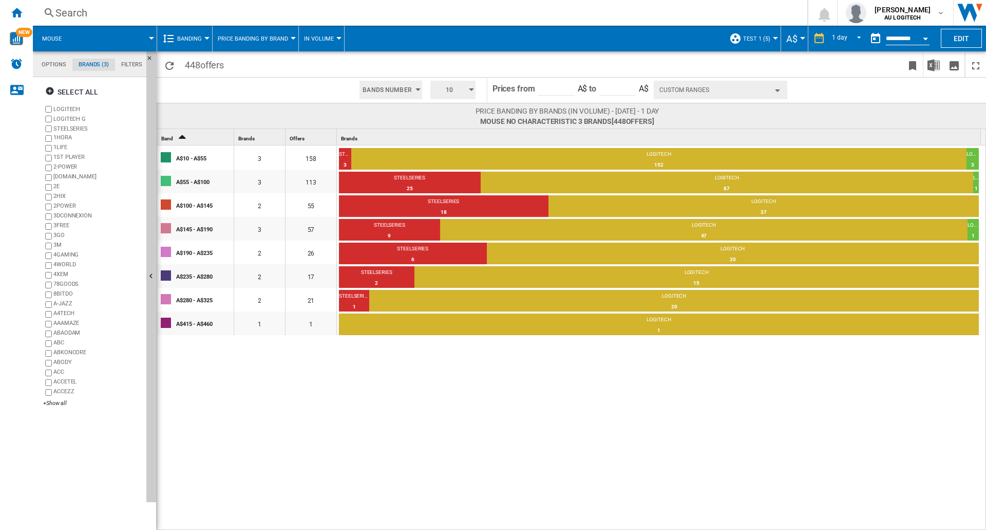
click at [195, 39] on span "Banding" at bounding box center [189, 38] width 25 height 7
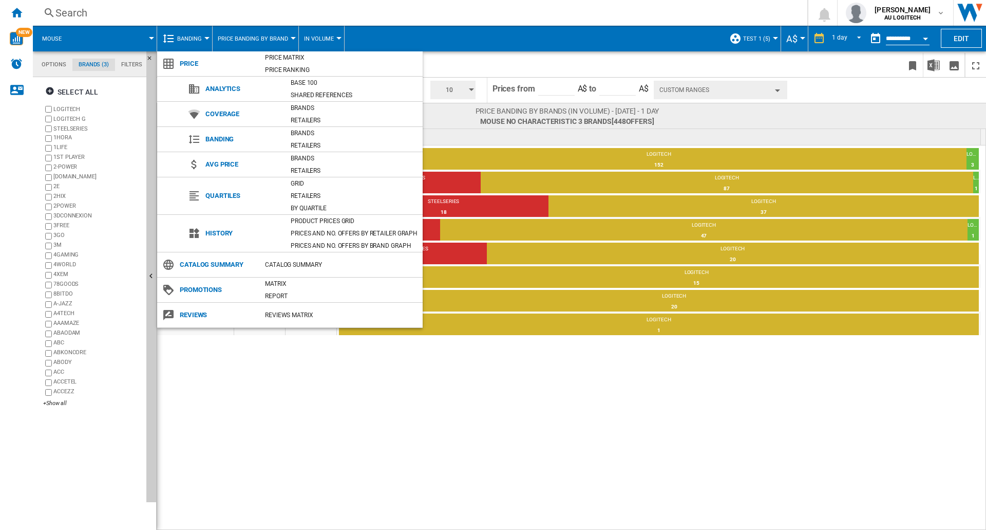
click at [262, 38] on md-backdrop at bounding box center [493, 265] width 986 height 530
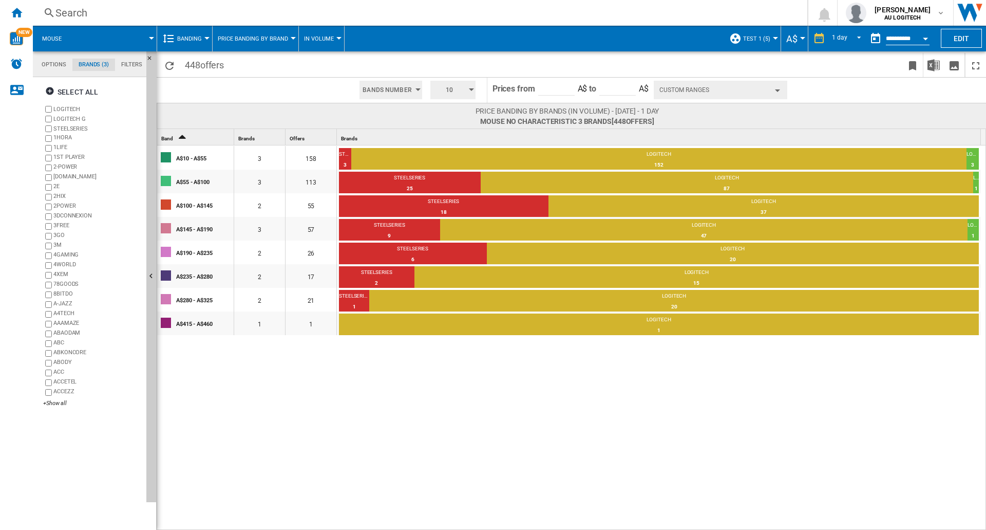
click at [262, 38] on span "Price banding by Brand" at bounding box center [253, 38] width 70 height 7
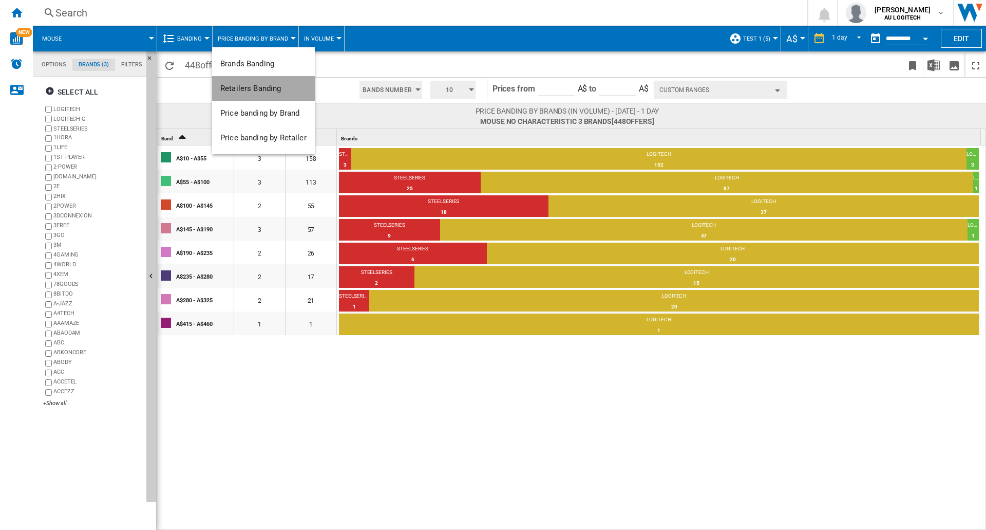
click at [257, 87] on span "Retailers Banding" at bounding box center [250, 88] width 61 height 9
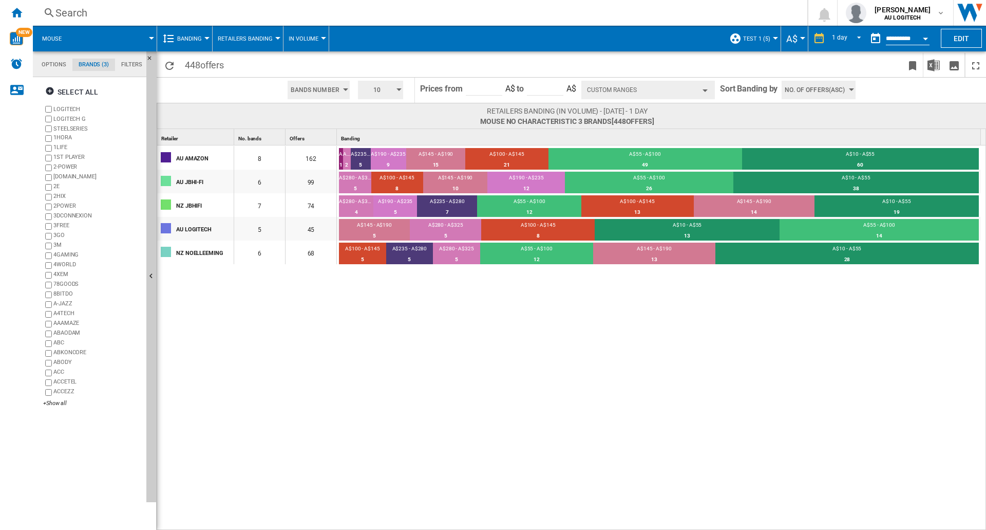
click at [253, 39] on span "Retailers Banding" at bounding box center [245, 38] width 55 height 7
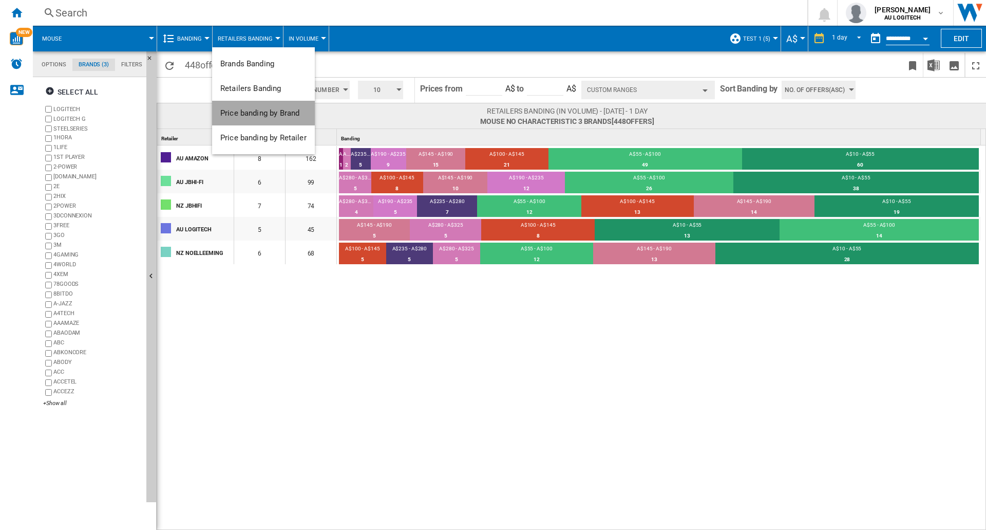
click at [258, 117] on span "Price banding by Brand" at bounding box center [259, 112] width 79 height 9
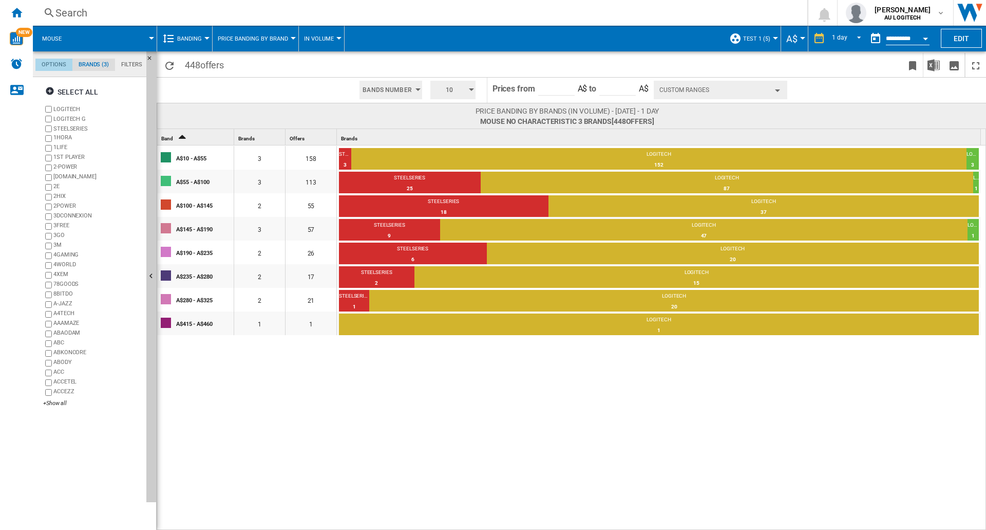
click at [58, 62] on md-tab-item "Options" at bounding box center [53, 65] width 37 height 12
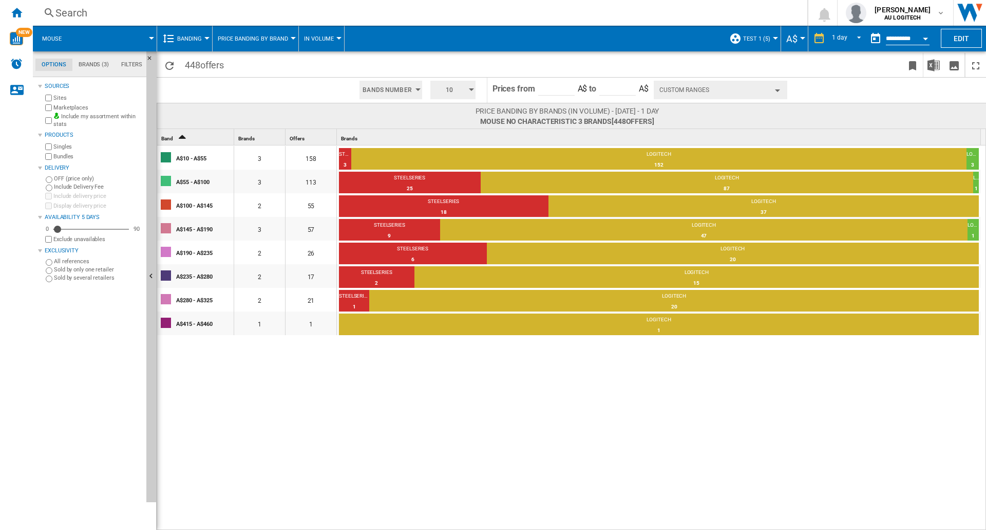
click at [124, 60] on md-tab-item "Filters" at bounding box center [131, 65] width 33 height 12
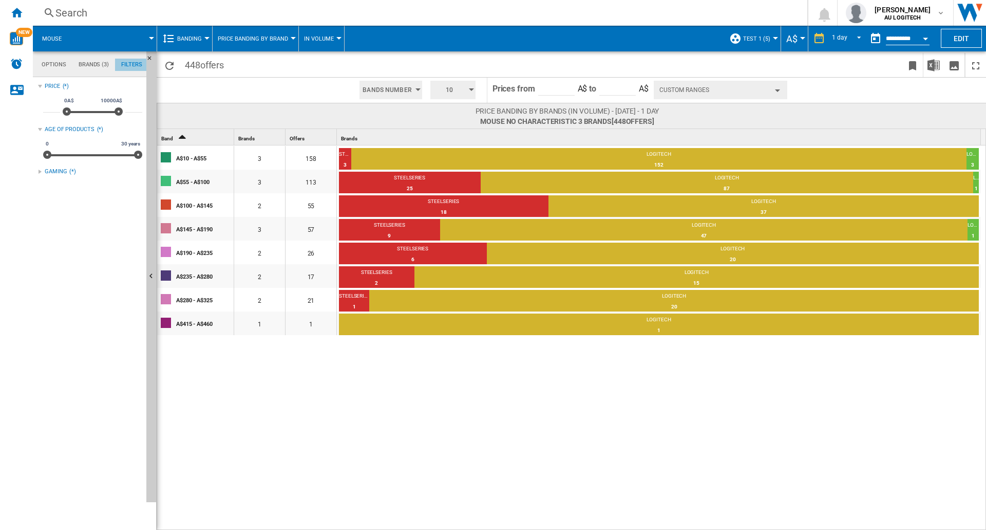
scroll to position [67, 0]
click at [45, 60] on md-tab-item "Options" at bounding box center [53, 65] width 37 height 12
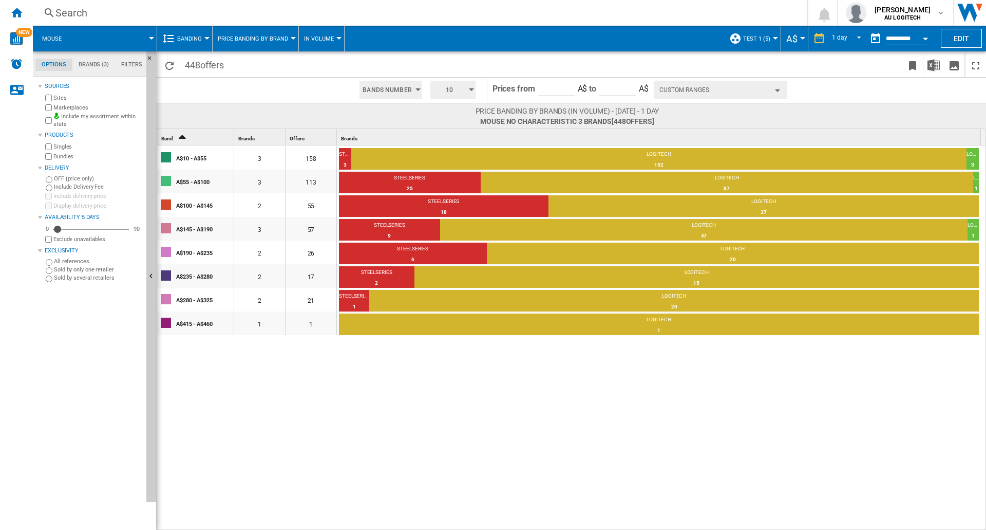
click at [66, 270] on label "Sold by only one retailer" at bounding box center [98, 270] width 88 height 8
click at [57, 264] on label "All references" at bounding box center [98, 261] width 88 height 8
click at [246, 46] on button "Price banding by Brand" at bounding box center [256, 39] width 76 height 26
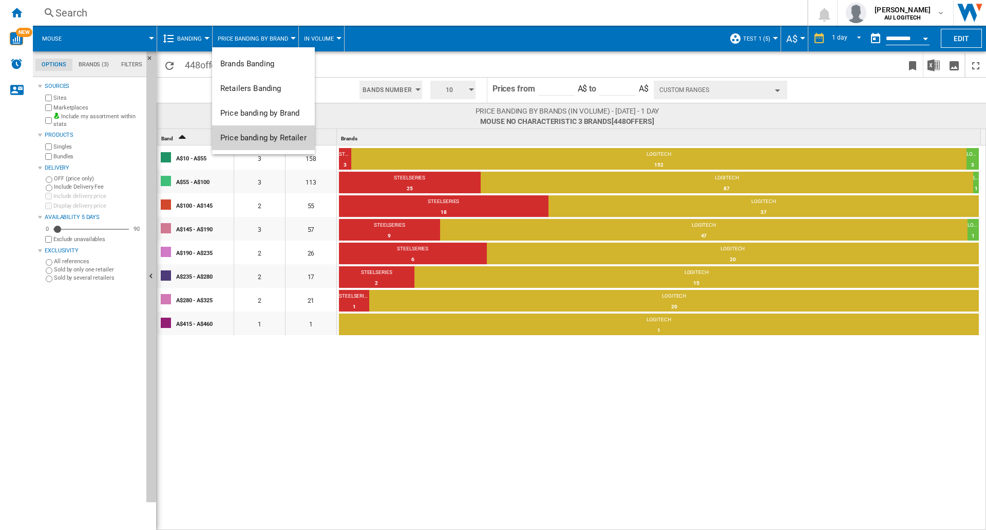
click at [265, 147] on button "Price banding by Retailer" at bounding box center [263, 137] width 103 height 25
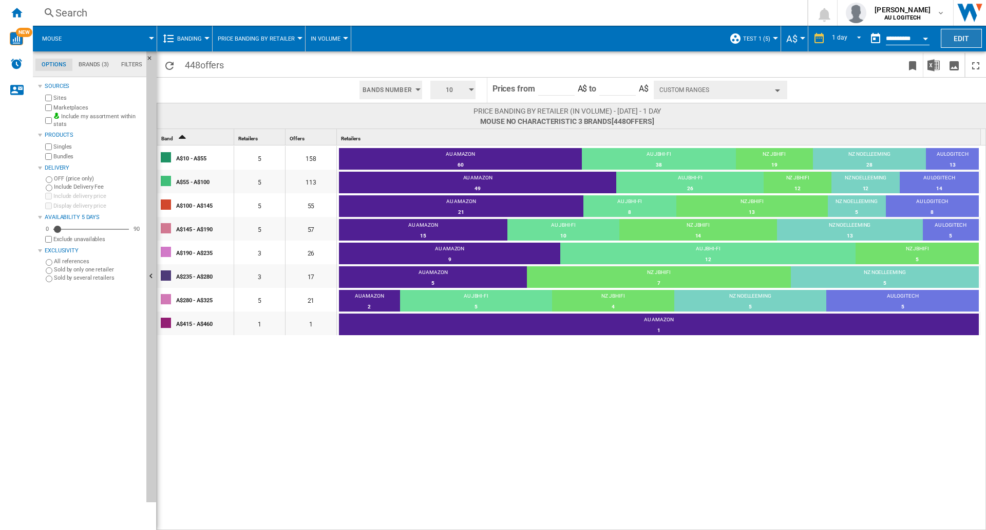
click at [952, 42] on button "Edit" at bounding box center [961, 38] width 41 height 19
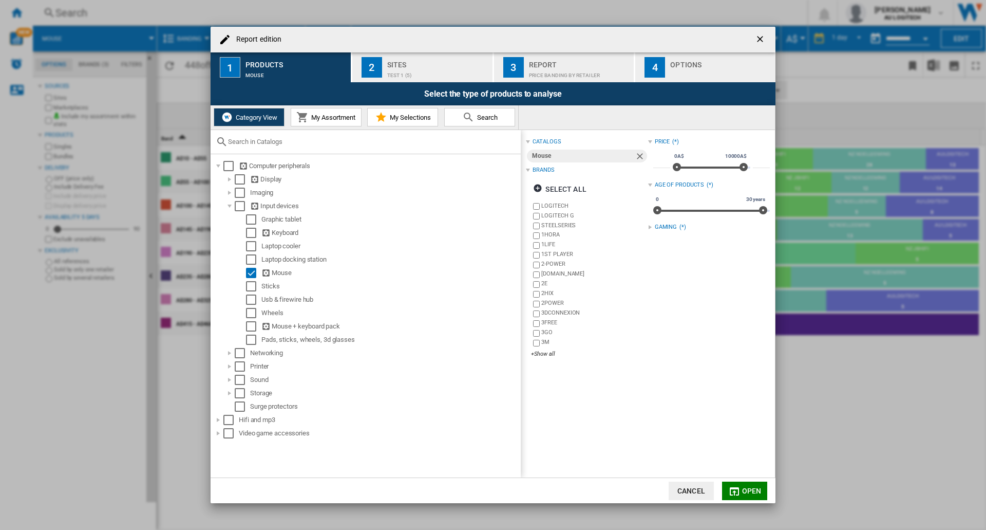
click at [388, 82] on div "Select the type of products to analyse" at bounding box center [493, 93] width 565 height 23
click at [407, 65] on div "Sites" at bounding box center [437, 62] width 101 height 11
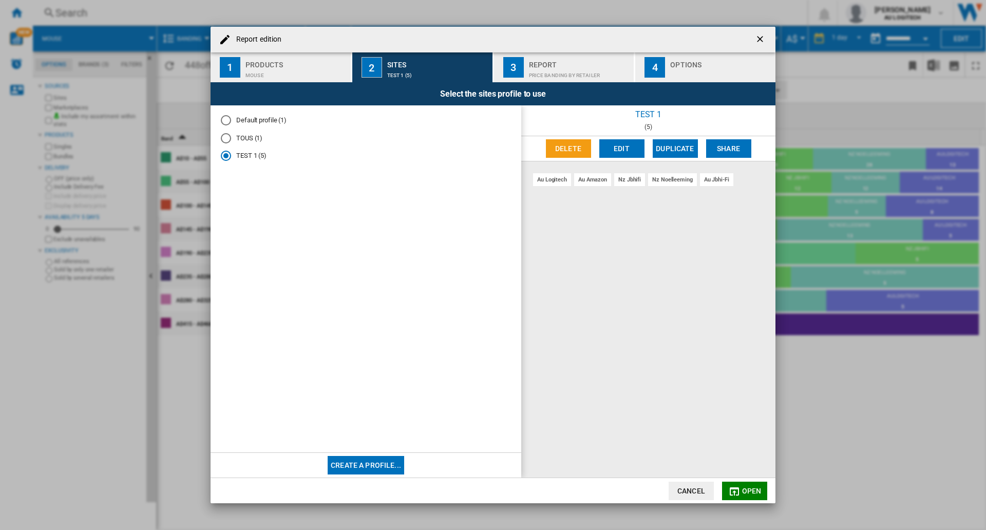
click at [748, 287] on div "au logitech au amazon nz jbhifi nz noelleeming au jbhi-fi" at bounding box center [648, 319] width 254 height 316
click at [764, 34] on ng-md-icon "getI18NText('BUTTONS.CLOSE_DIALOG')" at bounding box center [761, 40] width 12 height 12
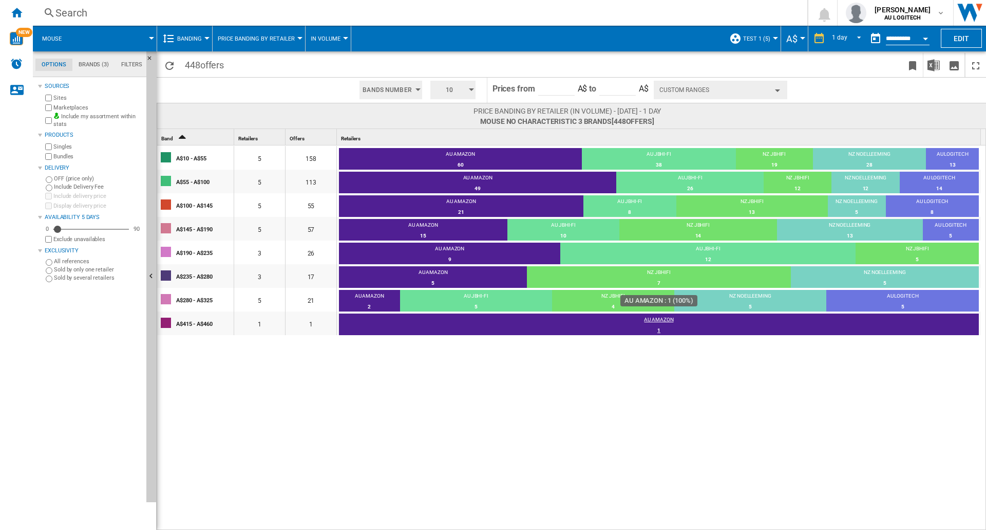
click at [446, 332] on div "1" at bounding box center [659, 330] width 640 height 10
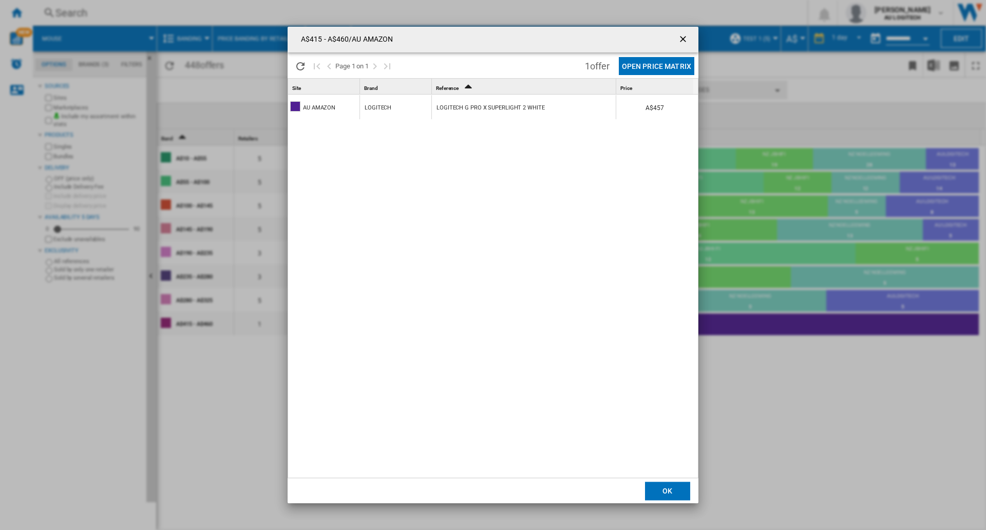
click at [468, 105] on div "LOGITECH G PRO X SUPERLIGHT 2 WHITE" at bounding box center [491, 108] width 108 height 24
click at [235, 405] on div "A$415 - A$460/AU AMAZON Please wait... Page 1 on 1 1 offer Open Price Matrix Si…" at bounding box center [493, 265] width 986 height 530
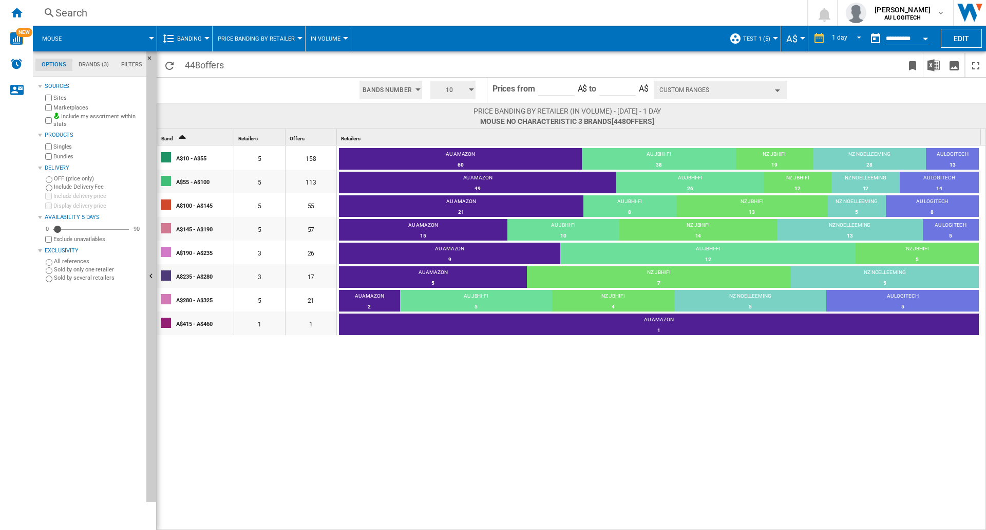
click at [194, 36] on span "Banding" at bounding box center [189, 38] width 25 height 7
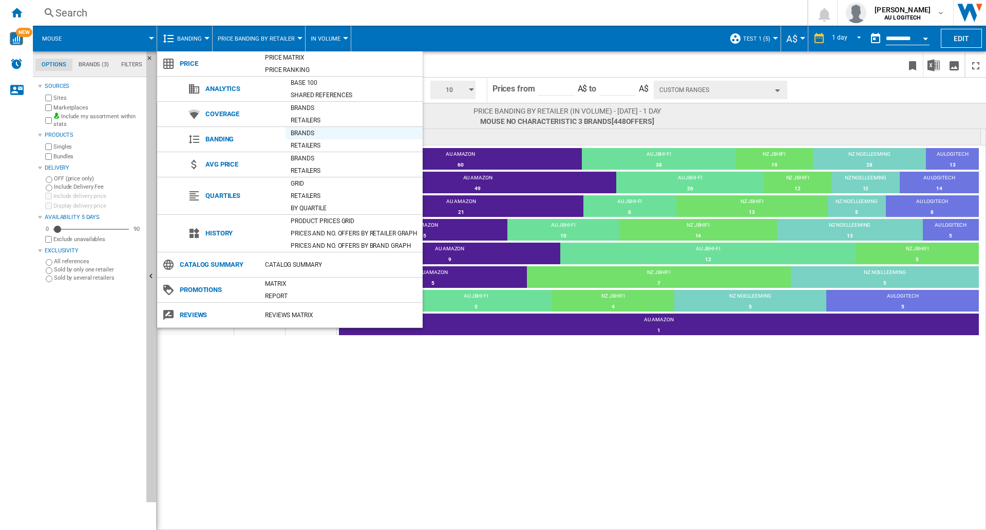
click at [309, 134] on div "Brands" at bounding box center [354, 133] width 137 height 10
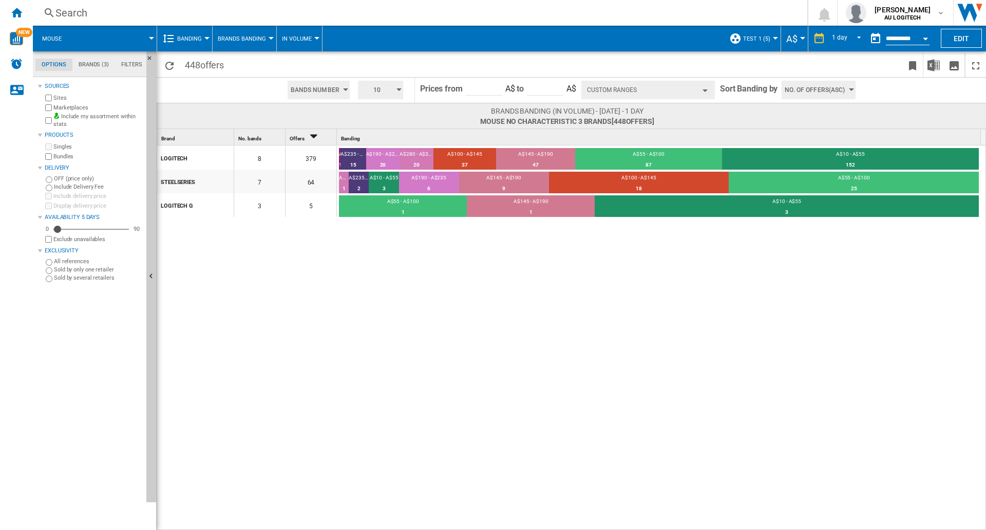
click at [191, 44] on button "Banding" at bounding box center [192, 39] width 30 height 26
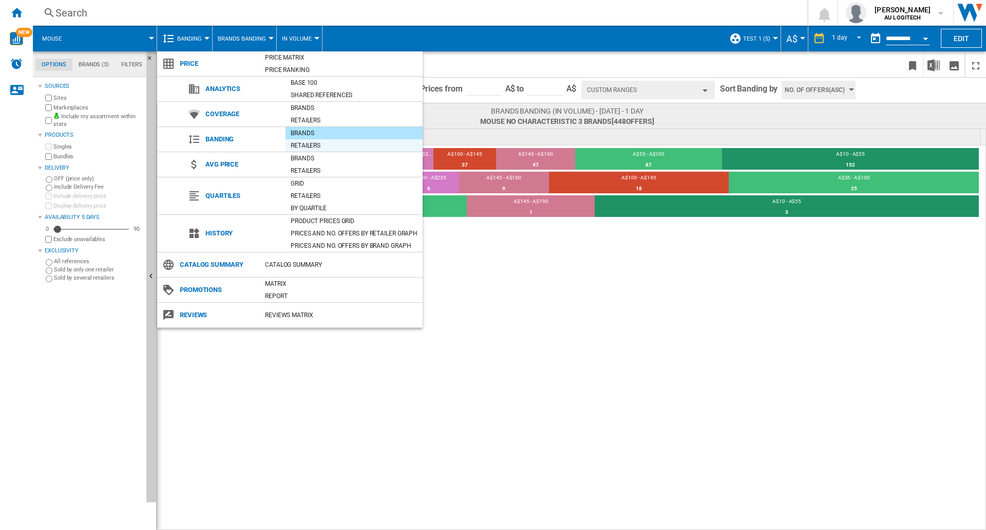
click at [318, 143] on div "Retailers" at bounding box center [354, 145] width 137 height 10
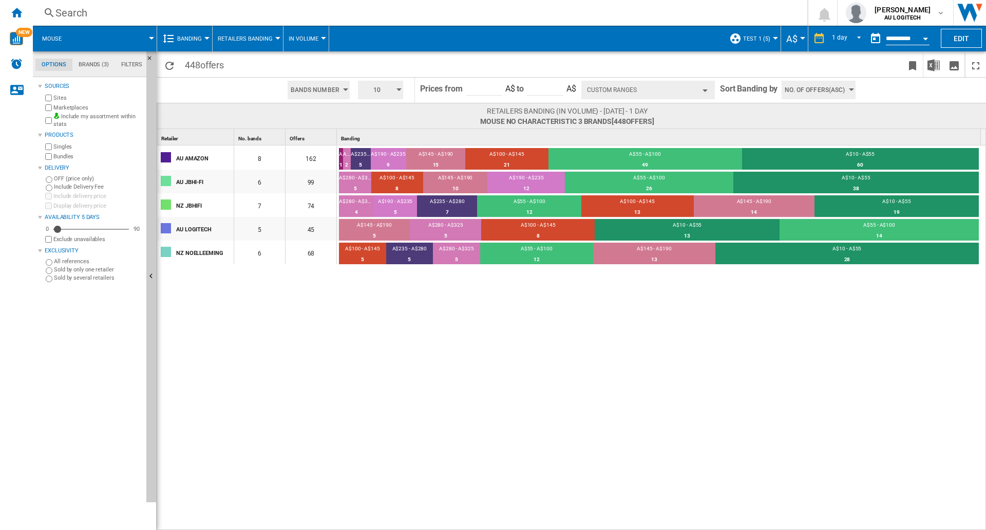
click at [231, 344] on div "AU AMAZON 8 162 A$415 - A$460 1 0.62% A$280 - A$325 2 1.23% A$235 - A$280 5 3.0…" at bounding box center [572, 337] width 830 height 385
click at [207, 46] on md-menu "Banding Price Price Matrix Price Ranking Analytics Base 100 Shared references C…" at bounding box center [184, 39] width 55 height 26
click at [255, 48] on button "Retailers Banding" at bounding box center [248, 39] width 60 height 26
click at [253, 69] on button "Brands Banding" at bounding box center [263, 63] width 103 height 25
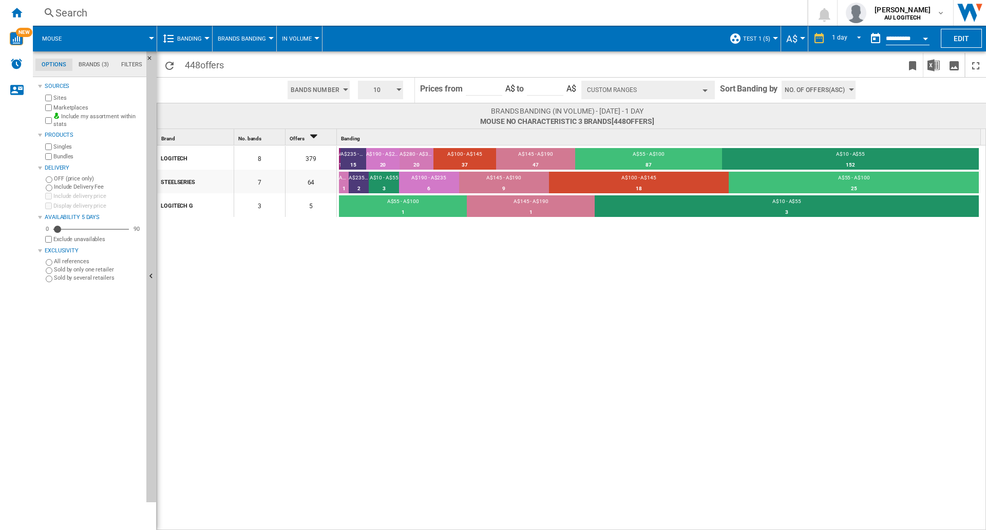
click at [188, 43] on button "Banding" at bounding box center [192, 39] width 30 height 26
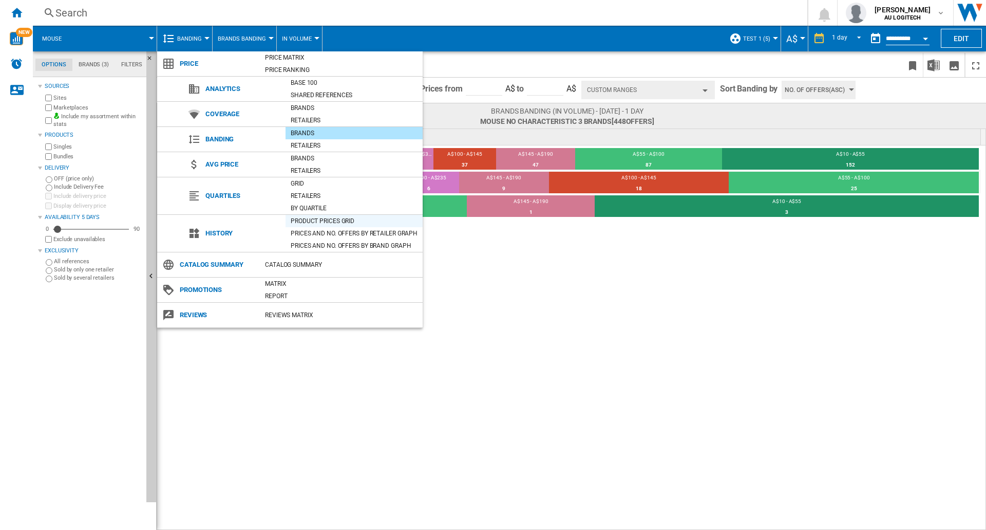
click at [308, 223] on div "Product prices grid" at bounding box center [354, 221] width 137 height 10
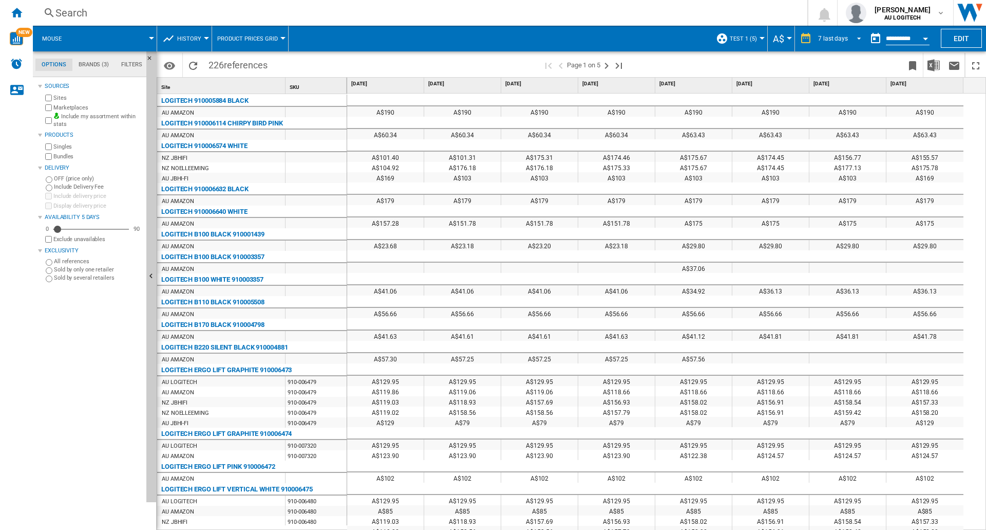
click at [828, 38] on div "7 last days" at bounding box center [833, 38] width 30 height 7
click at [175, 45] on md-backdrop at bounding box center [493, 265] width 986 height 530
click at [180, 37] on span "History" at bounding box center [189, 38] width 24 height 7
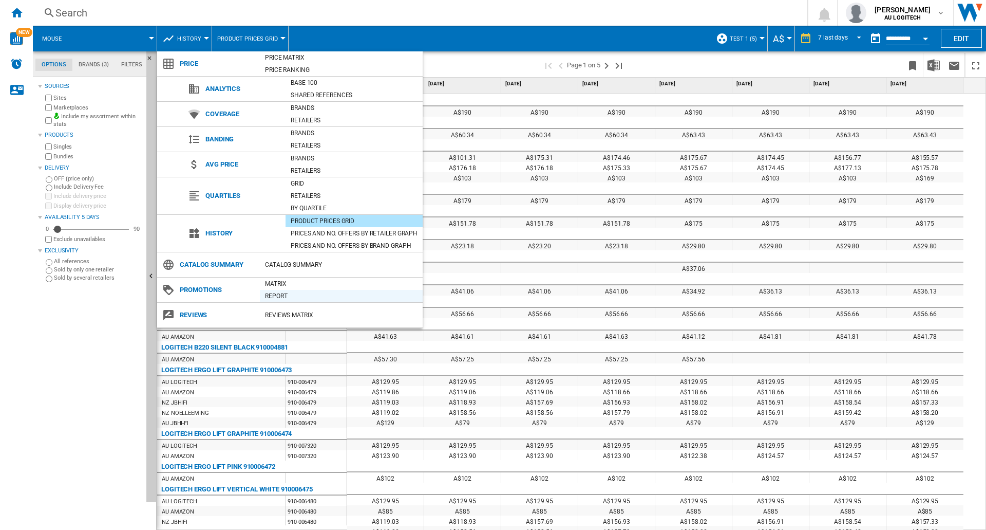
click at [276, 296] on div "Report" at bounding box center [341, 296] width 163 height 10
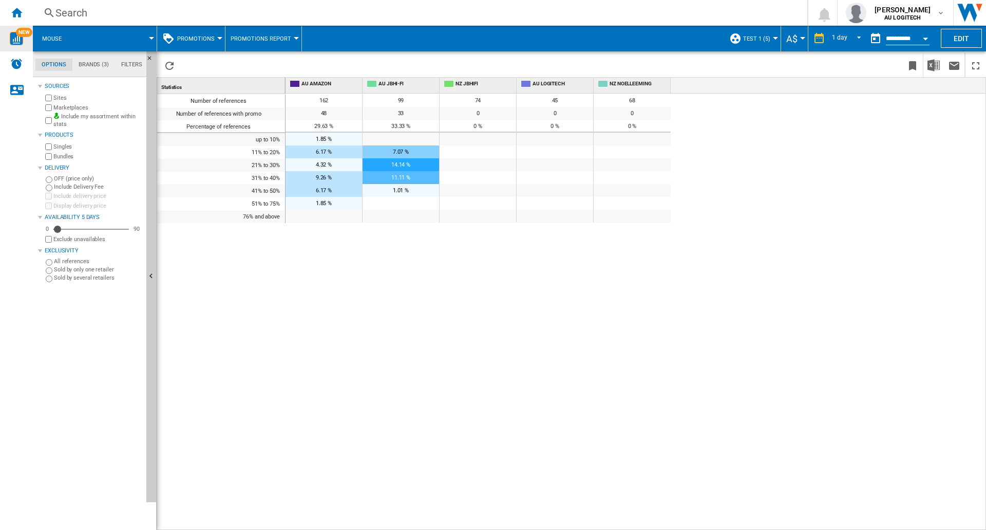
click at [13, 38] on img "WiseCard" at bounding box center [16, 38] width 13 height 13
click at [15, 67] on img "Alerts" at bounding box center [16, 64] width 12 height 12
